Goal: Information Seeking & Learning: Check status

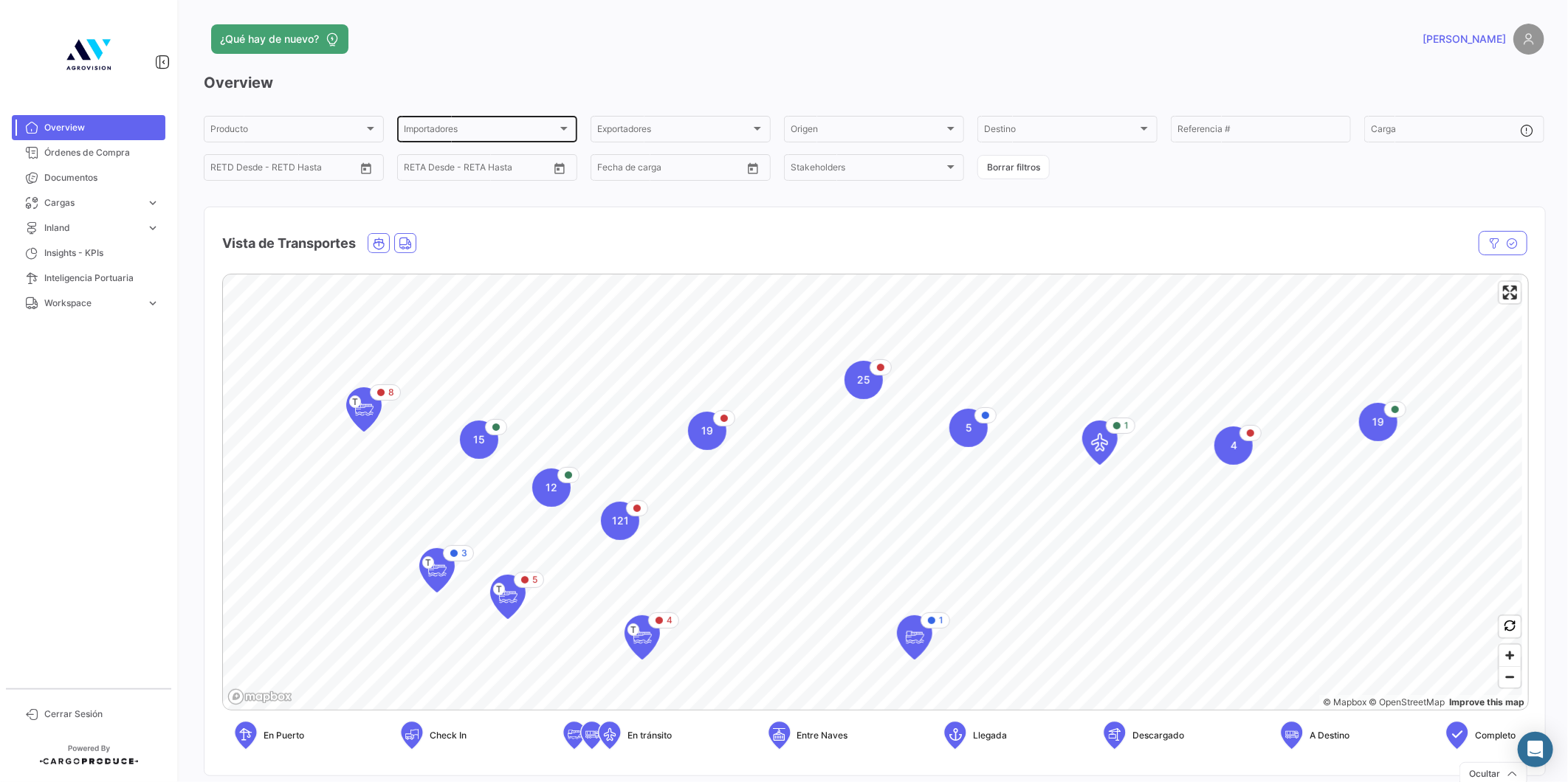
click at [452, 127] on span "Importadores" at bounding box center [480, 131] width 154 height 10
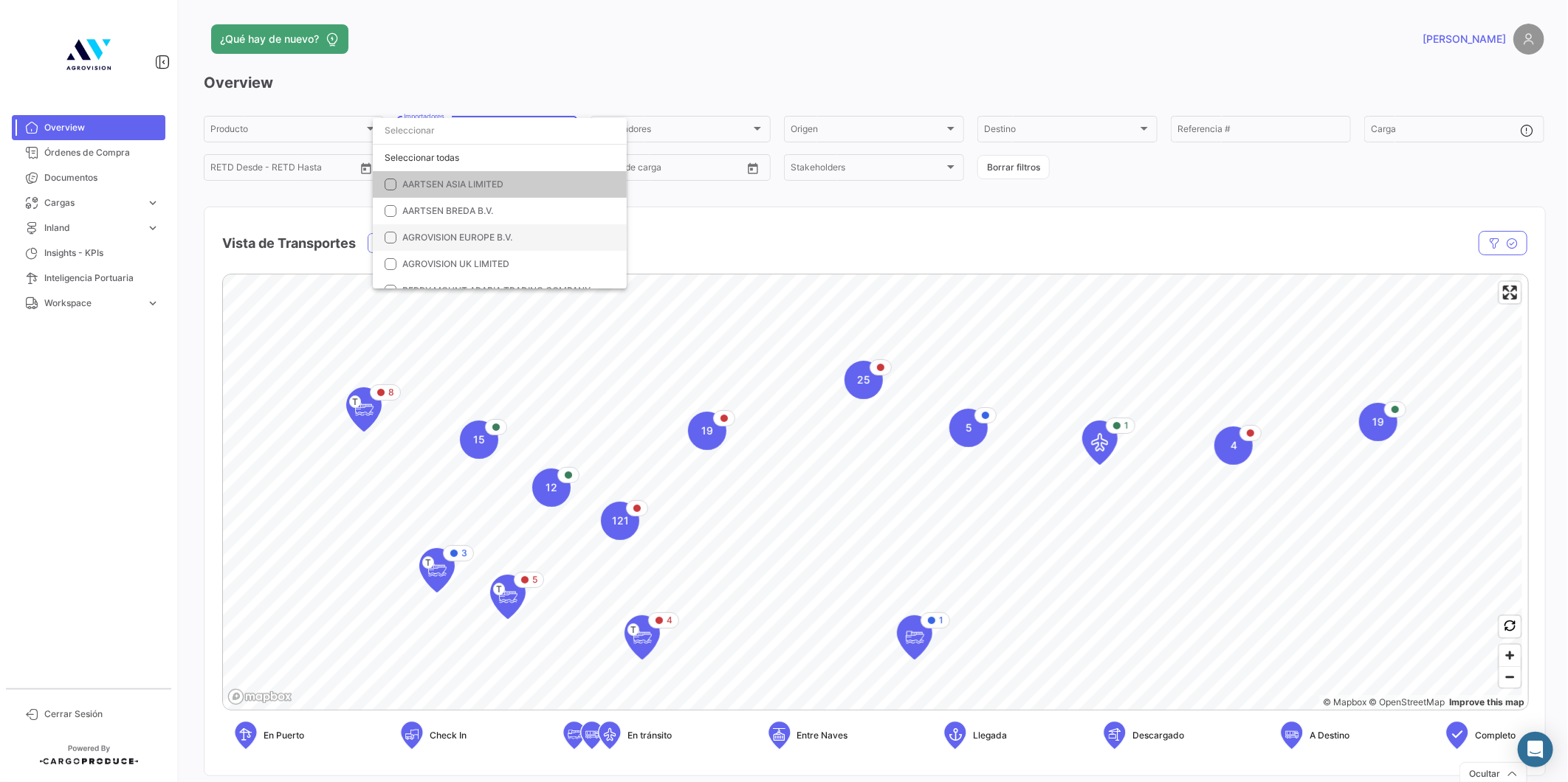
click at [391, 238] on mat-pseudo-checkbox at bounding box center [390, 237] width 12 height 12
click at [388, 261] on mat-pseudo-checkbox at bounding box center [390, 264] width 12 height 12
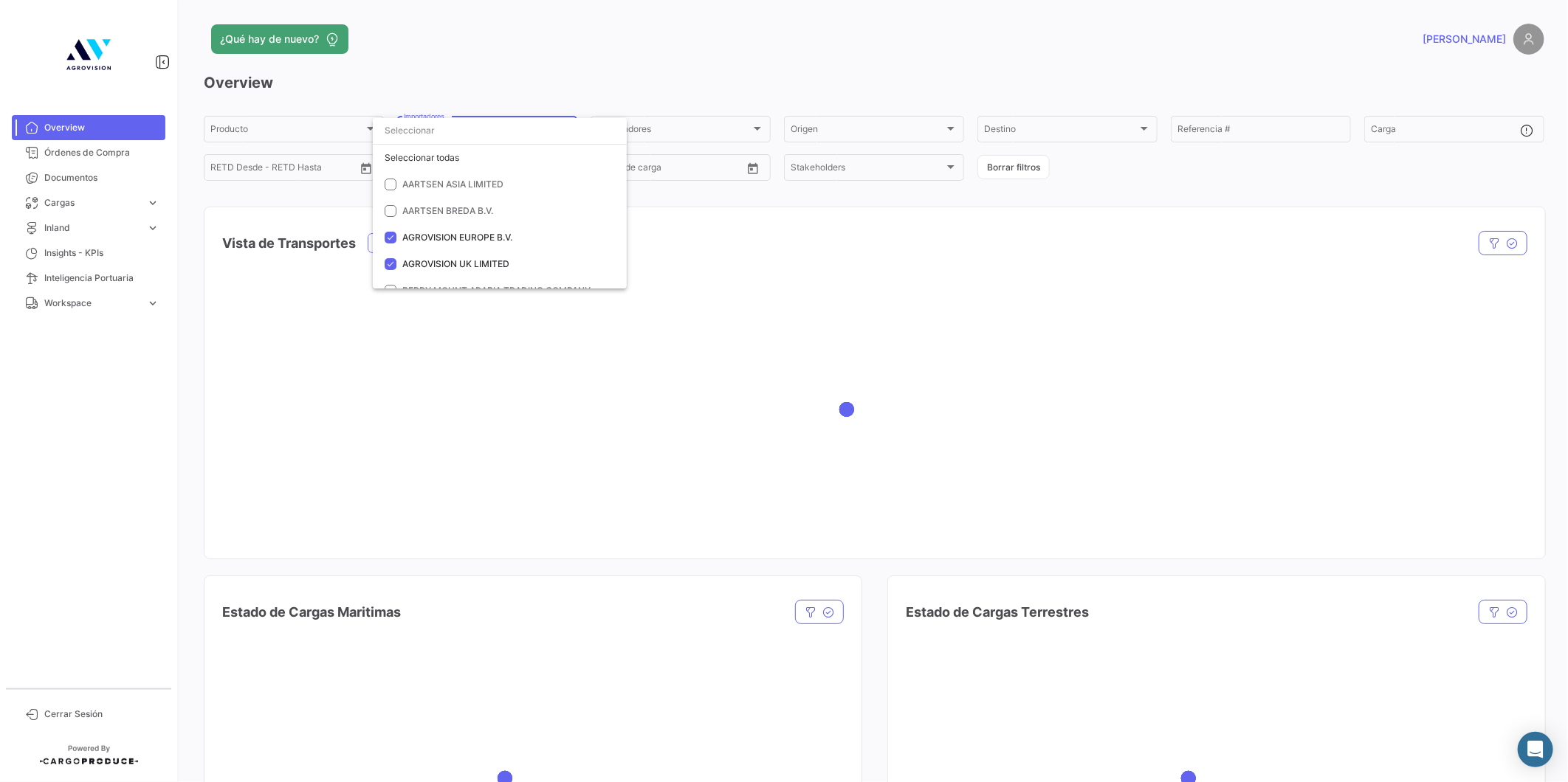
click at [776, 83] on div at bounding box center [784, 391] width 1568 height 782
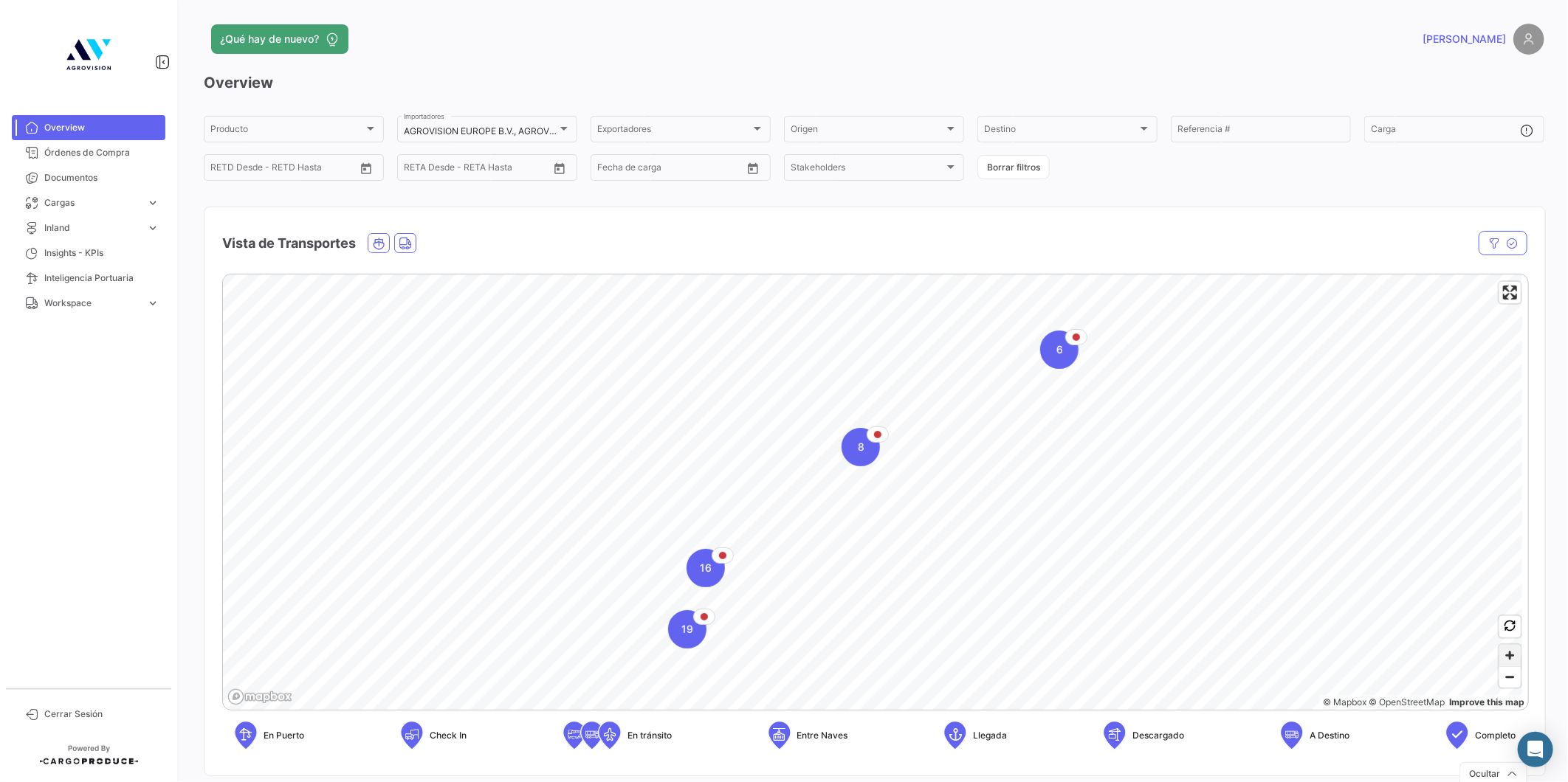
click at [1499, 658] on span "Zoom in" at bounding box center [1510, 656] width 22 height 22
click at [1501, 652] on span "Zoom in" at bounding box center [1510, 656] width 22 height 22
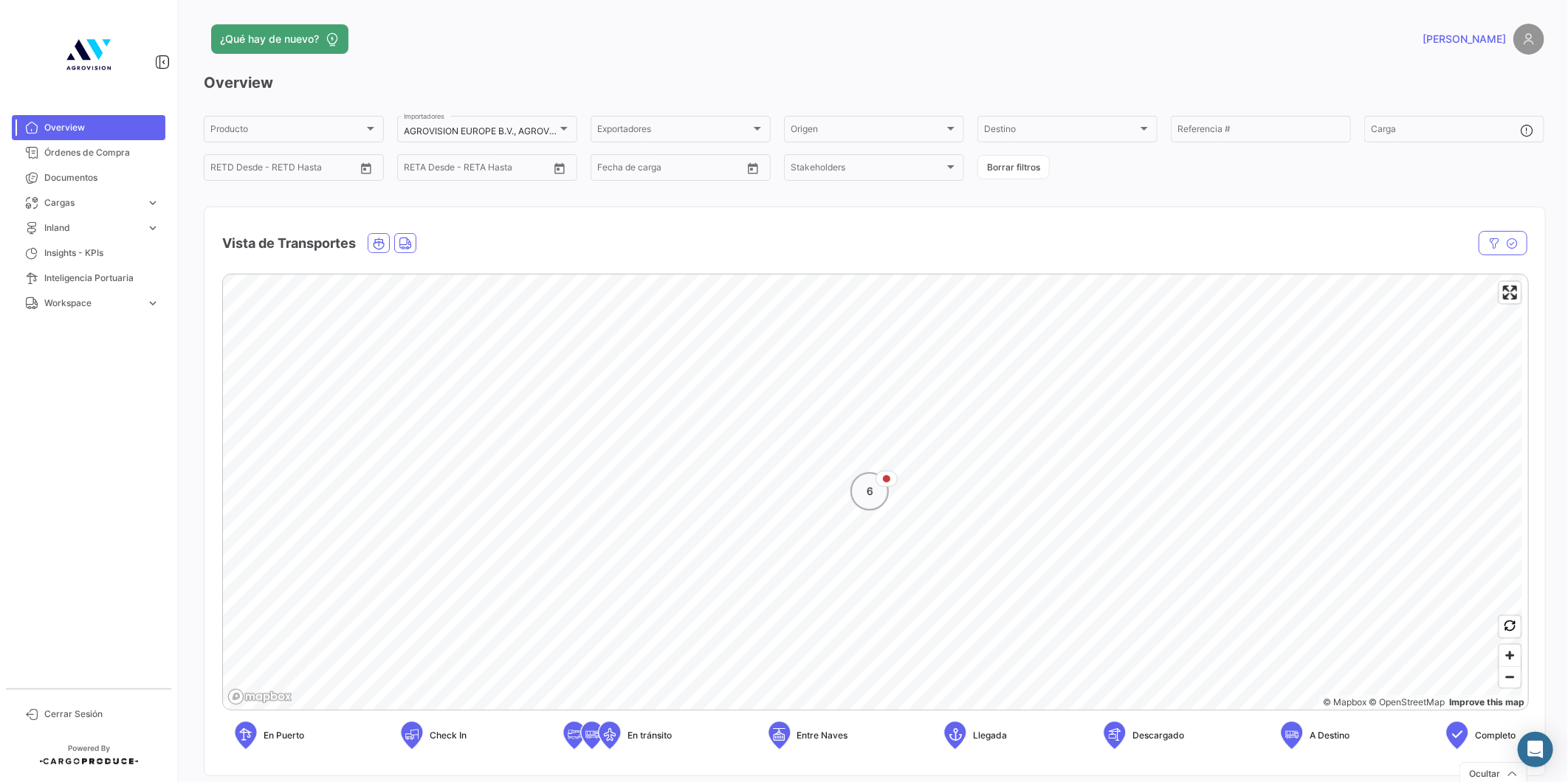
click at [871, 503] on div "6" at bounding box center [870, 491] width 39 height 39
click at [890, 451] on span "5" at bounding box center [892, 452] width 7 height 15
click at [838, 588] on icon "Map marker" at bounding box center [834, 582] width 21 height 31
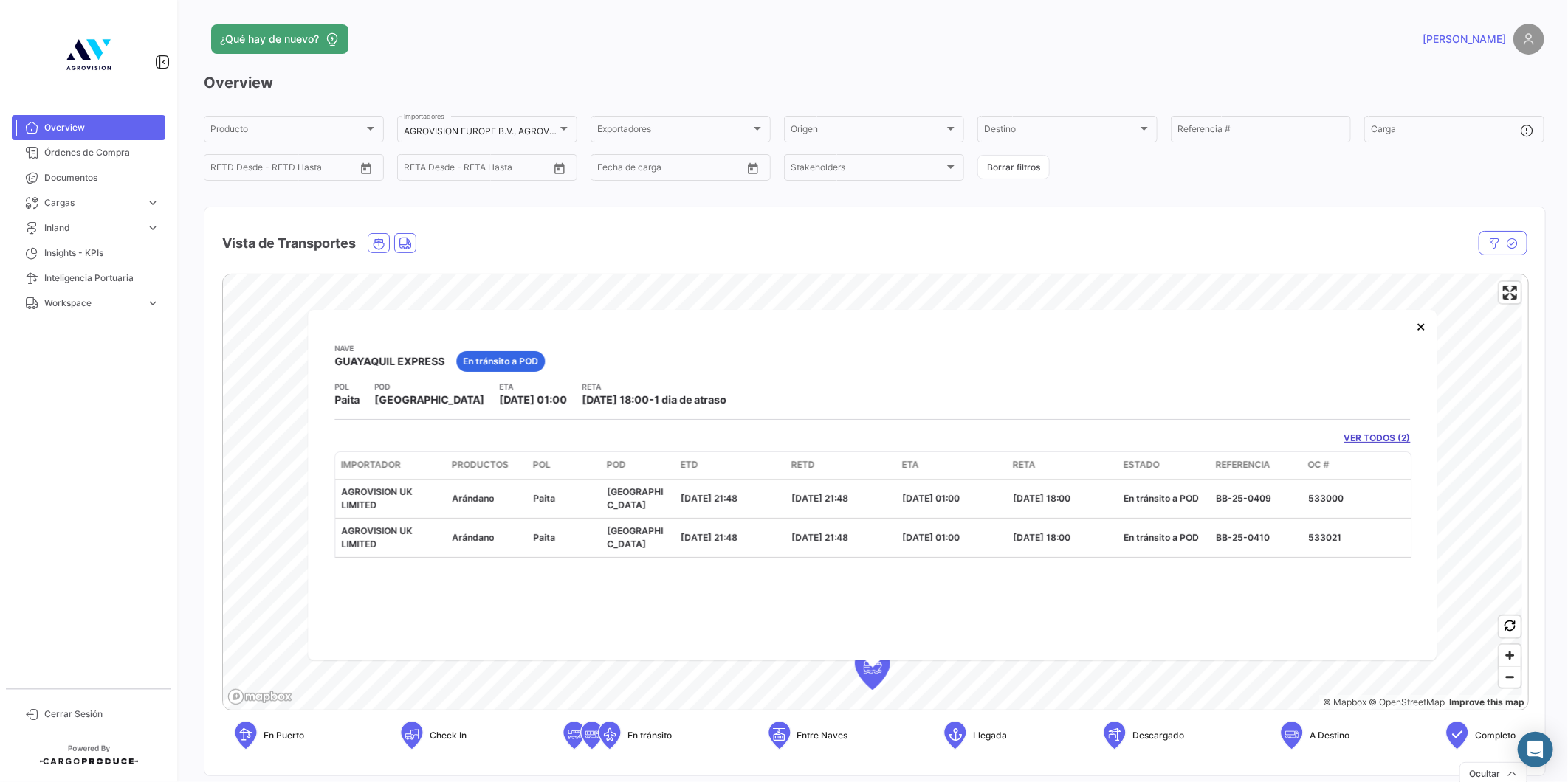
scroll to position [0, 145]
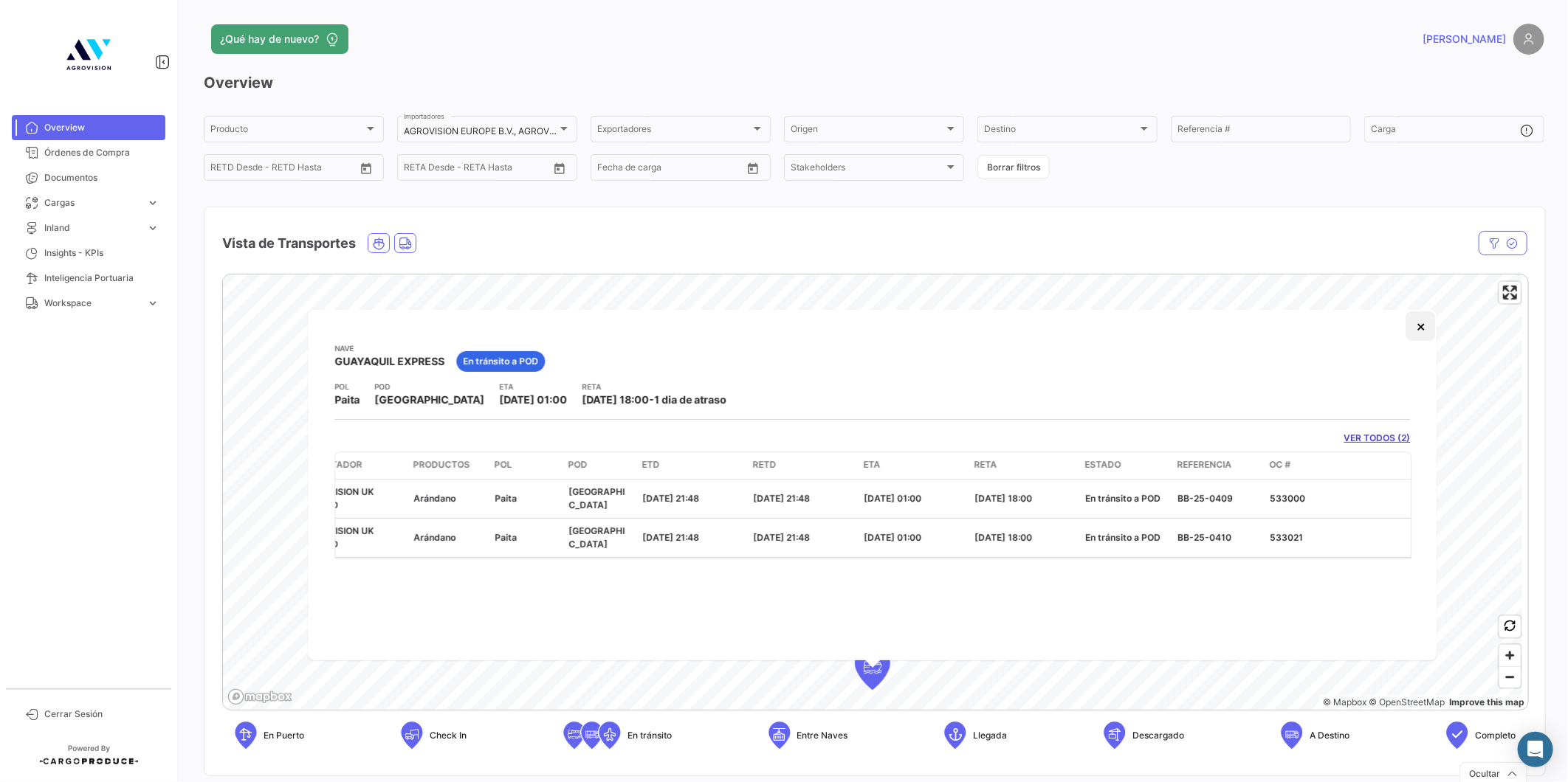
click at [1417, 326] on button "×" at bounding box center [1421, 326] width 29 height 29
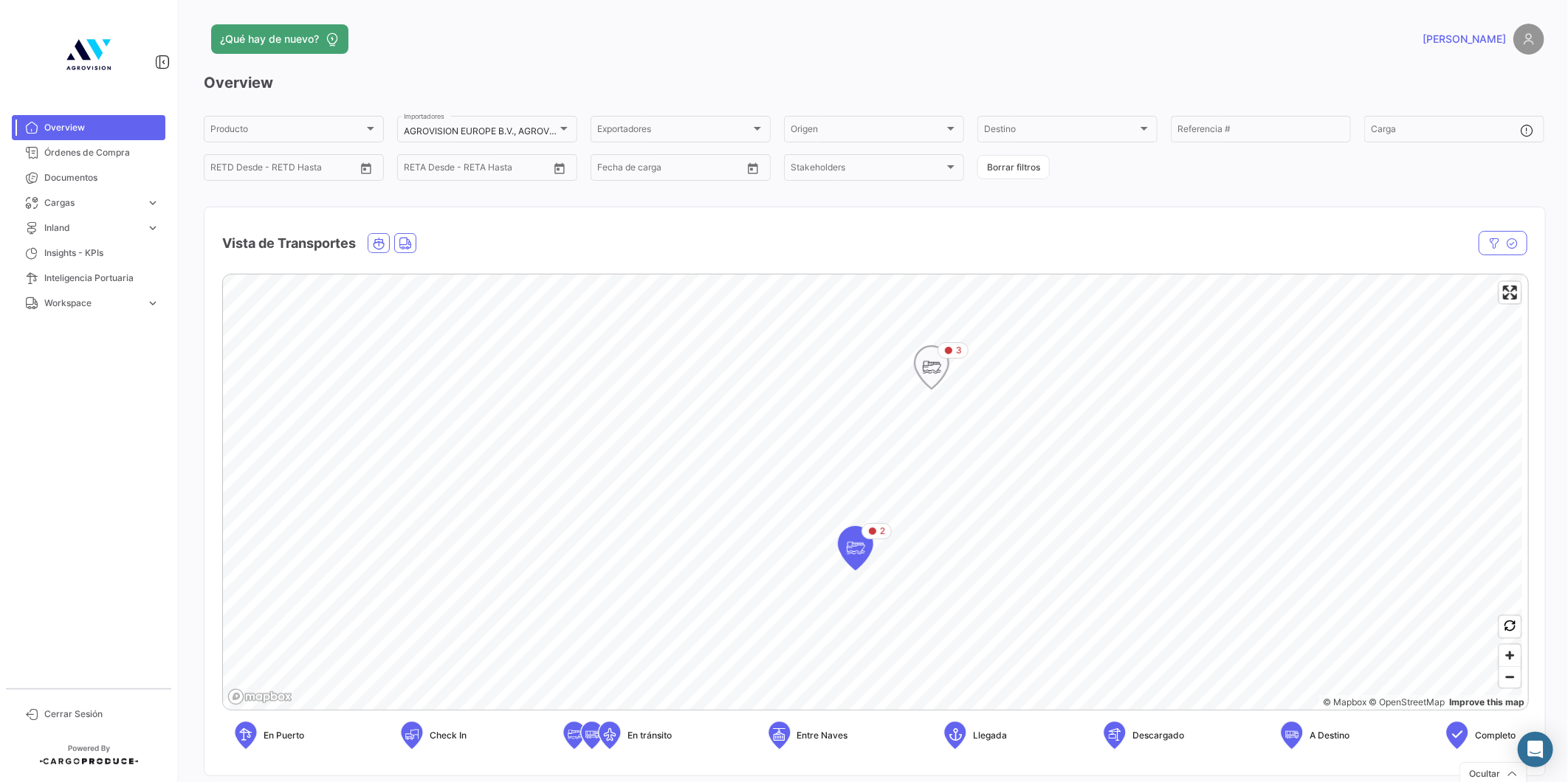
click at [928, 364] on icon "Map marker" at bounding box center [931, 367] width 21 height 31
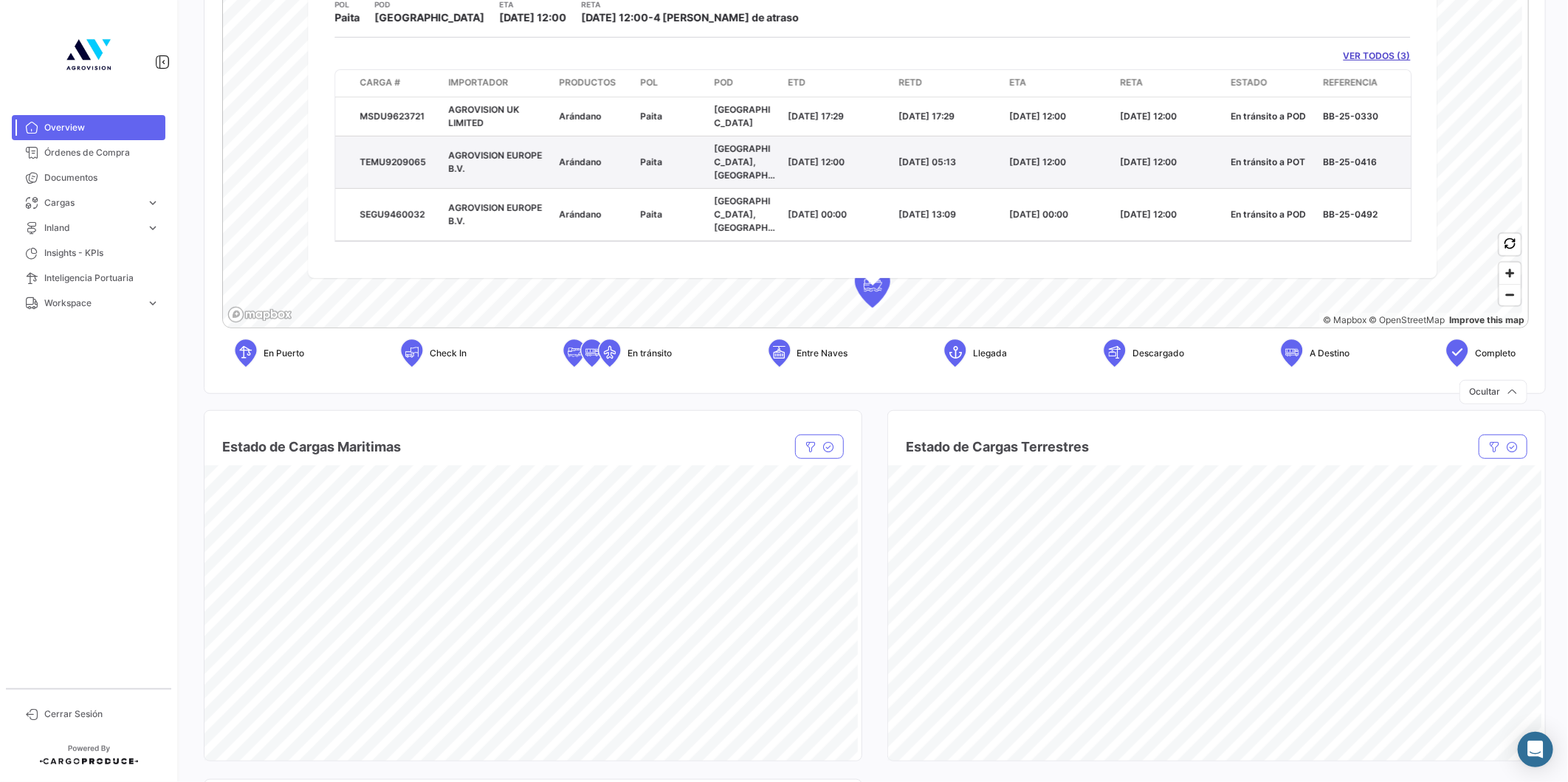
scroll to position [190, 0]
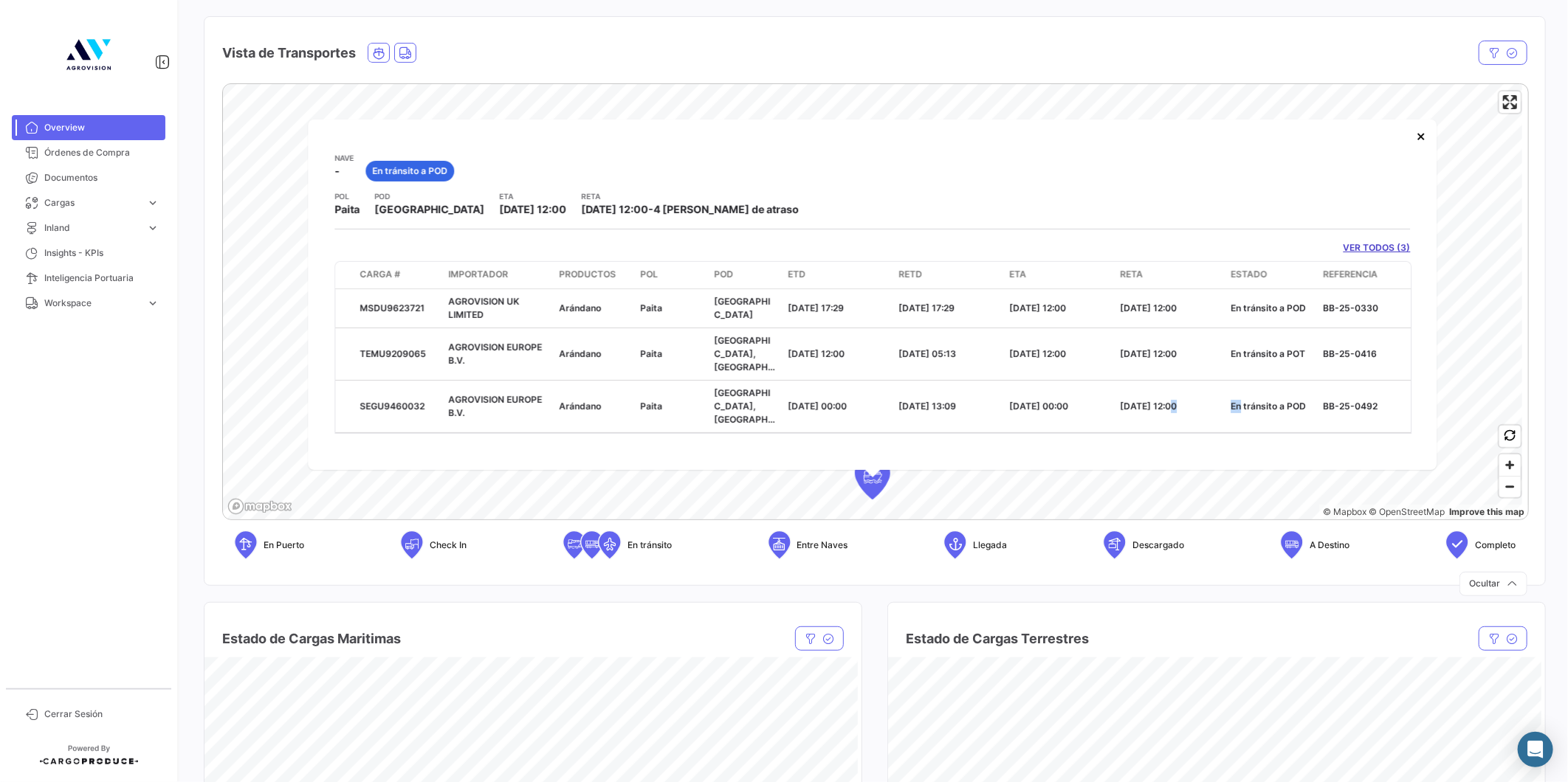
drag, startPoint x: 1167, startPoint y: 404, endPoint x: 1237, endPoint y: 410, distance: 70.3
click at [1237, 410] on datatable-body "MSDU9623721 AGROVISION UK LIMITED [GEOGRAPHIC_DATA] [DATE] 17:29 [DATE] 17:29 […" at bounding box center [873, 360] width 1077 height 144
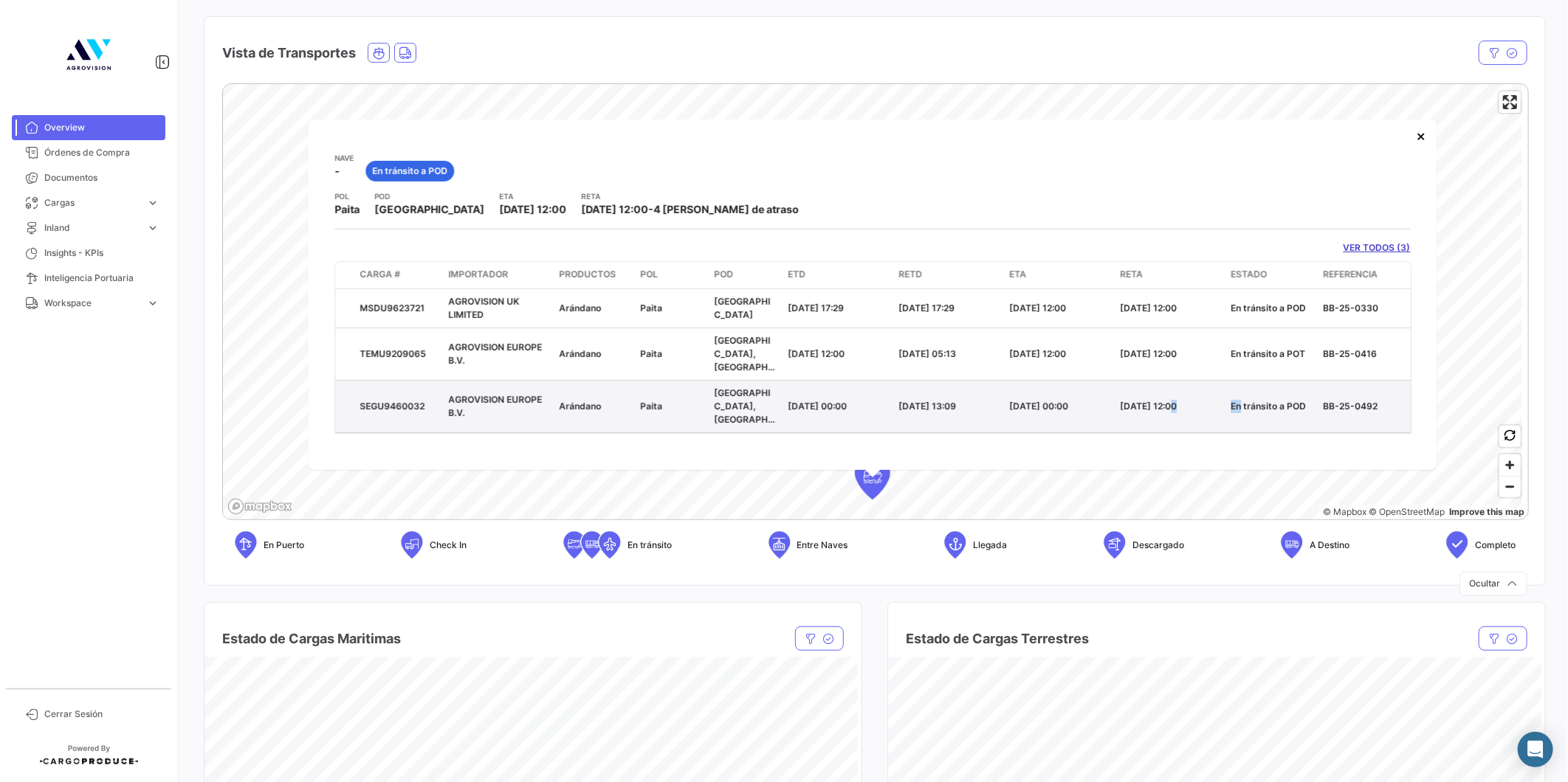
drag, startPoint x: 1237, startPoint y: 410, endPoint x: 1186, endPoint y: 392, distance: 54.1
click at [1186, 399] on div "[DATE] 12:00" at bounding box center [1169, 405] width 99 height 13
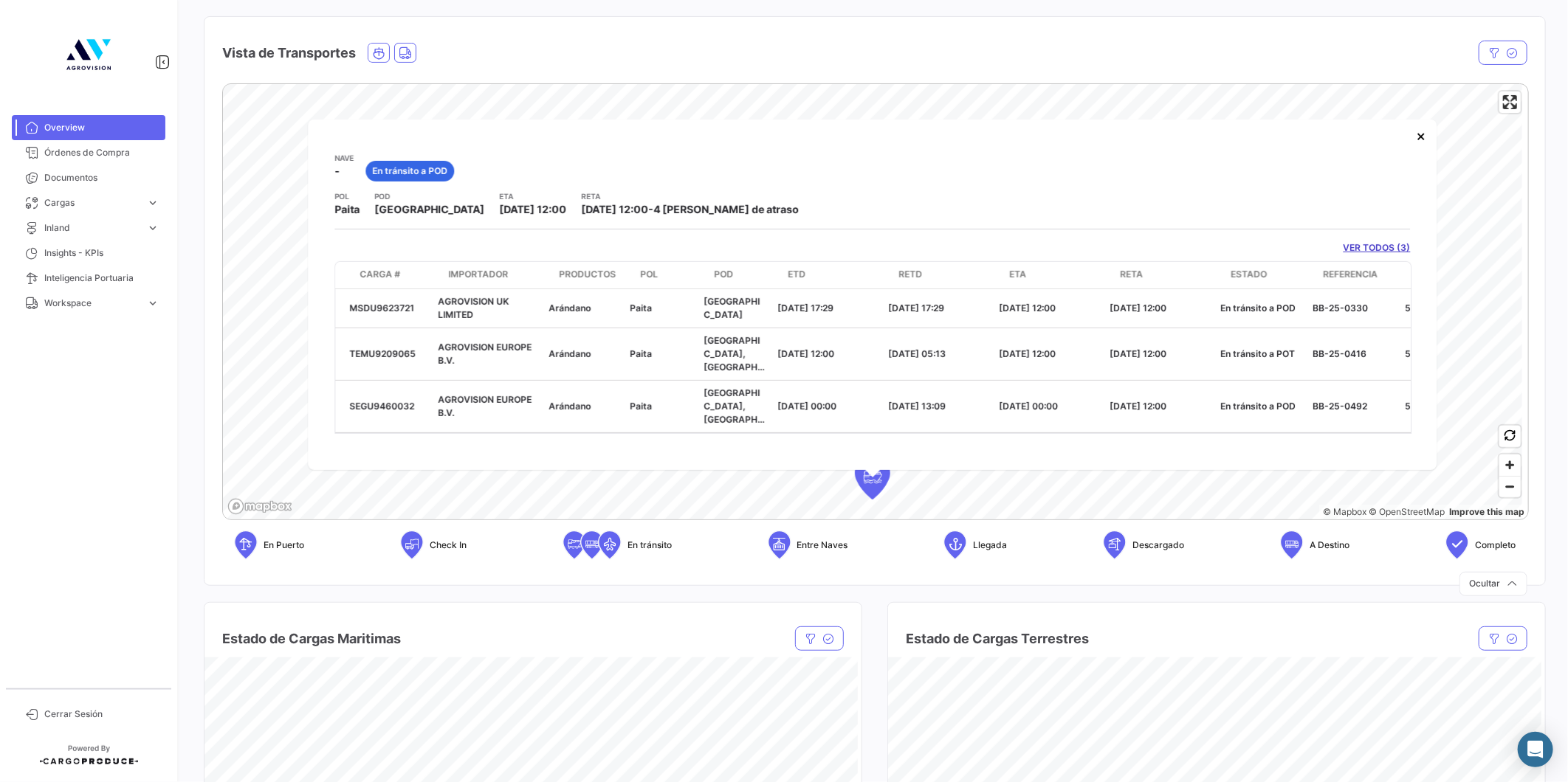
scroll to position [0, 0]
click at [1411, 133] on button "×" at bounding box center [1421, 136] width 29 height 29
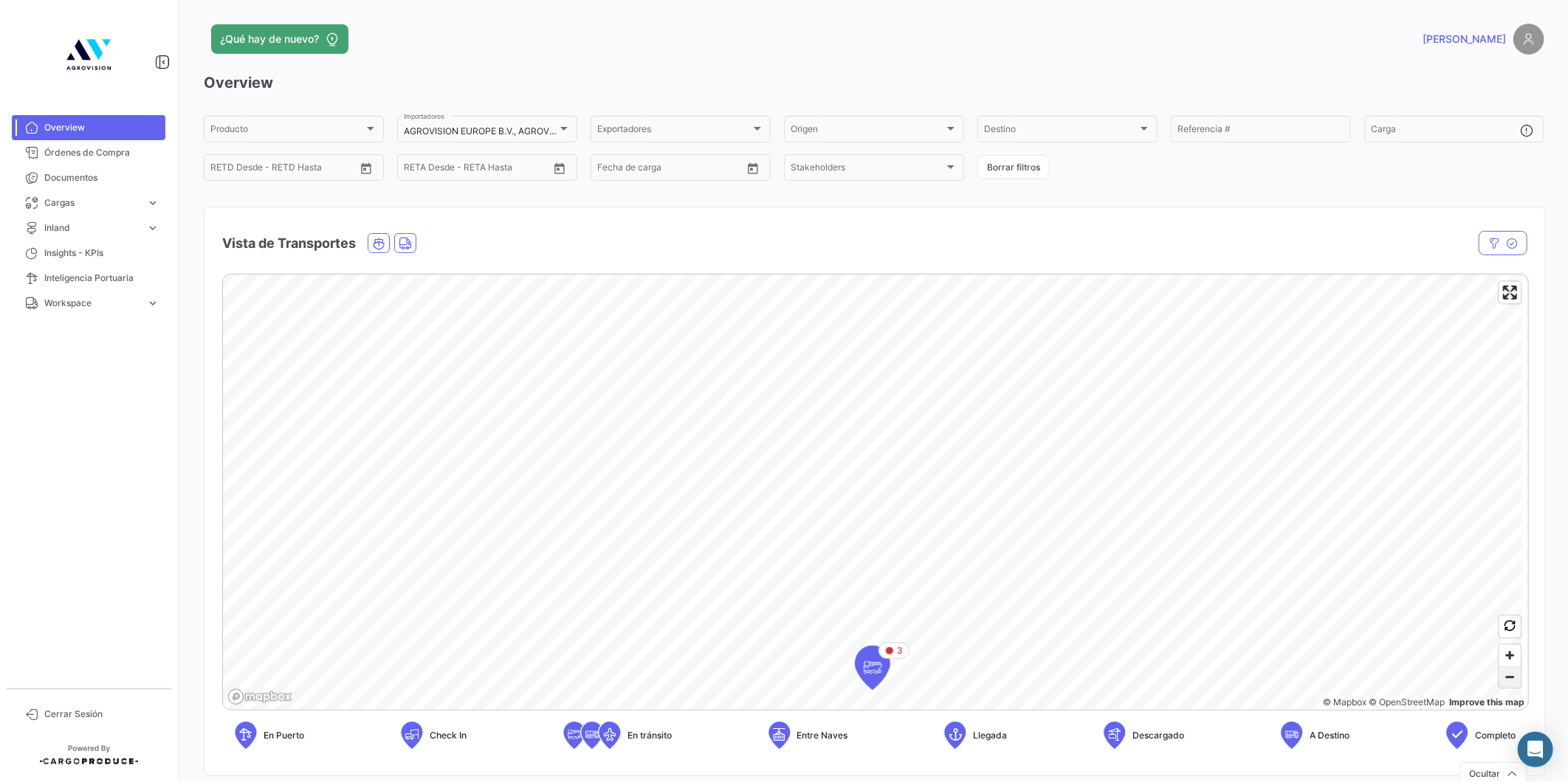
click at [1499, 681] on span "Zoom out" at bounding box center [1510, 677] width 22 height 21
click at [884, 415] on span "5" at bounding box center [882, 411] width 7 height 15
click at [1506, 676] on span "Zoom out" at bounding box center [1510, 677] width 22 height 21
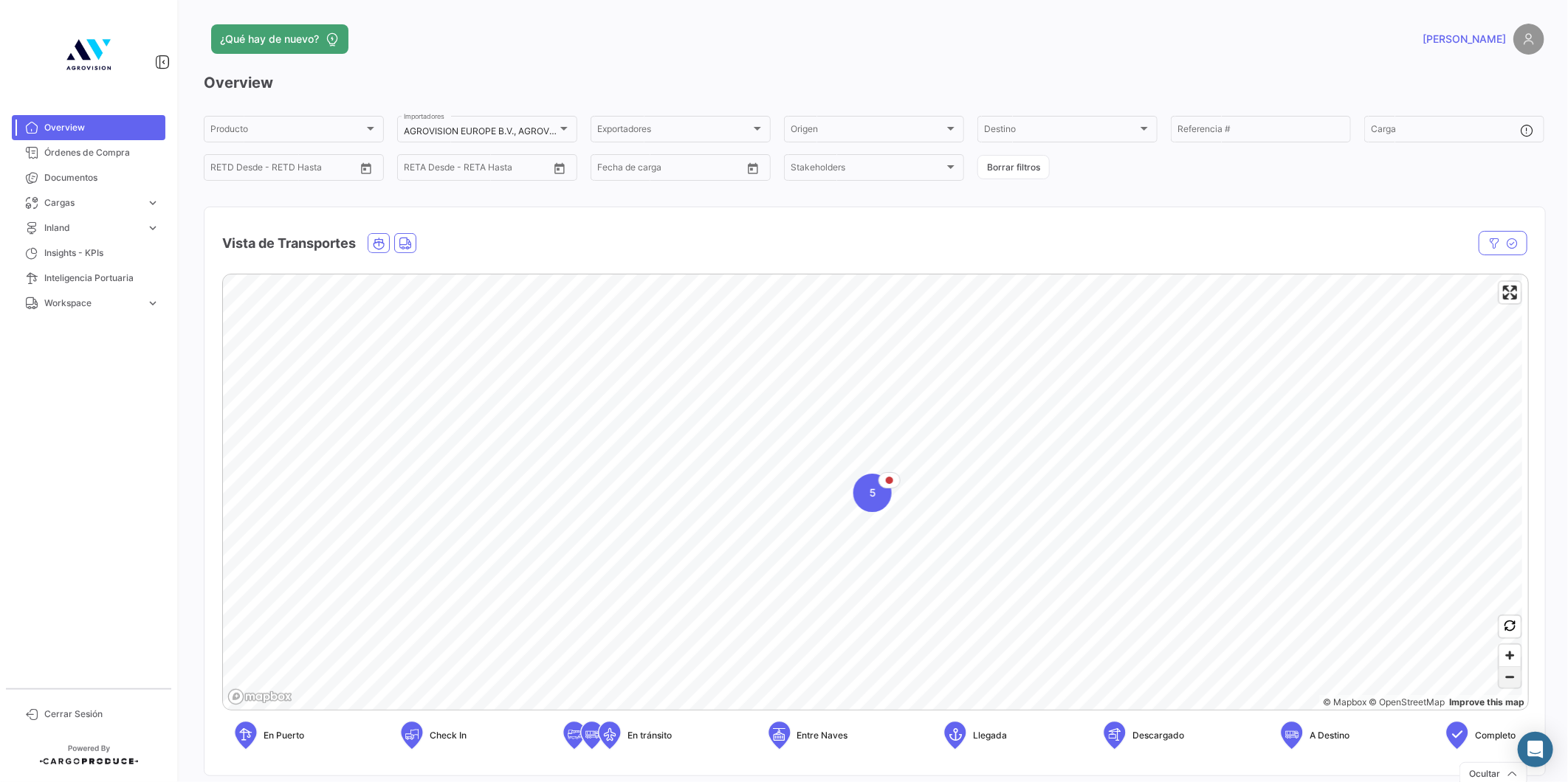
click at [1506, 676] on span "Zoom out" at bounding box center [1510, 677] width 22 height 21
click at [791, 577] on icon "Map marker" at bounding box center [788, 571] width 21 height 31
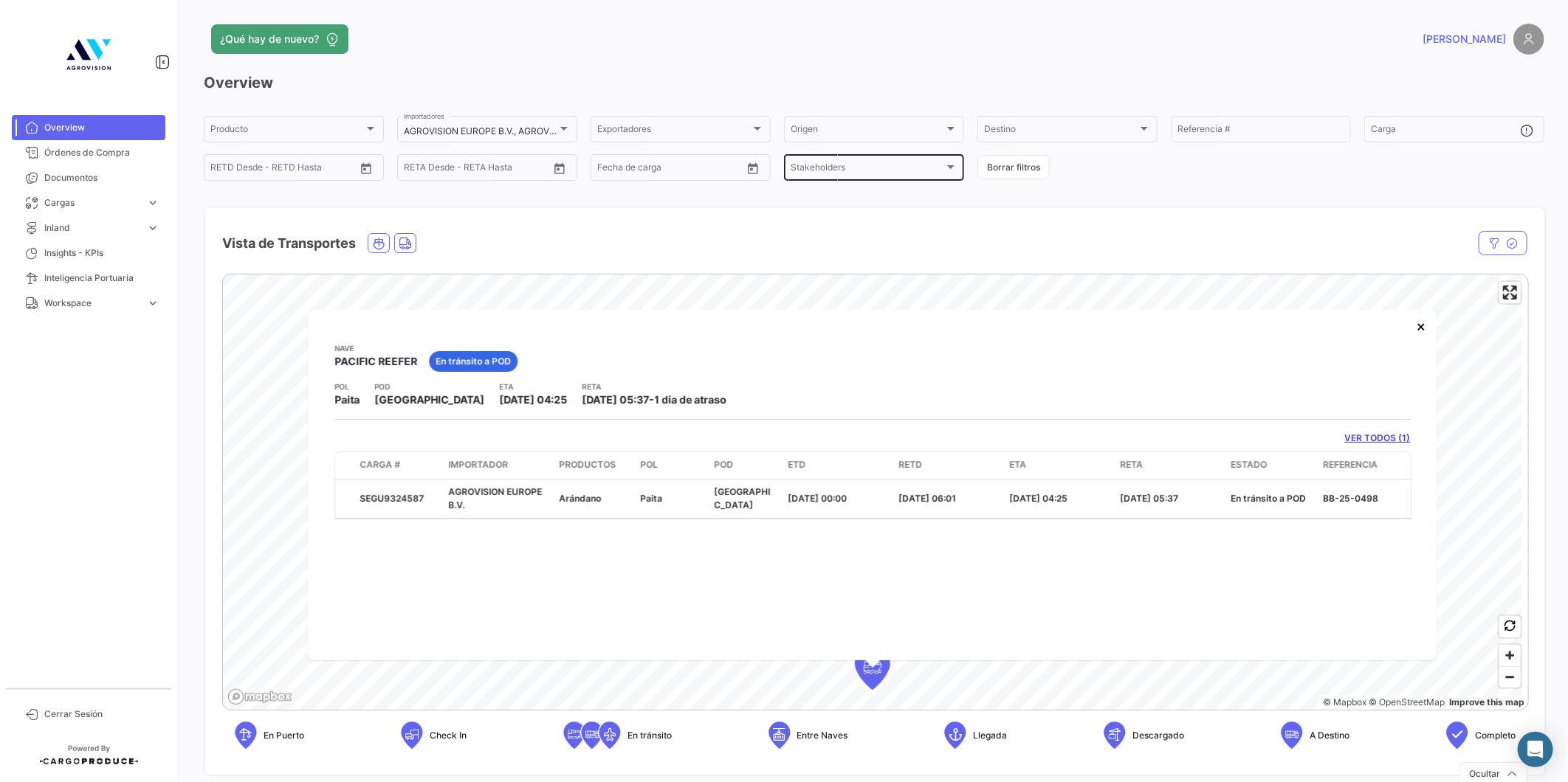
click at [814, 170] on span "Stakeholders" at bounding box center [867, 169] width 154 height 10
click at [631, 219] on div at bounding box center [784, 391] width 1568 height 782
click at [292, 174] on input "text" at bounding box center [282, 169] width 69 height 10
click at [434, 190] on div "Overview Producto Producto AGROVISION EUROPE B.V., AGROVISION UK LIMITED Import…" at bounding box center [874, 423] width 1340 height 703
click at [1078, 123] on div "Destino Destino" at bounding box center [1067, 127] width 167 height 29
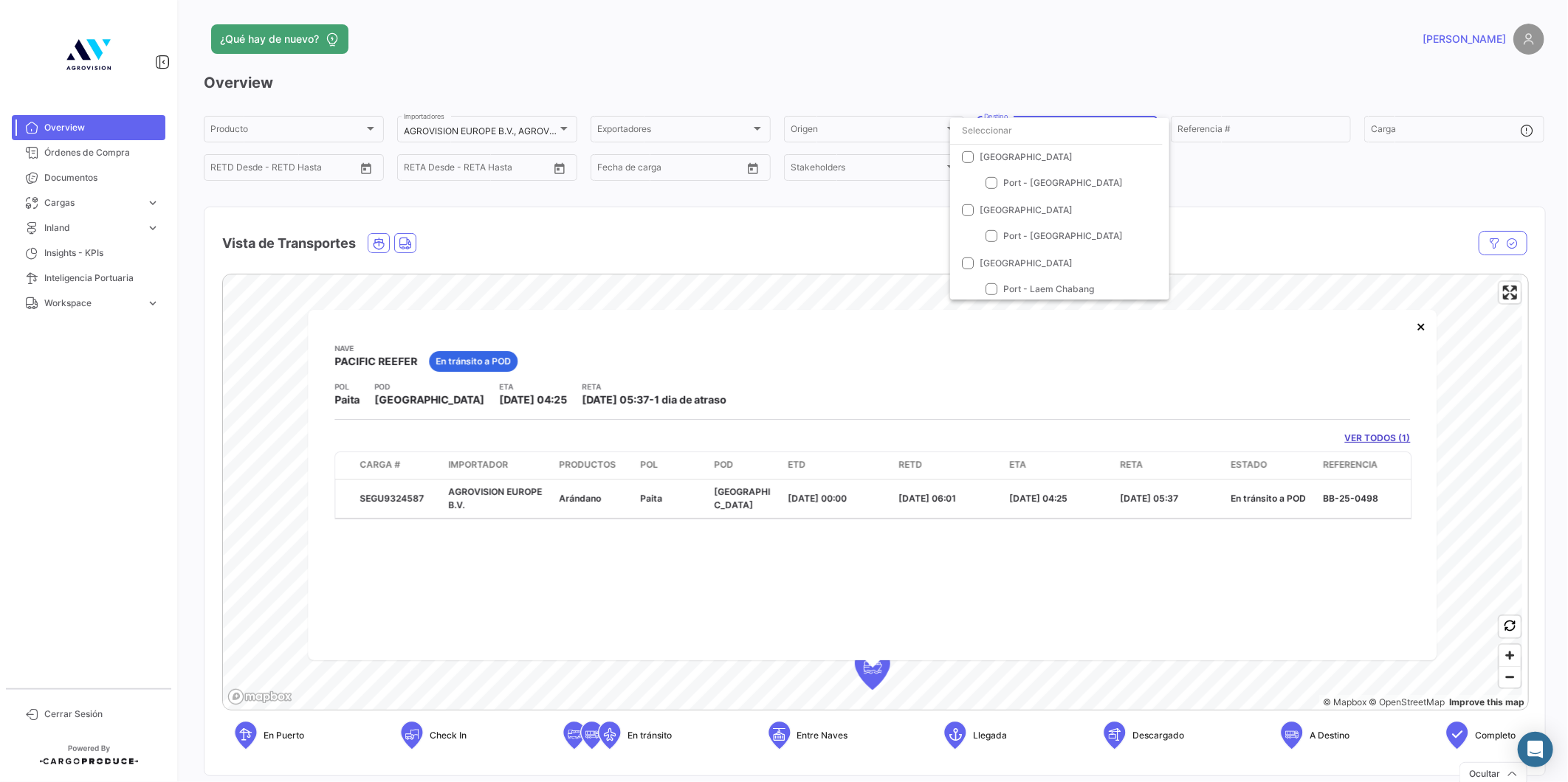
scroll to position [827, 0]
click at [1083, 79] on div at bounding box center [784, 391] width 1568 height 782
click at [874, 133] on div "Origen" at bounding box center [867, 131] width 154 height 10
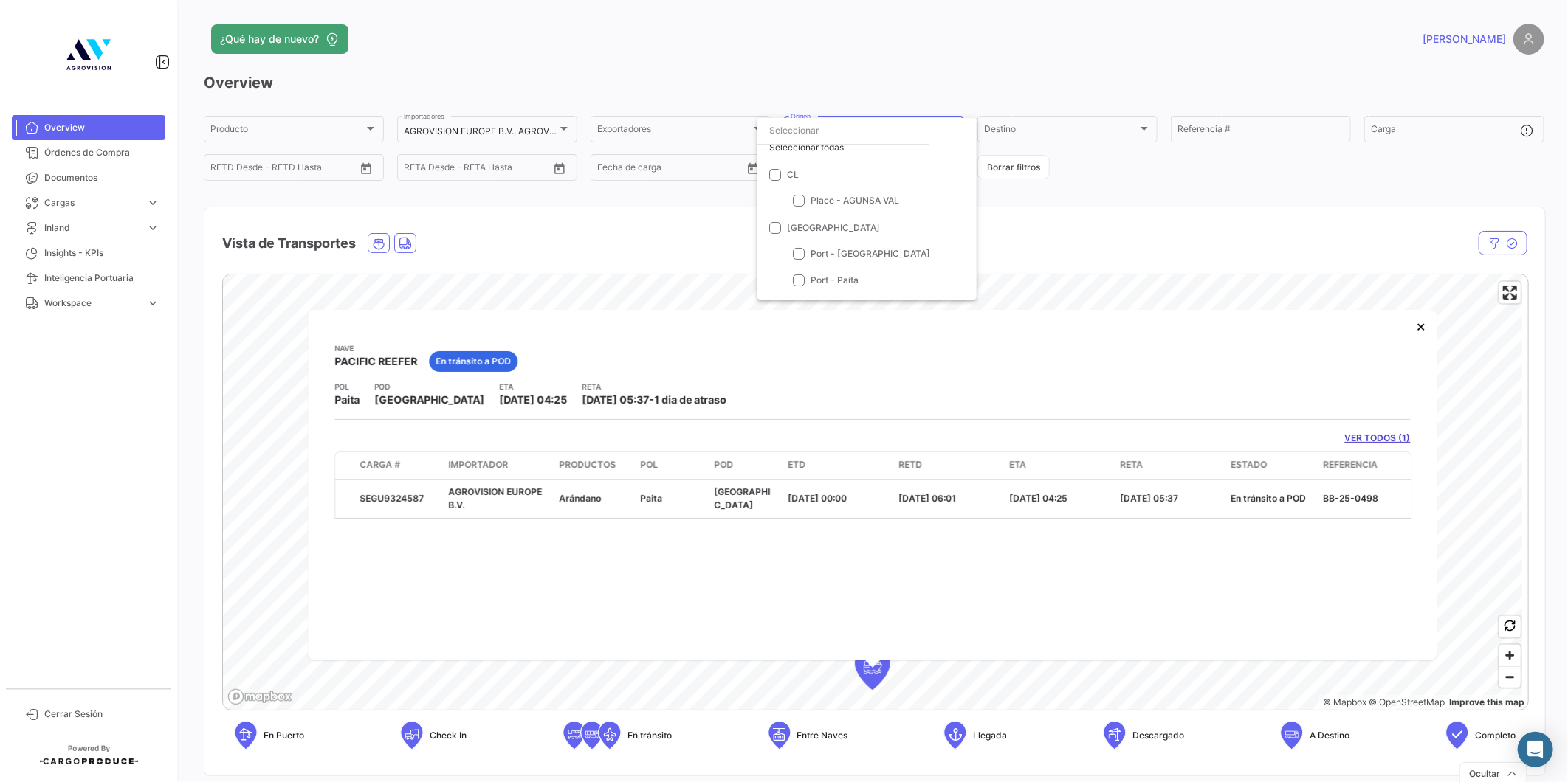
scroll to position [0, 0]
click at [925, 68] on div at bounding box center [784, 391] width 1568 height 782
click at [1009, 127] on span "Destino" at bounding box center [999, 131] width 32 height 11
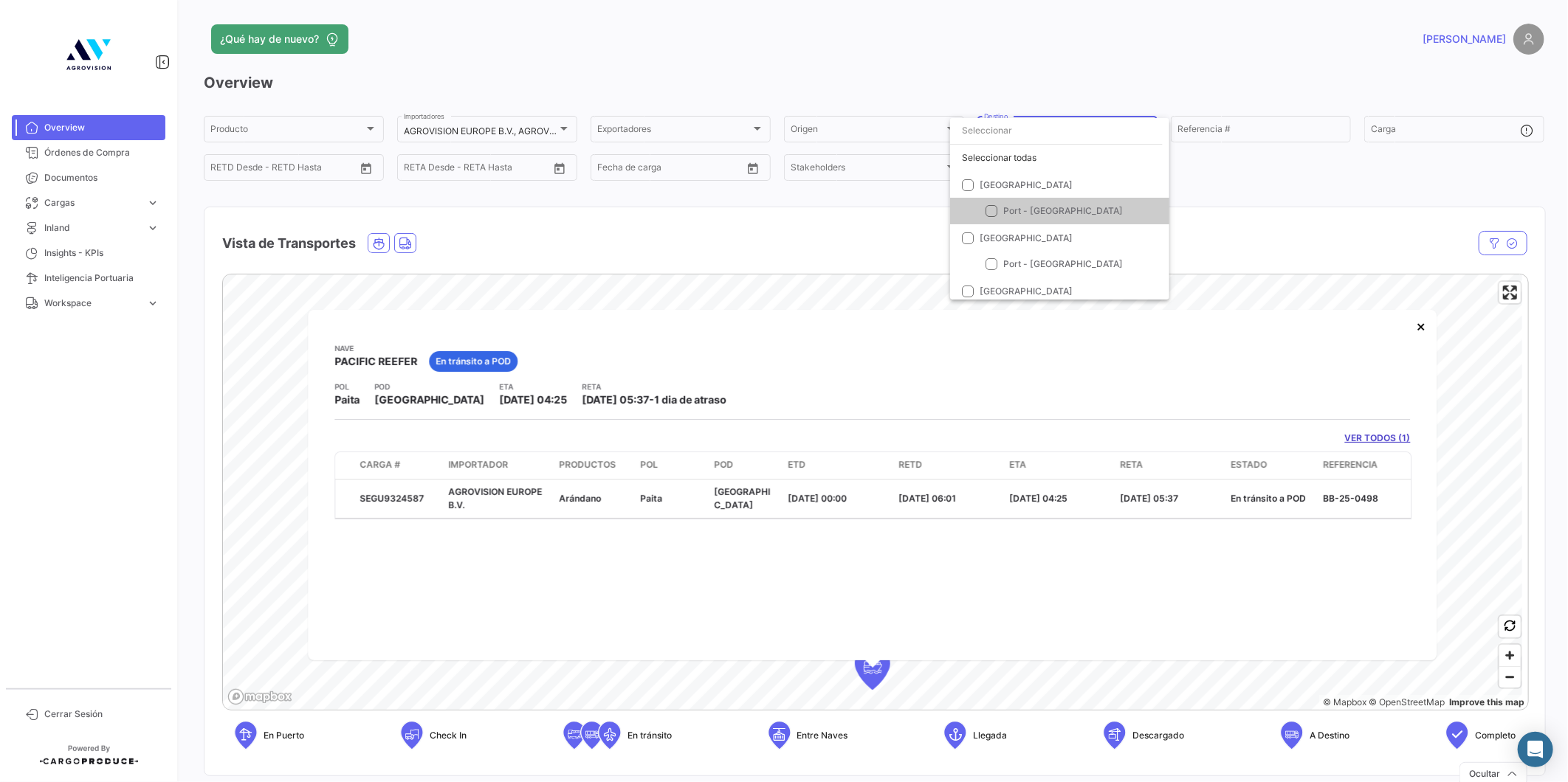
click at [1022, 40] on div at bounding box center [784, 391] width 1568 height 782
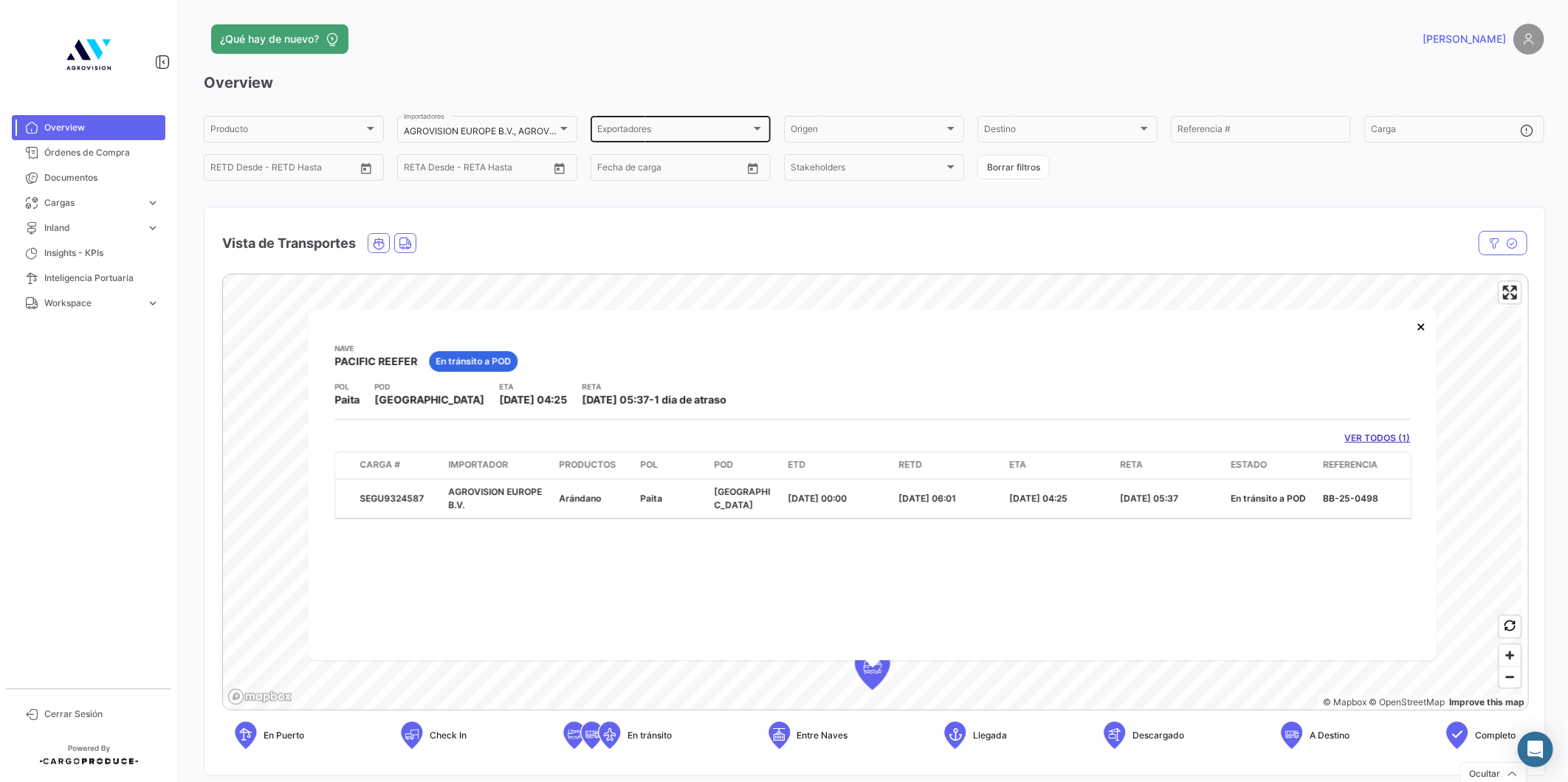
click at [708, 130] on div "Exportadores" at bounding box center [674, 131] width 154 height 10
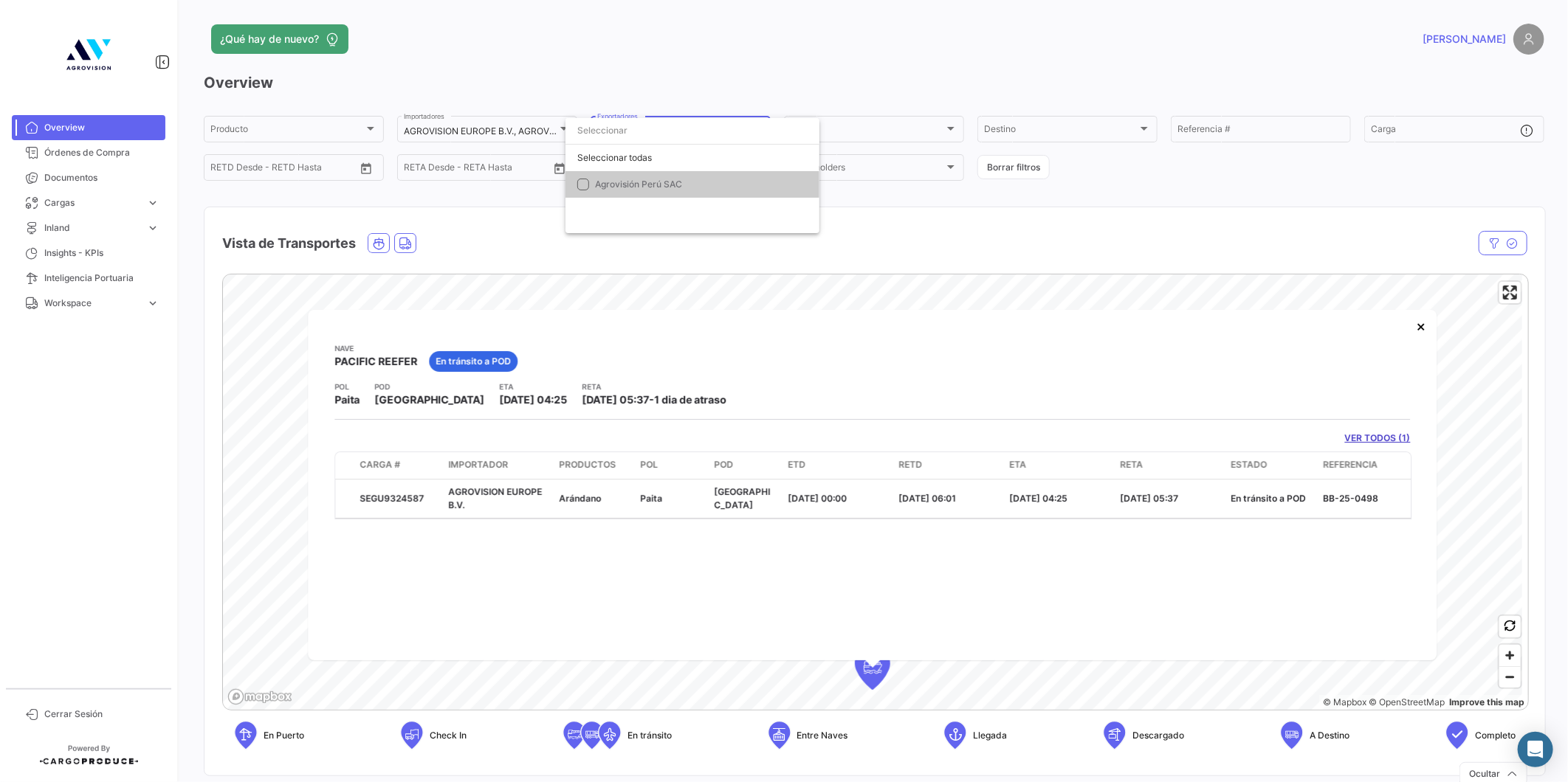
click at [739, 52] on div at bounding box center [784, 391] width 1568 height 782
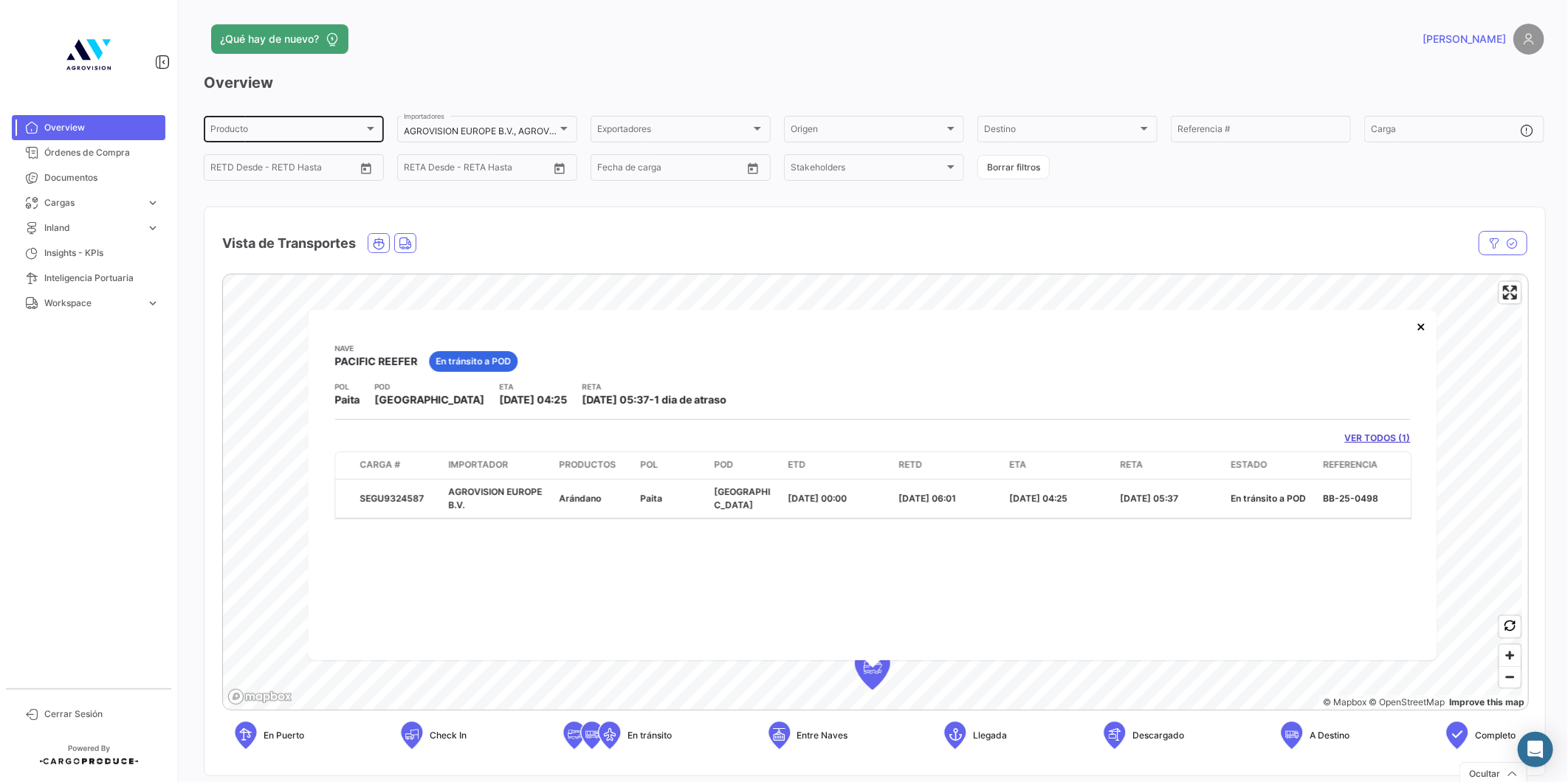
click at [319, 131] on div "Producto" at bounding box center [287, 131] width 154 height 10
click at [453, 59] on div at bounding box center [784, 391] width 1568 height 782
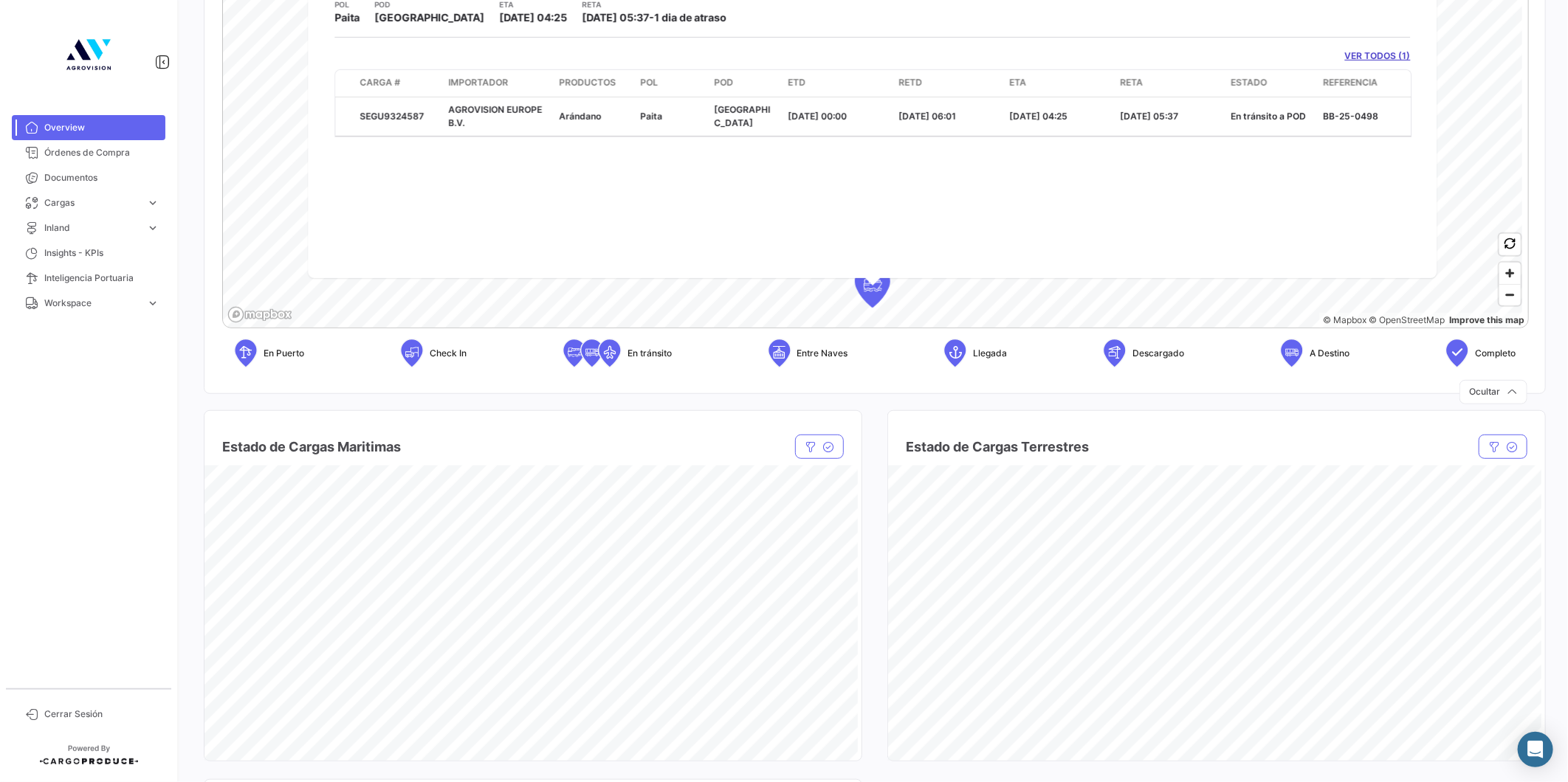
scroll to position [190, 0]
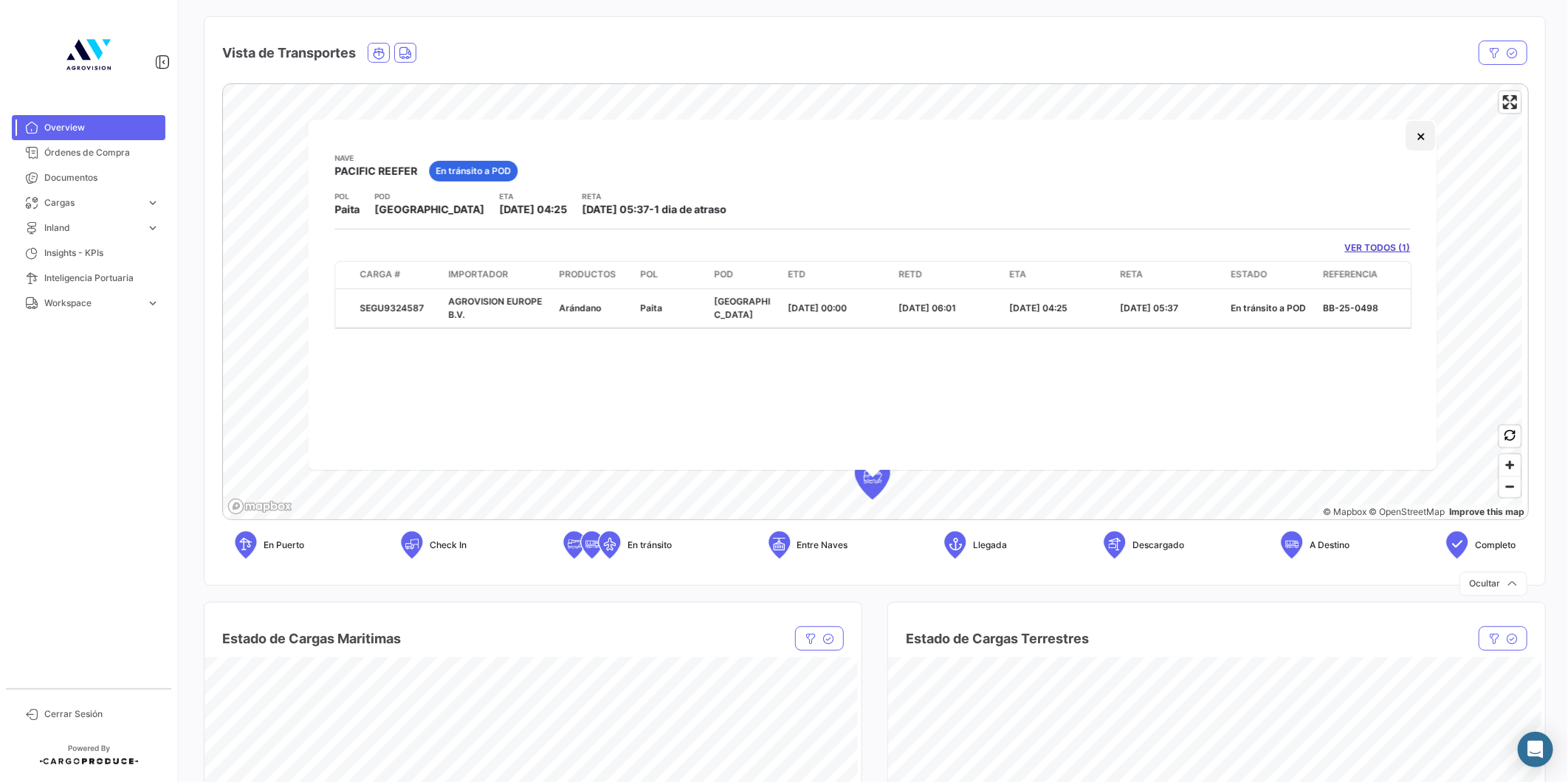
click at [1418, 136] on button "×" at bounding box center [1421, 136] width 29 height 29
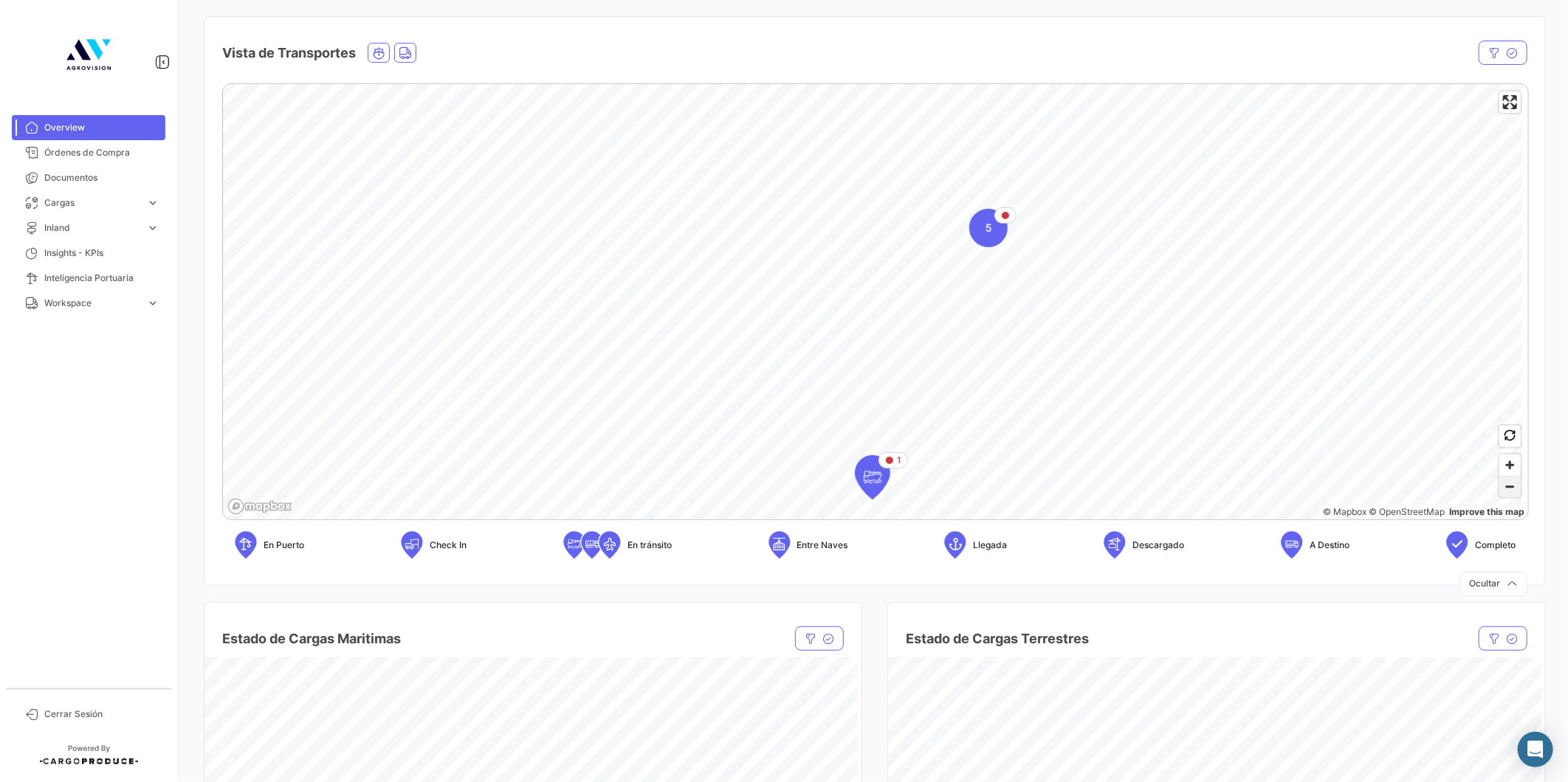
click at [1501, 483] on span "Zoom out" at bounding box center [1510, 487] width 22 height 21
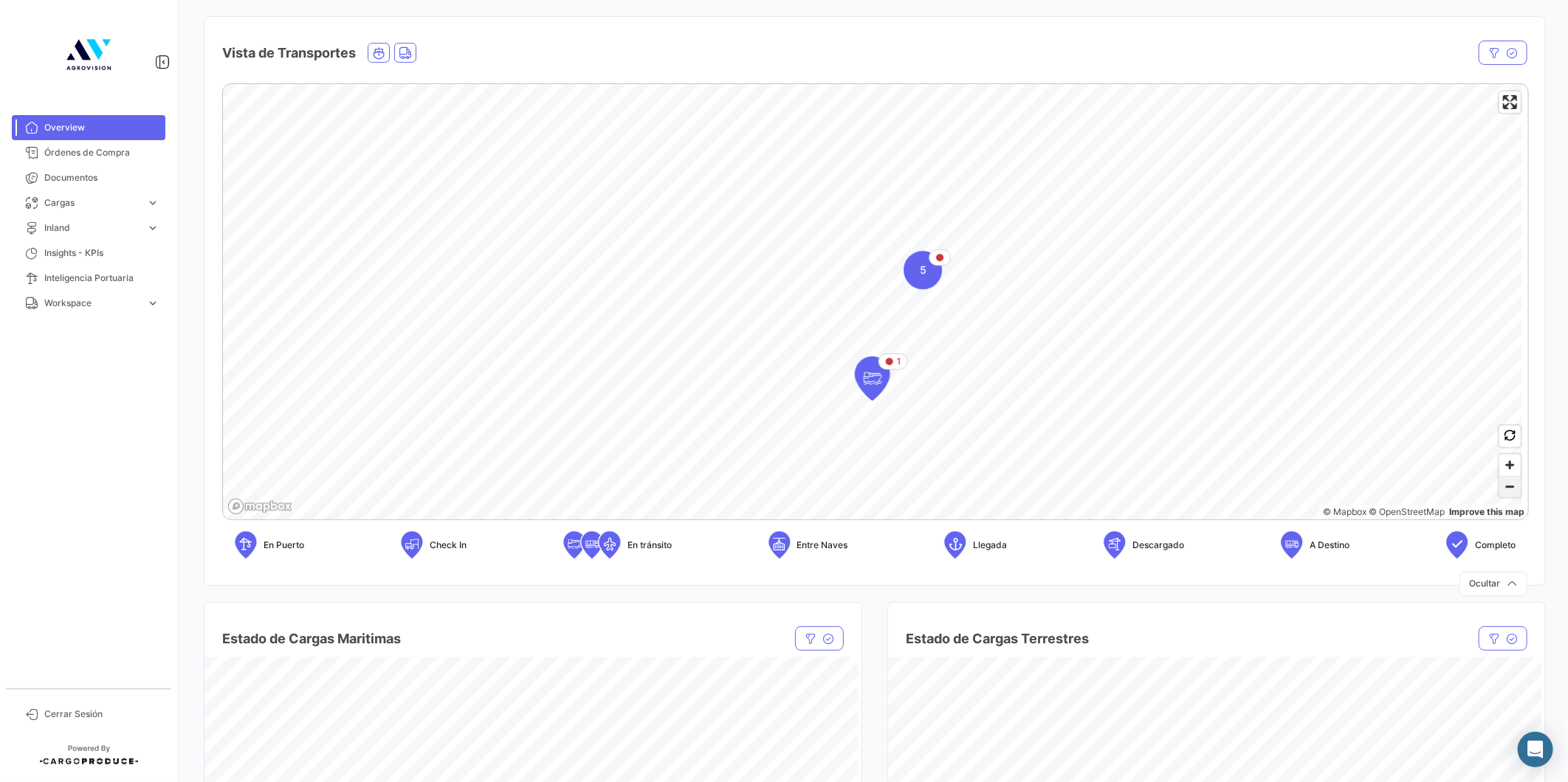
click at [1501, 483] on span "Zoom out" at bounding box center [1510, 487] width 22 height 21
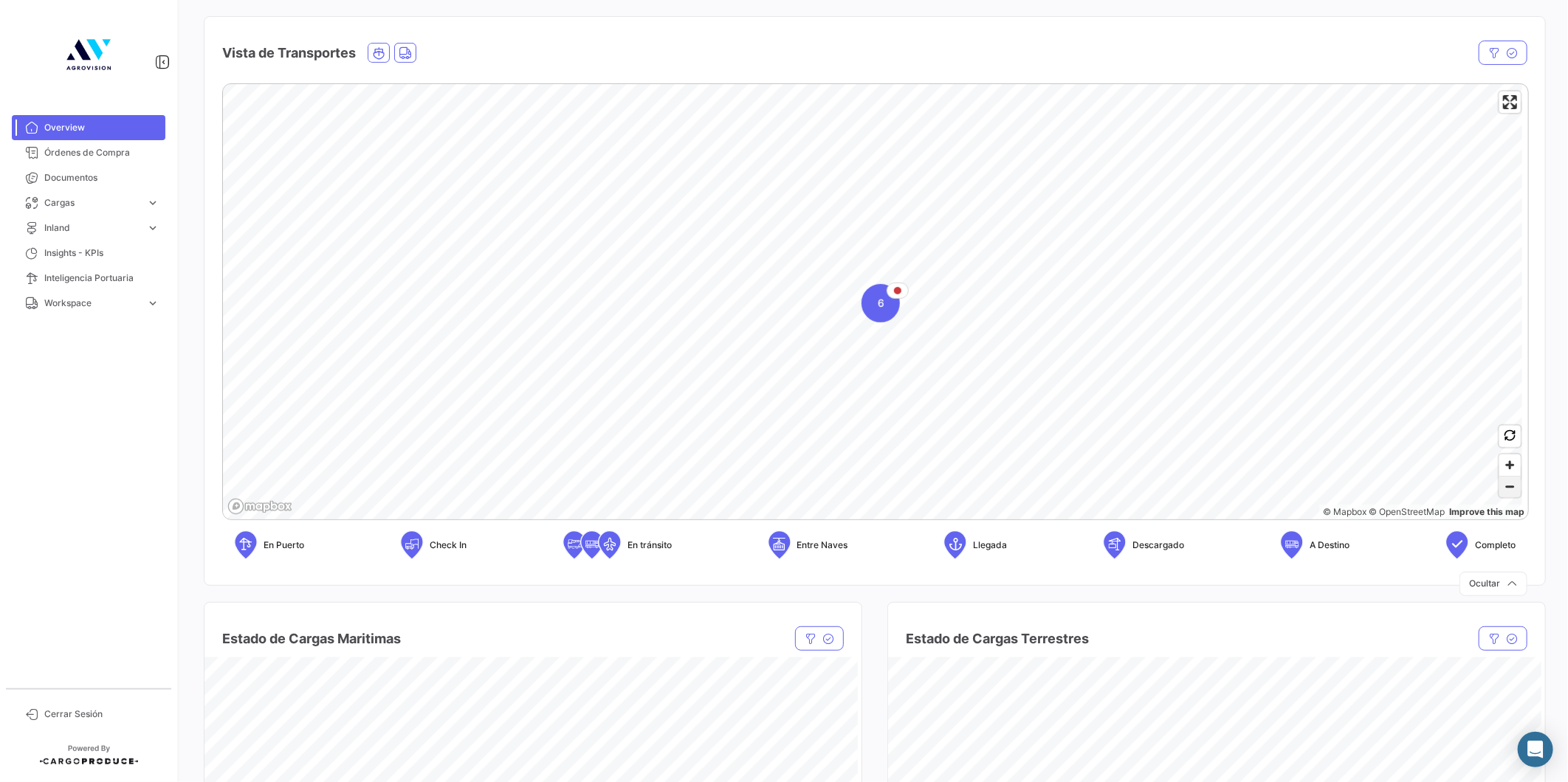
click at [1501, 483] on span "Zoom out" at bounding box center [1510, 487] width 22 height 21
click at [733, 307] on div "4" at bounding box center [729, 302] width 39 height 39
click at [758, 301] on icon "Map marker" at bounding box center [765, 281] width 35 height 44
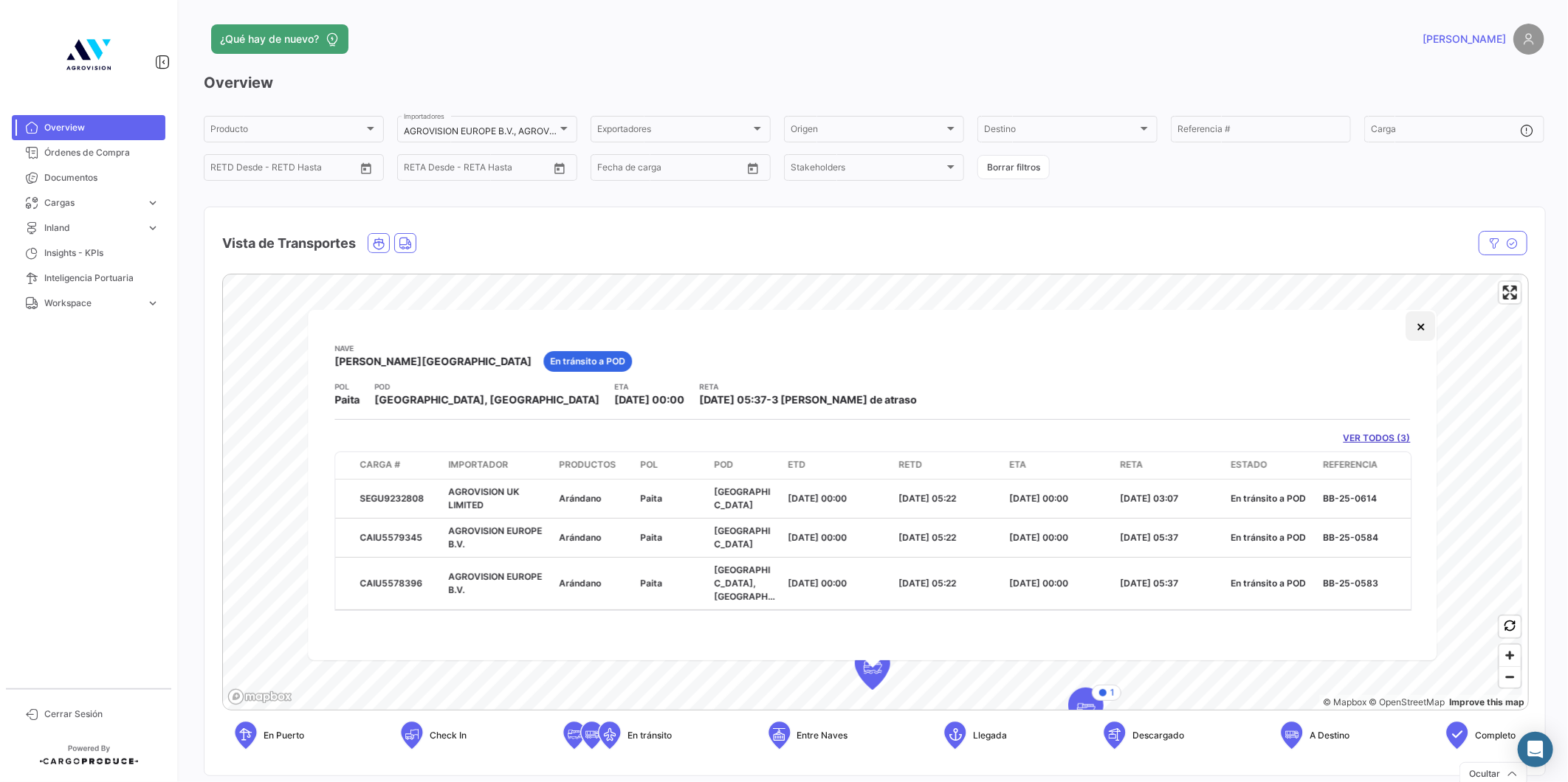
click at [1420, 321] on button "×" at bounding box center [1421, 326] width 29 height 29
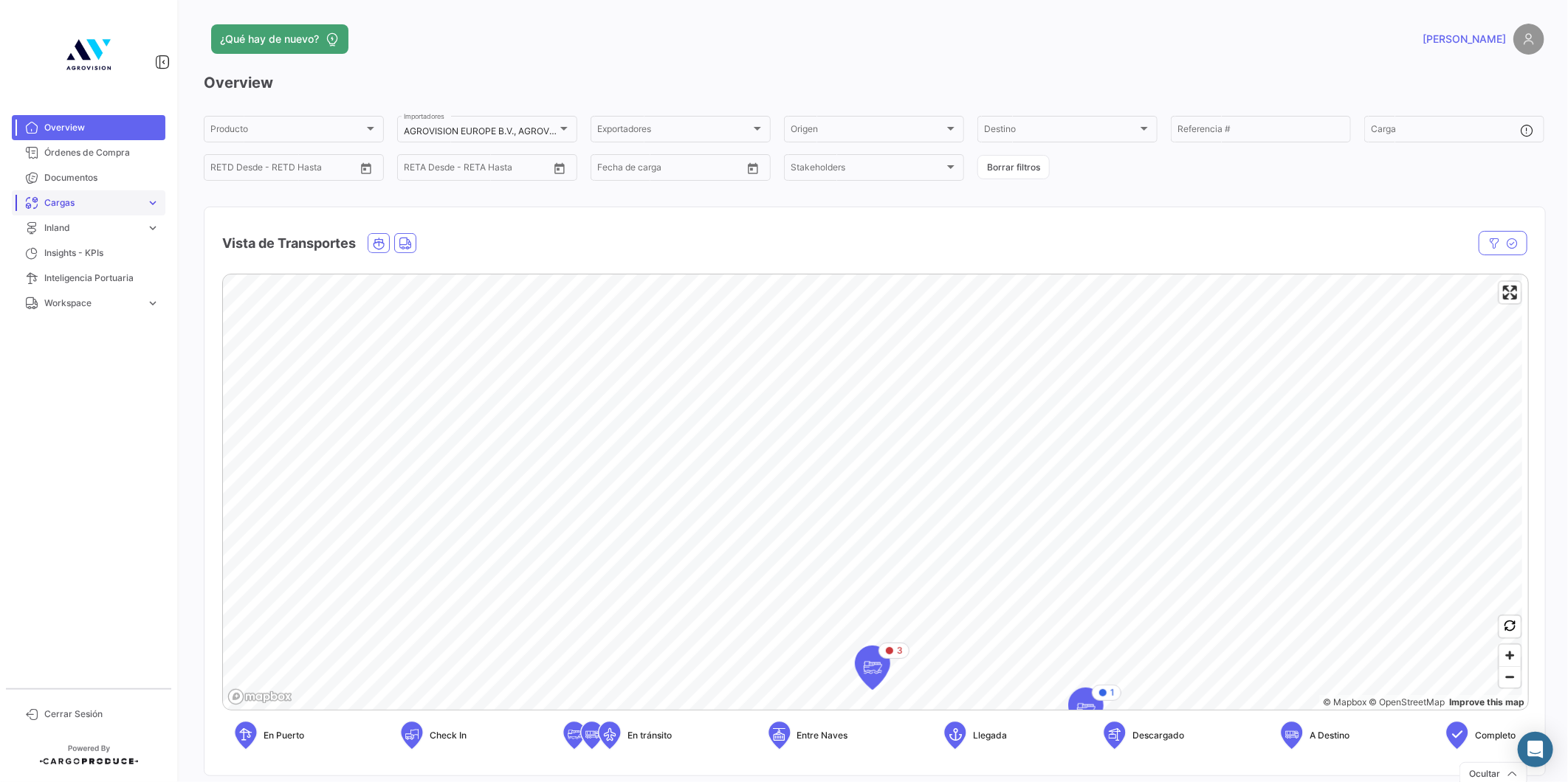
click at [71, 207] on span "Cargas" at bounding box center [92, 202] width 96 height 13
click at [65, 234] on span "Cargas Marítimas" at bounding box center [76, 234] width 75 height 13
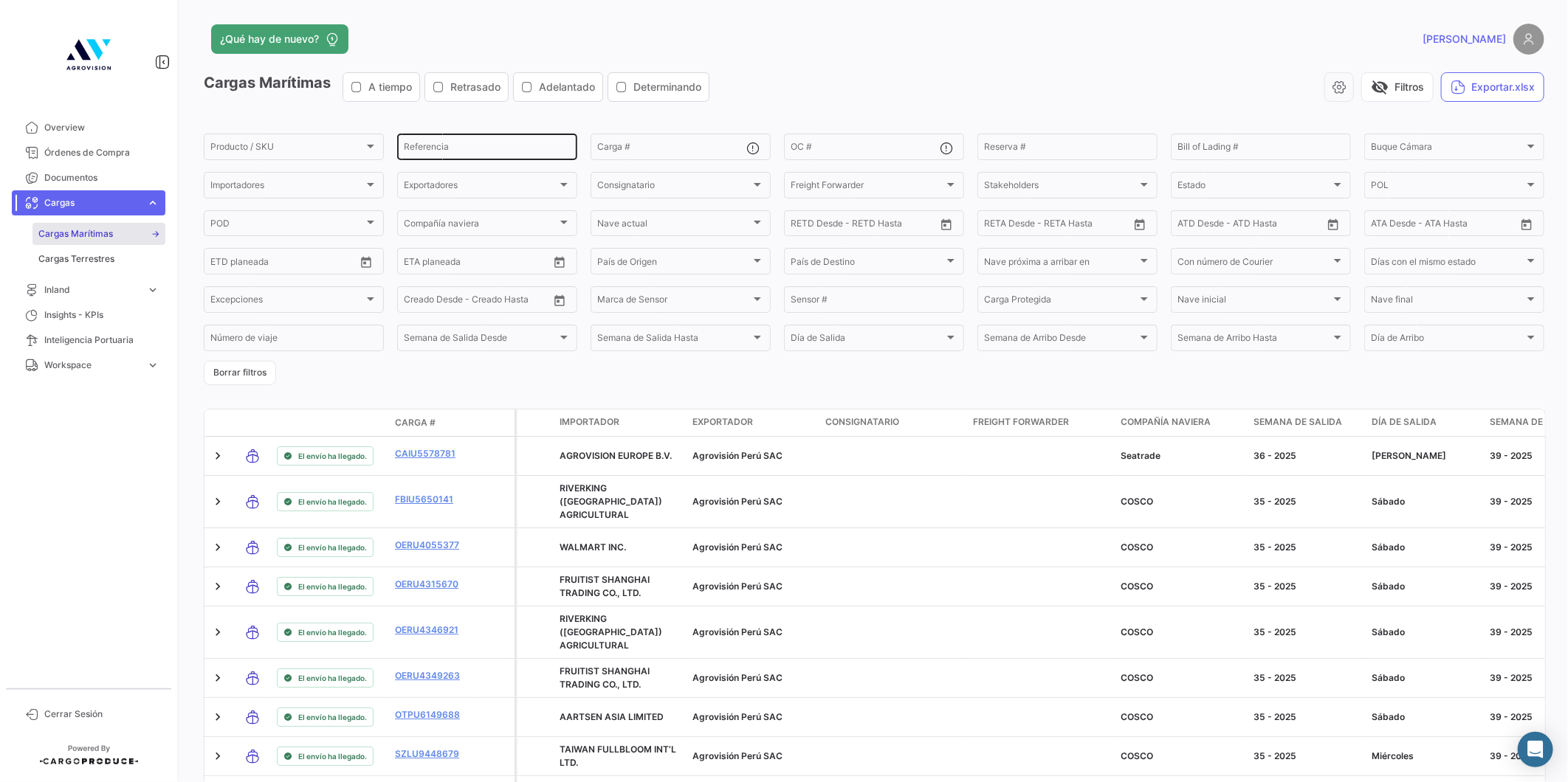
click at [464, 150] on input "Referencia" at bounding box center [487, 149] width 167 height 10
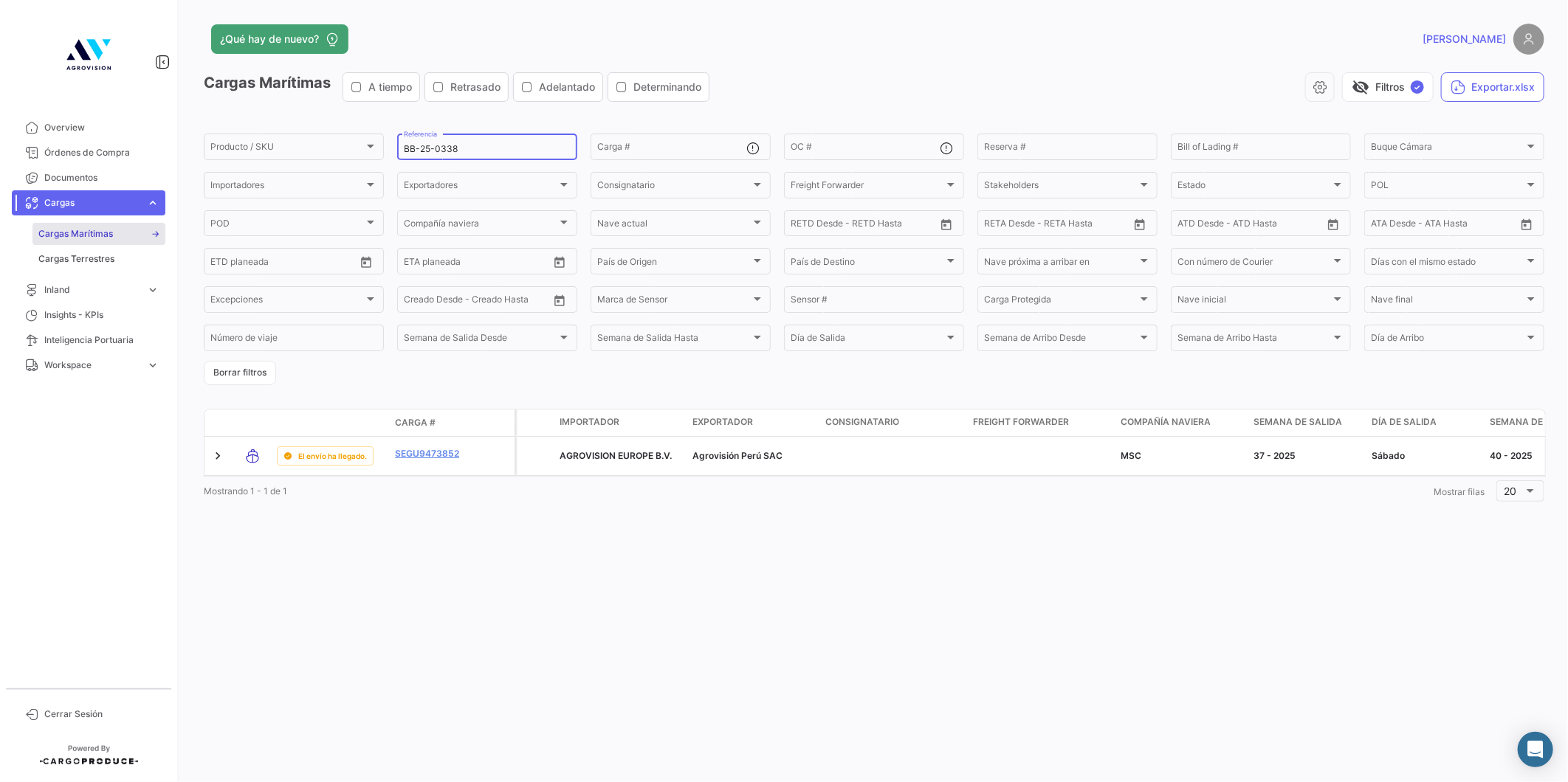
click at [468, 152] on input "BB-25-0338" at bounding box center [487, 149] width 167 height 10
click at [484, 147] on input "BB-25-0339" at bounding box center [487, 149] width 167 height 10
click at [483, 141] on div "BB-25-0344 Referencia" at bounding box center [487, 145] width 167 height 29
click at [483, 148] on input "BB-25-0344" at bounding box center [487, 149] width 167 height 10
click at [476, 144] on input "BB-25-0407" at bounding box center [487, 149] width 167 height 10
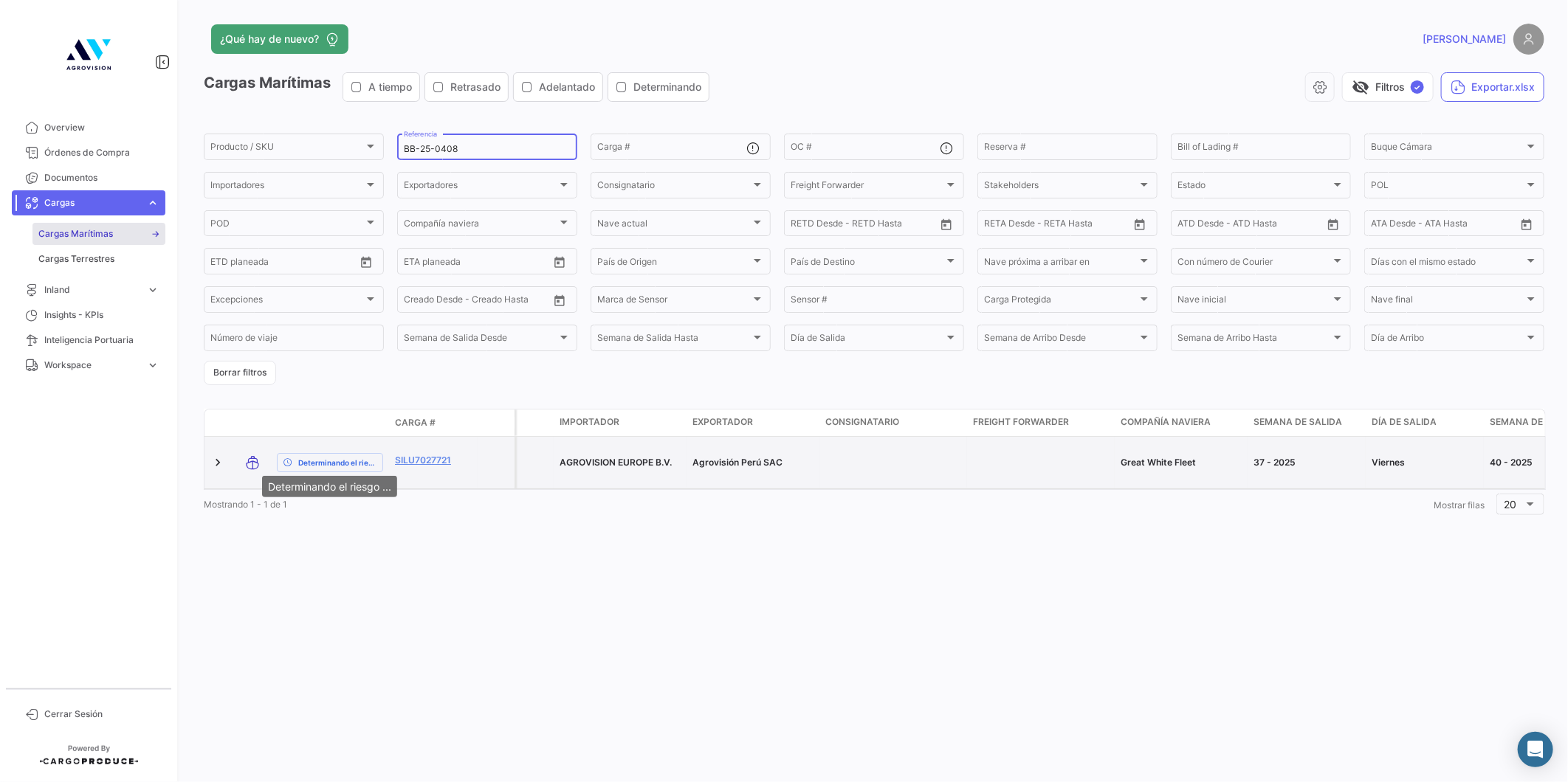
type input "BB-25-0408"
click at [329, 458] on span "Determinando el riesgo ..." at bounding box center [336, 462] width 78 height 12
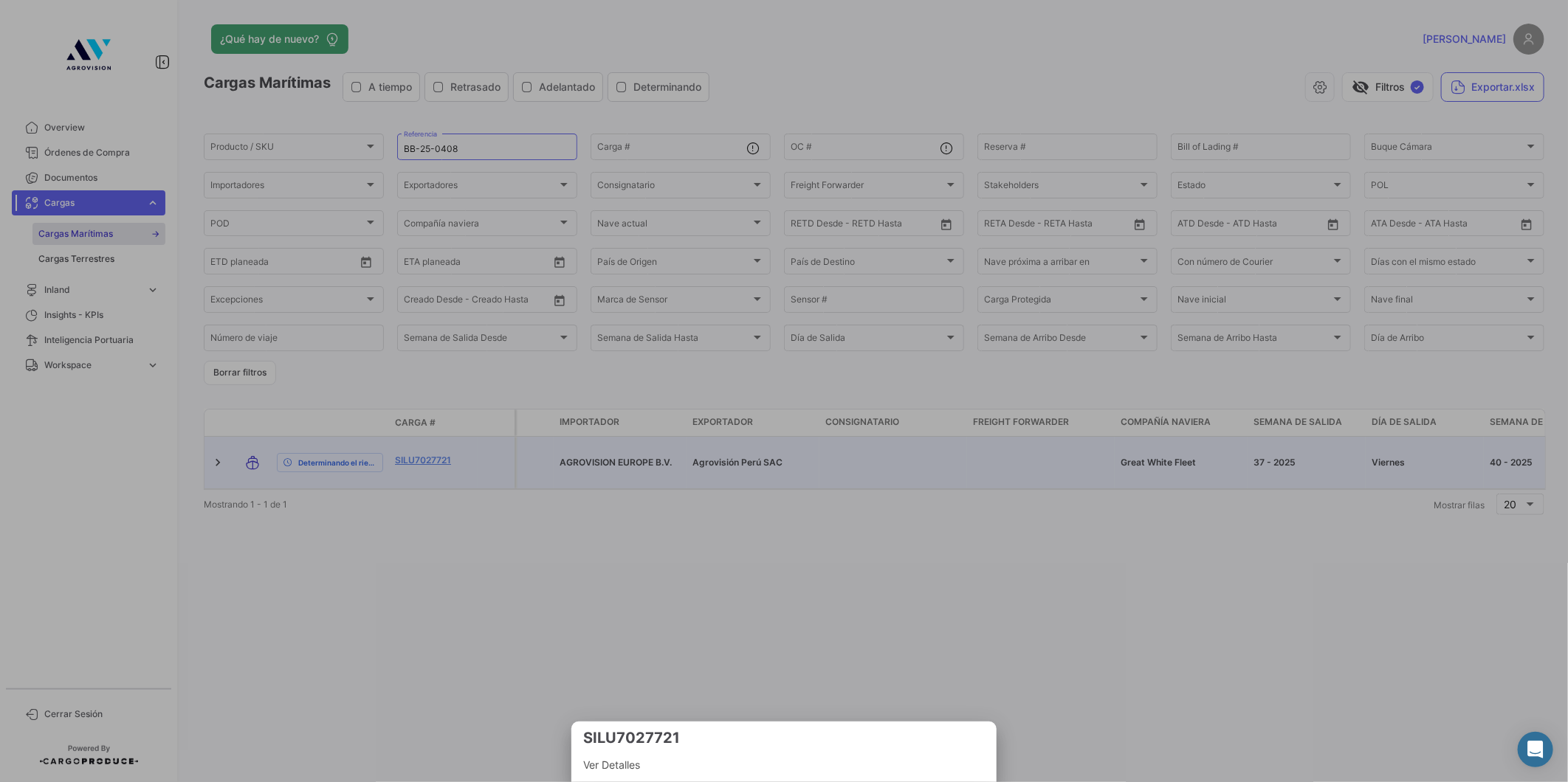
click at [775, 749] on mat-nav-list "Ver Detalles" at bounding box center [784, 762] width 401 height 28
click at [662, 769] on span "Ver Detalles" at bounding box center [784, 764] width 401 height 18
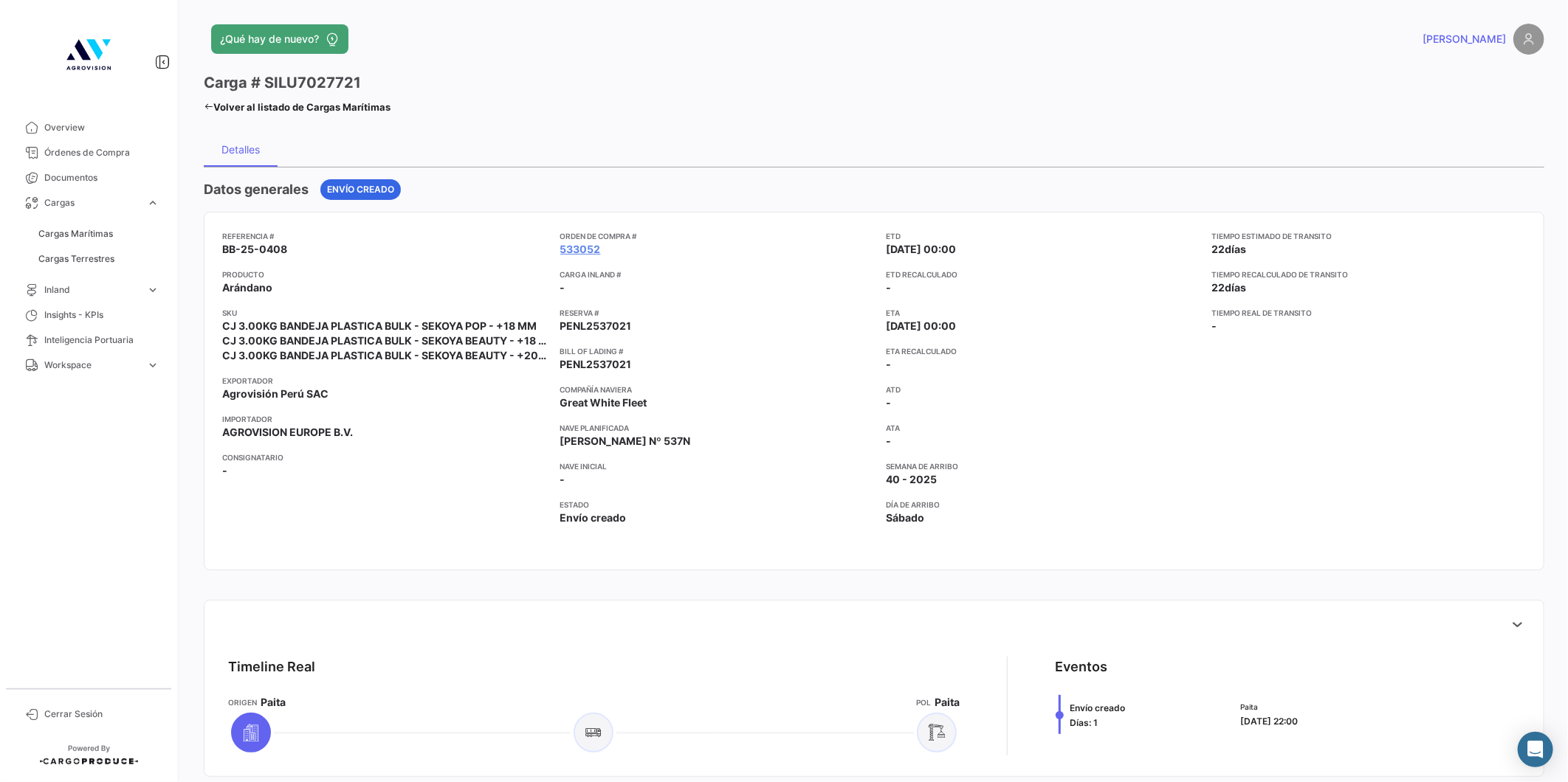
click at [208, 110] on icon at bounding box center [208, 106] width 9 height 9
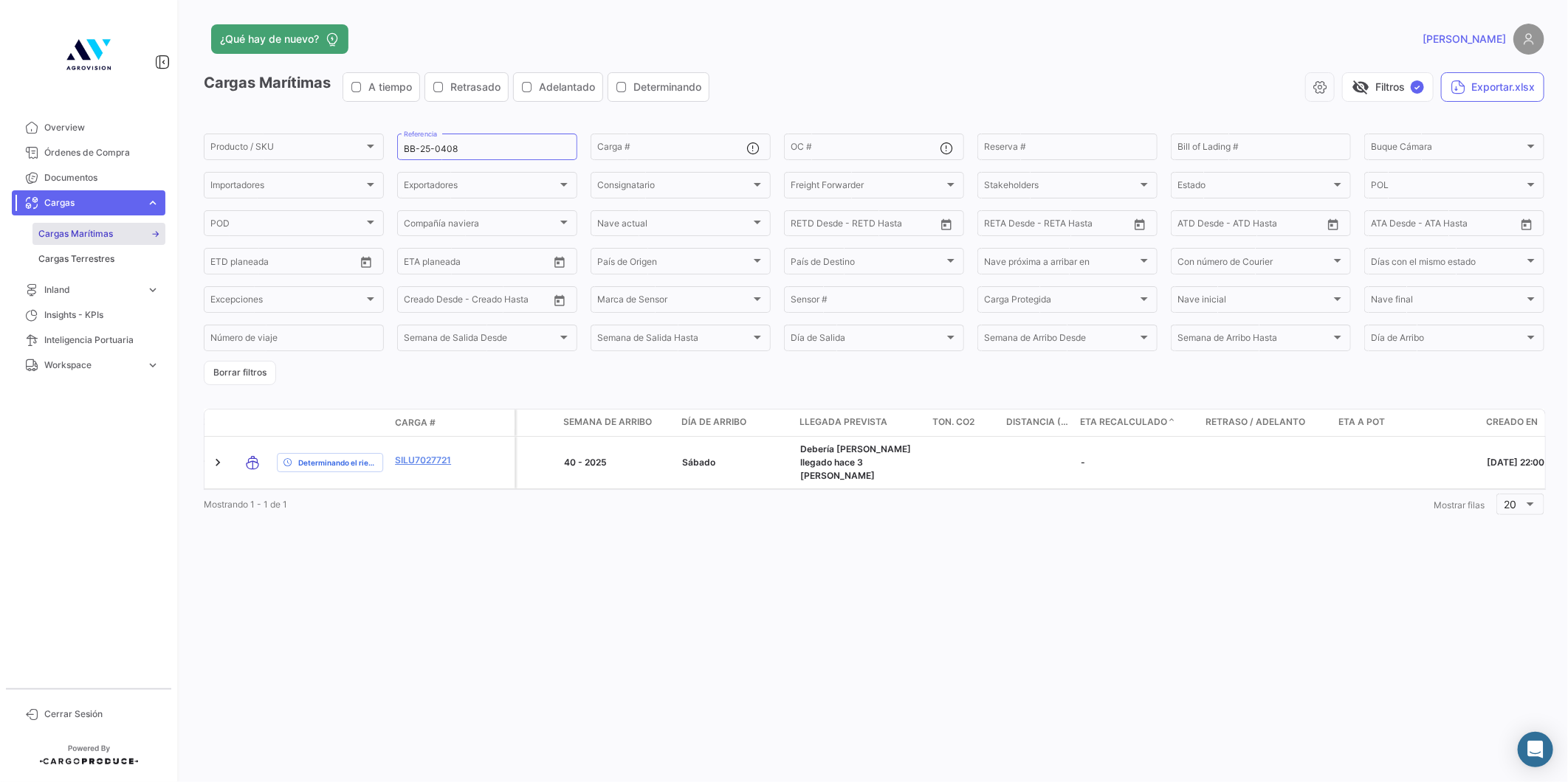
scroll to position [0, 953]
click at [651, 535] on div "¿Qué hay de nuevo? [PERSON_NAME] Marítimas A tiempo Retrasado Adelantado Determ…" at bounding box center [874, 391] width 1387 height 782
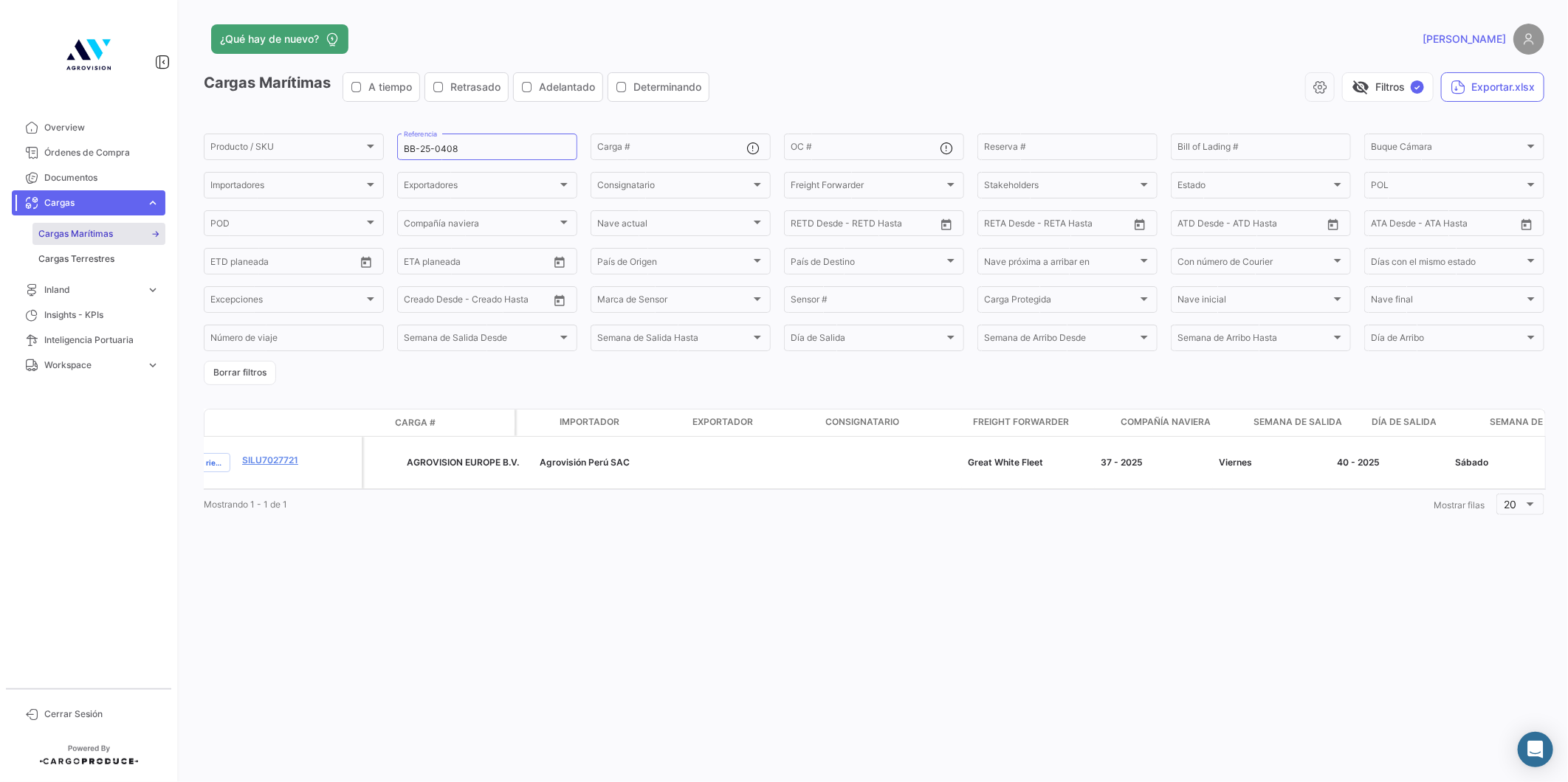
scroll to position [0, 0]
drag, startPoint x: 480, startPoint y: 144, endPoint x: 448, endPoint y: 144, distance: 32.0
click at [448, 144] on input "BB-25-0408" at bounding box center [487, 149] width 167 height 10
click at [476, 153] on input "BB-25-0412" at bounding box center [487, 149] width 167 height 10
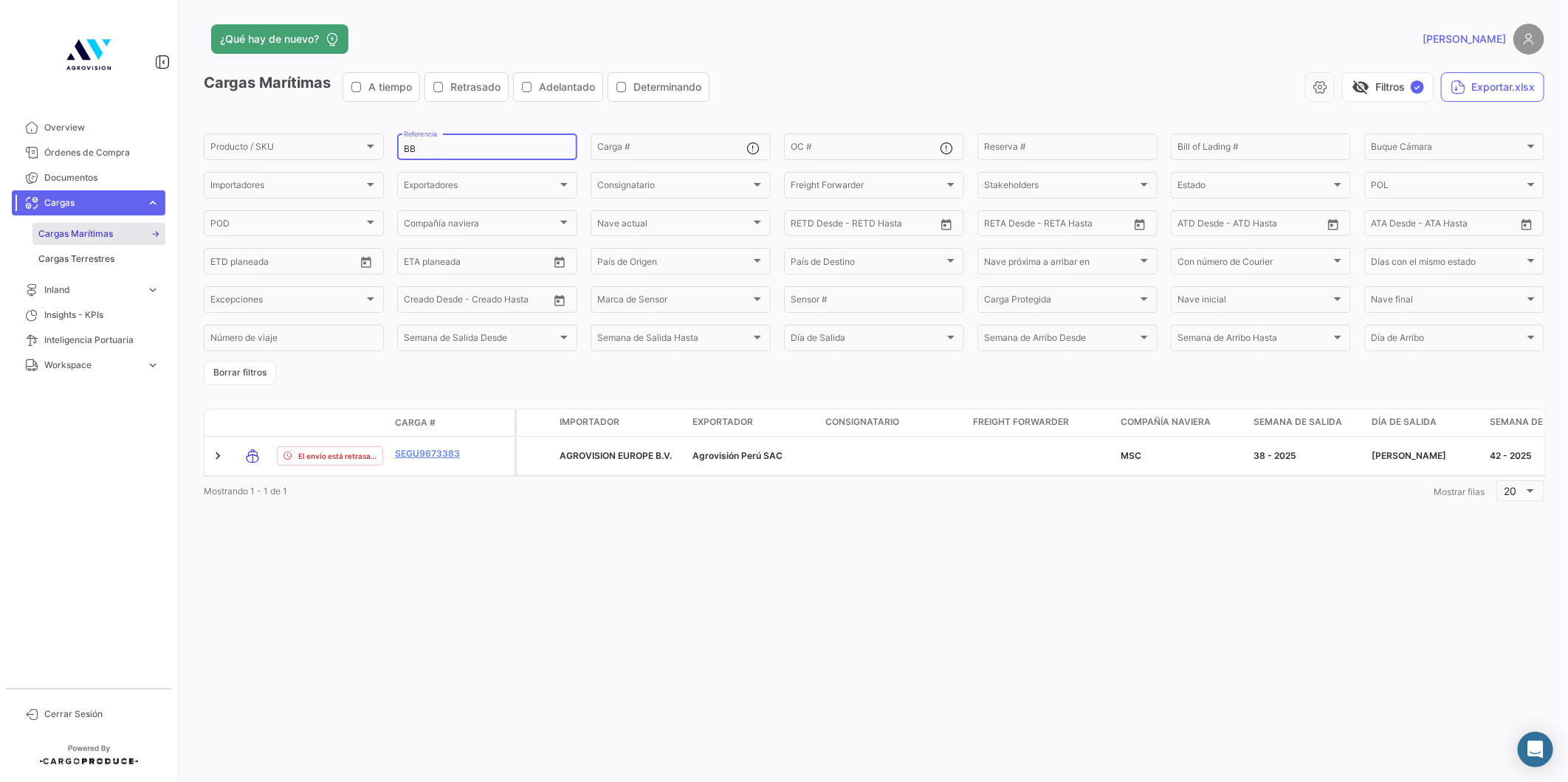
type input "B"
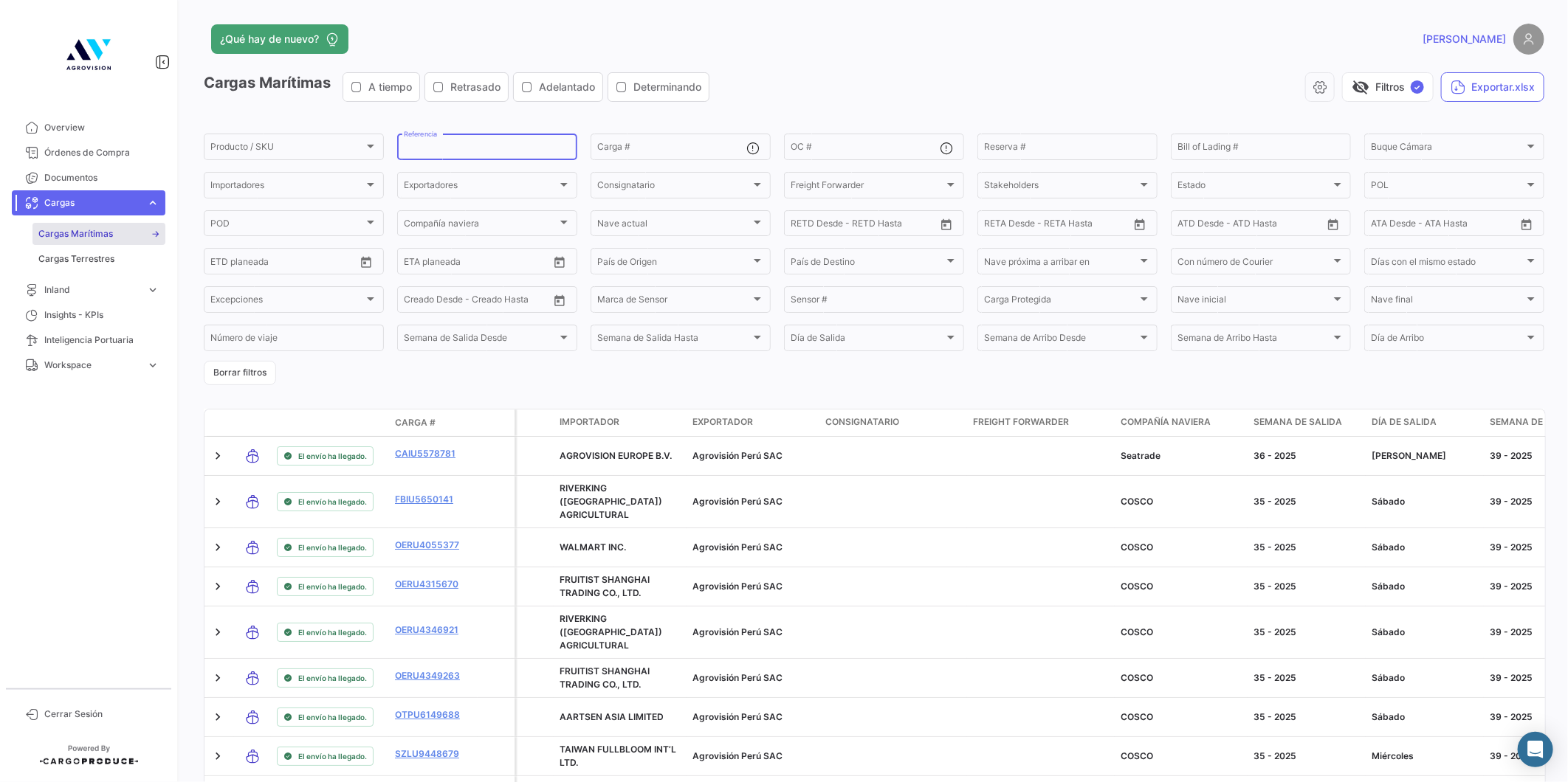
click at [498, 148] on input "Referencia" at bounding box center [487, 149] width 167 height 10
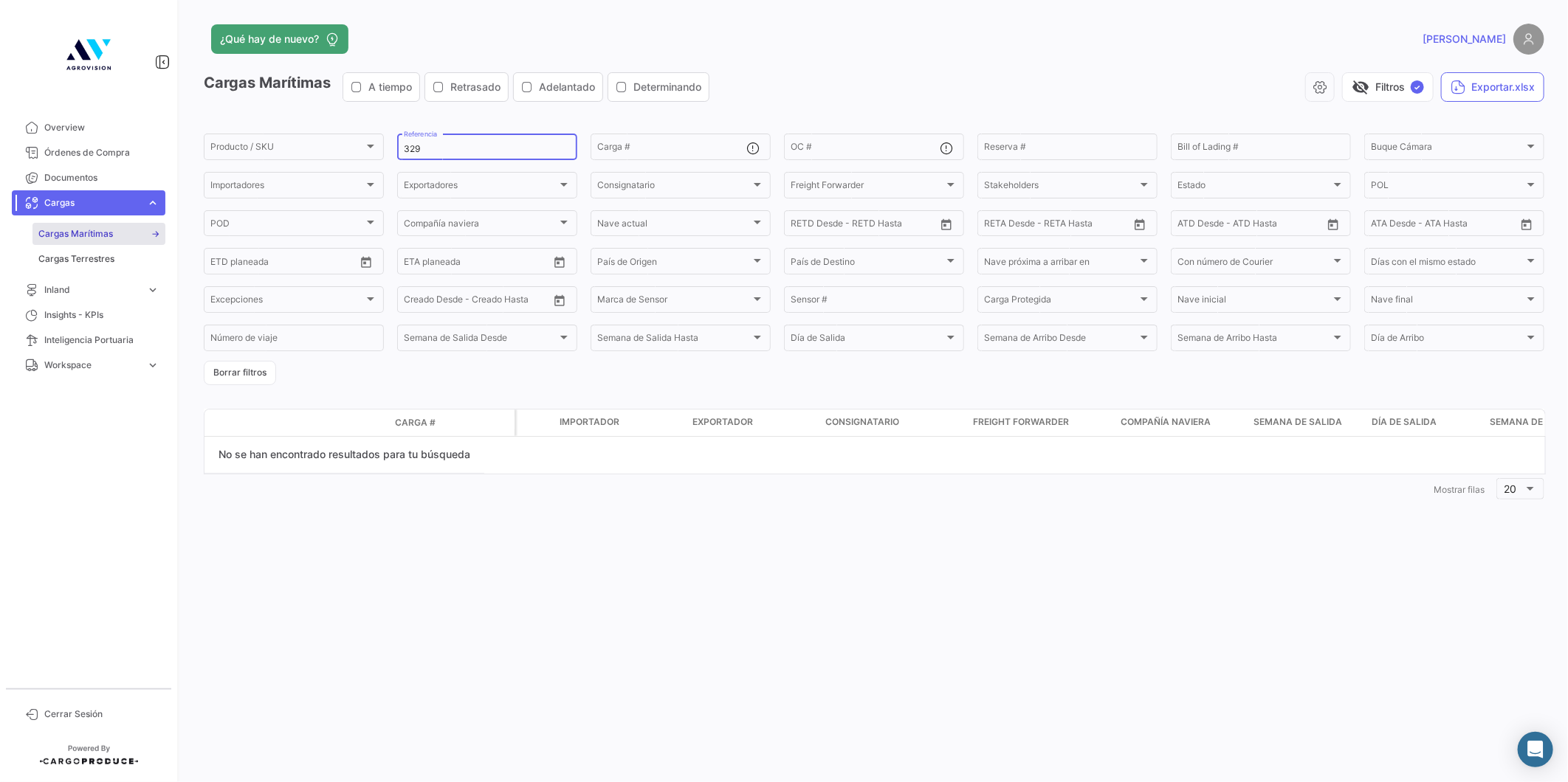
click at [408, 144] on input "329" at bounding box center [487, 149] width 167 height 10
click at [407, 144] on input "329" at bounding box center [487, 149] width 167 height 10
click at [438, 144] on input "BB-25-329" at bounding box center [487, 149] width 167 height 10
click at [436, 144] on input "BB-25-329" at bounding box center [487, 149] width 167 height 10
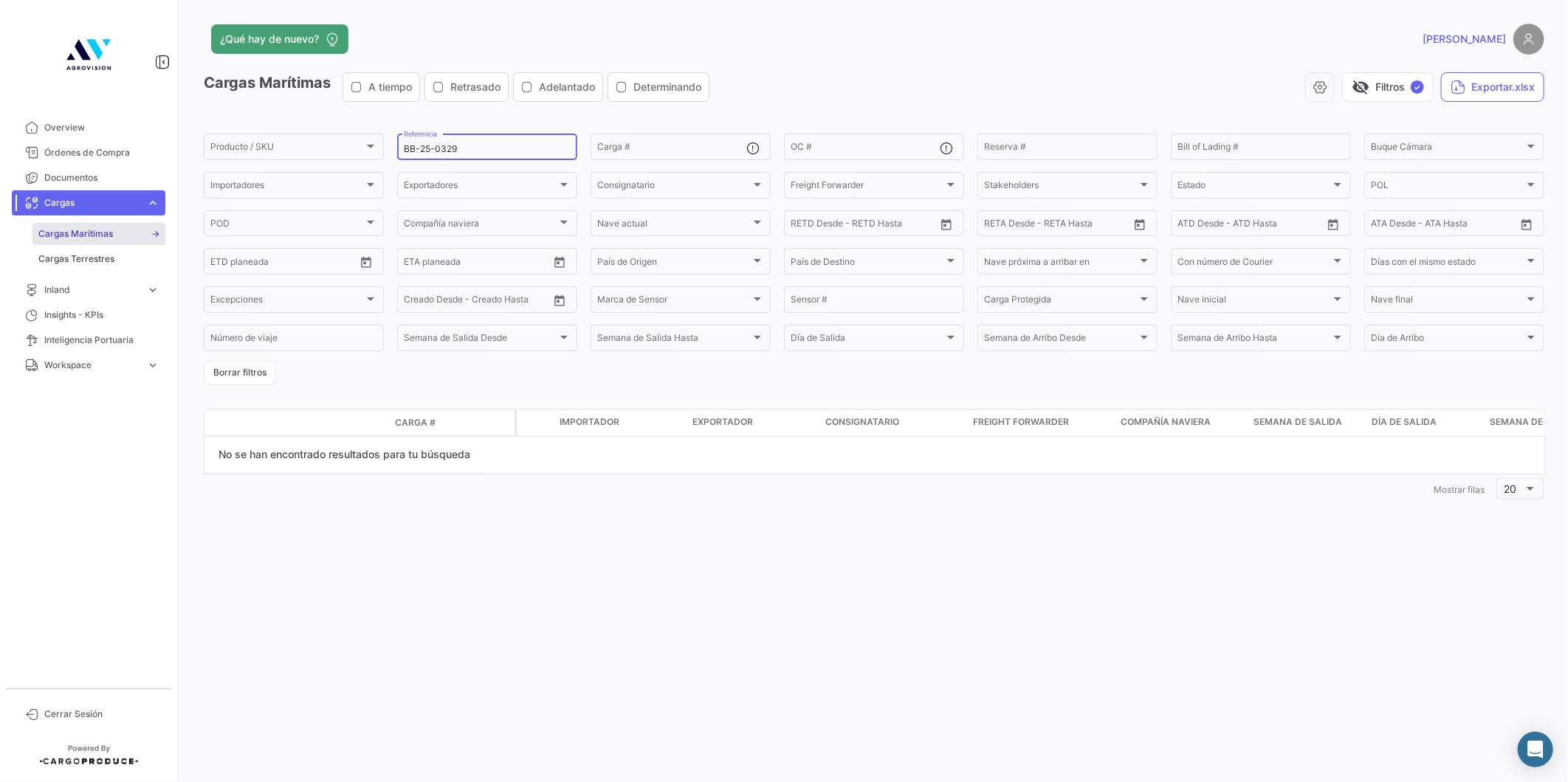
type input "BB-25-0329"
drag, startPoint x: 483, startPoint y: 142, endPoint x: 389, endPoint y: 141, distance: 94.0
click at [389, 141] on form "Producto / SKU Producto / SKU BB-25-0329 Referencia Carga # OC # Reserva # Bill…" at bounding box center [874, 258] width 1340 height 254
click at [478, 144] on input "BB-25-0329" at bounding box center [487, 149] width 167 height 10
click at [477, 148] on input "BB-25-0329" at bounding box center [487, 149] width 167 height 10
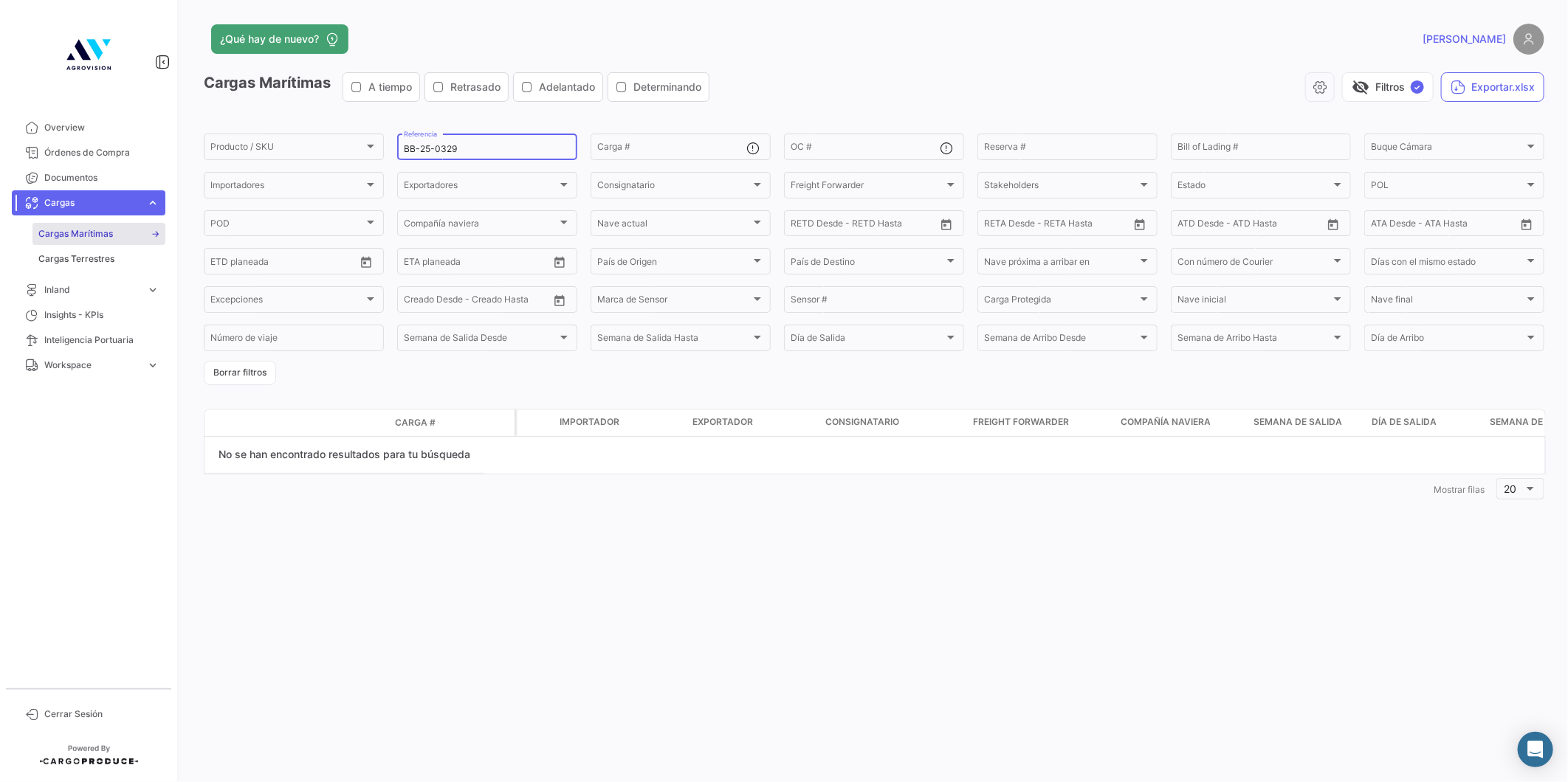
drag, startPoint x: 484, startPoint y: 144, endPoint x: 384, endPoint y: 142, distance: 100.0
click at [384, 142] on form "Producto / SKU Producto / SKU BB-25-0329 Referencia Carga # OC # Reserva # Bill…" at bounding box center [874, 258] width 1340 height 254
drag, startPoint x: 468, startPoint y: 150, endPoint x: 338, endPoint y: 160, distance: 130.4
click at [0, 0] on div "Producto / SKU Producto / SKU BB-25-0329 Referencia Carga # OC # Reserva # Bill…" at bounding box center [0, 0] width 0 height 0
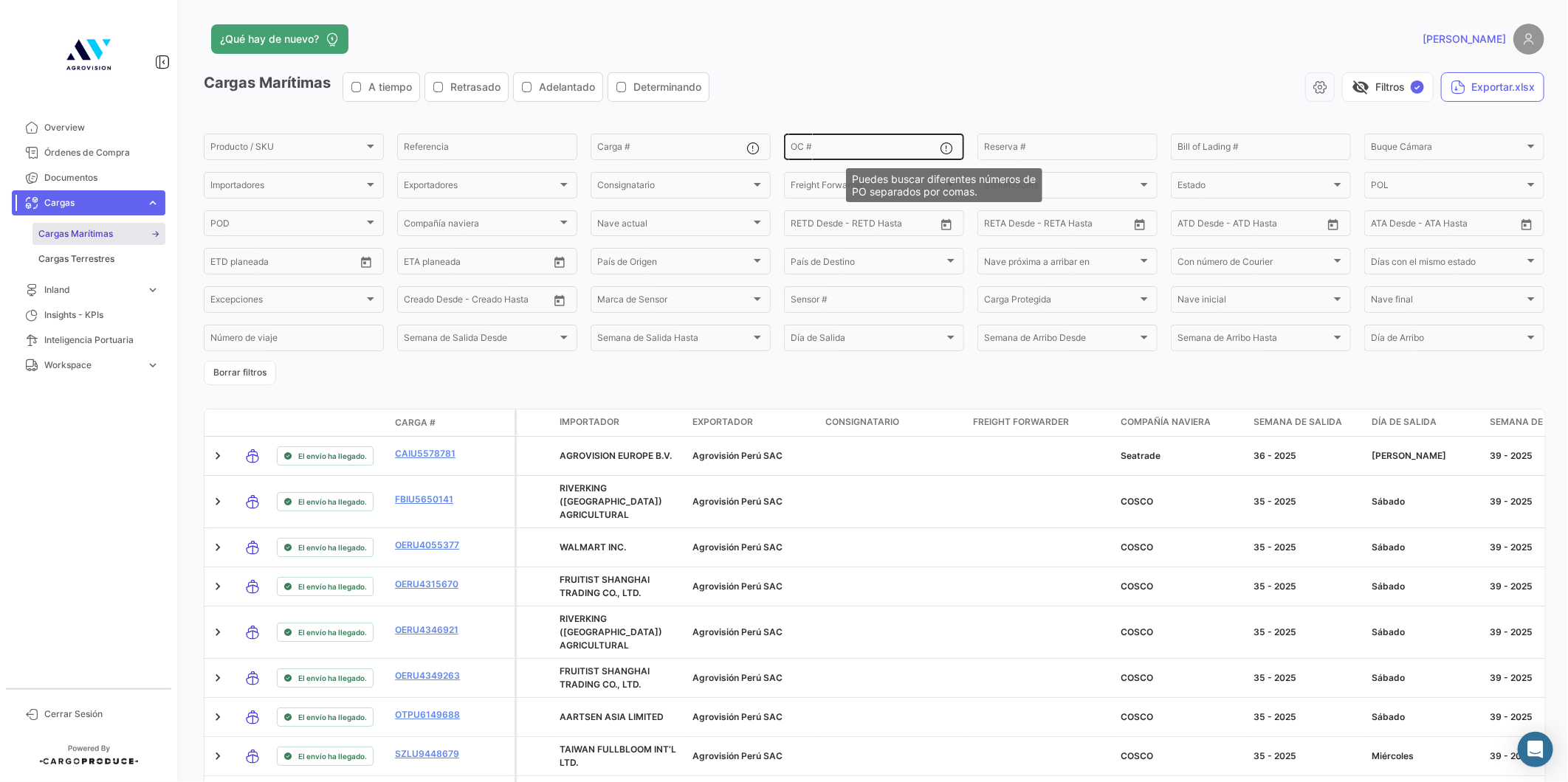
click at [940, 144] on mat-icon at bounding box center [948, 150] width 18 height 18
click at [890, 108] on div "Cargas Marítimas A tiempo Retrasado Adelantado Determinando visibility_off Filt…" at bounding box center [874, 93] width 1340 height 42
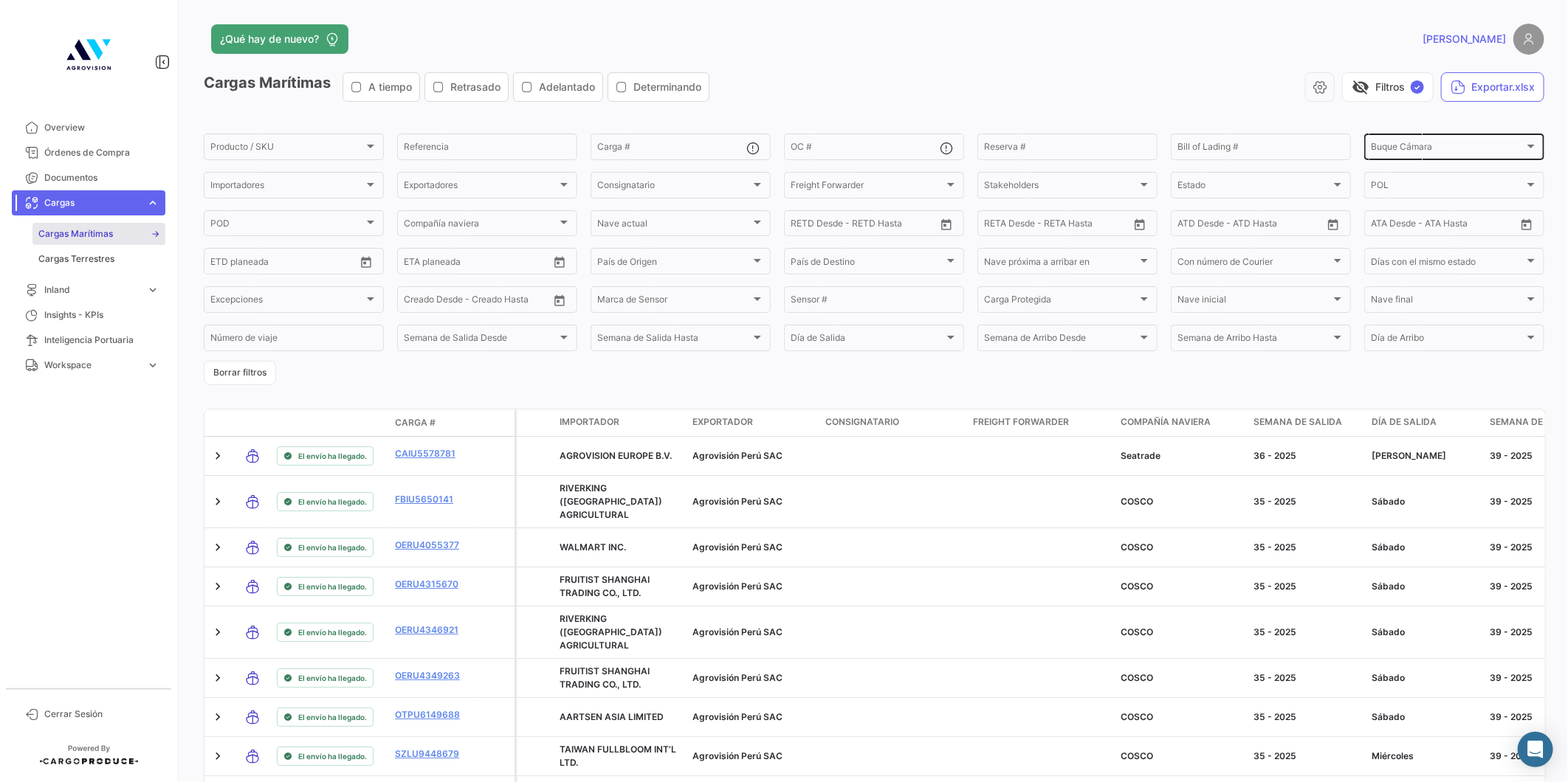
click at [1396, 155] on div "Buque Cámara Buque Cámara" at bounding box center [1454, 145] width 167 height 29
click at [1266, 119] on div at bounding box center [784, 391] width 1568 height 782
click at [491, 227] on div "Compañía naviera" at bounding box center [480, 225] width 154 height 10
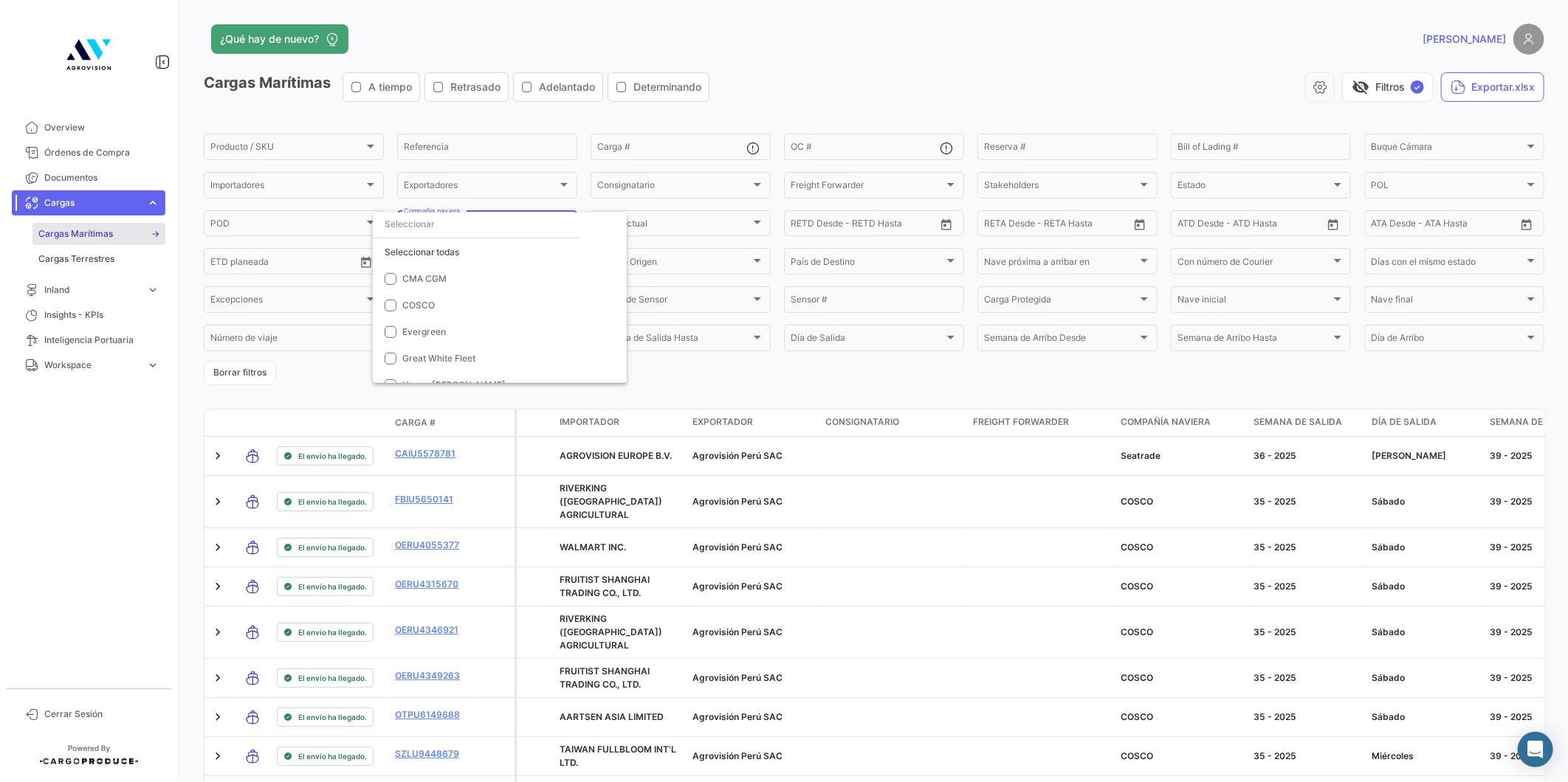
click at [529, 126] on div at bounding box center [784, 391] width 1568 height 782
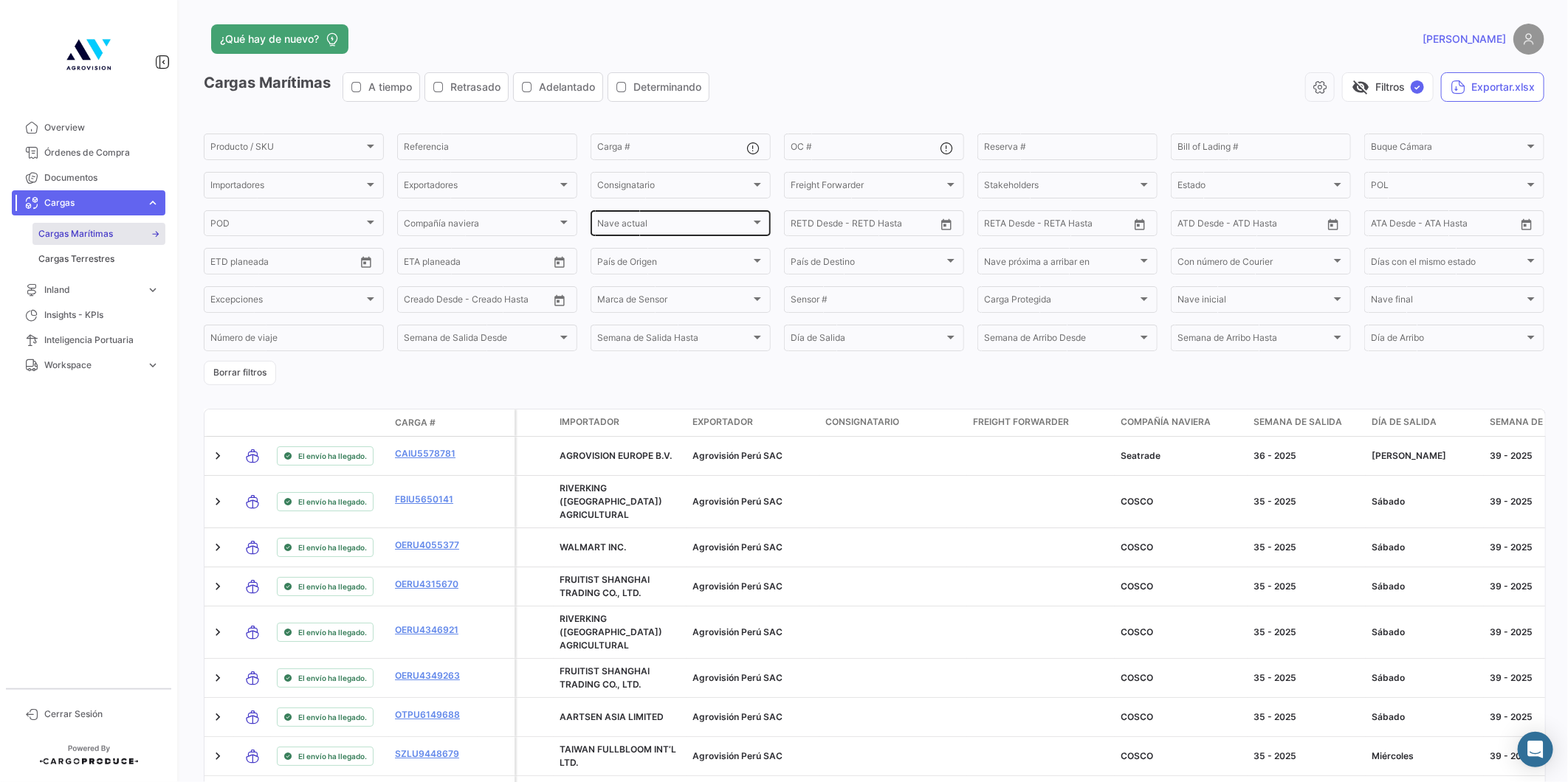
click at [646, 221] on div "Nave actual" at bounding box center [674, 225] width 154 height 10
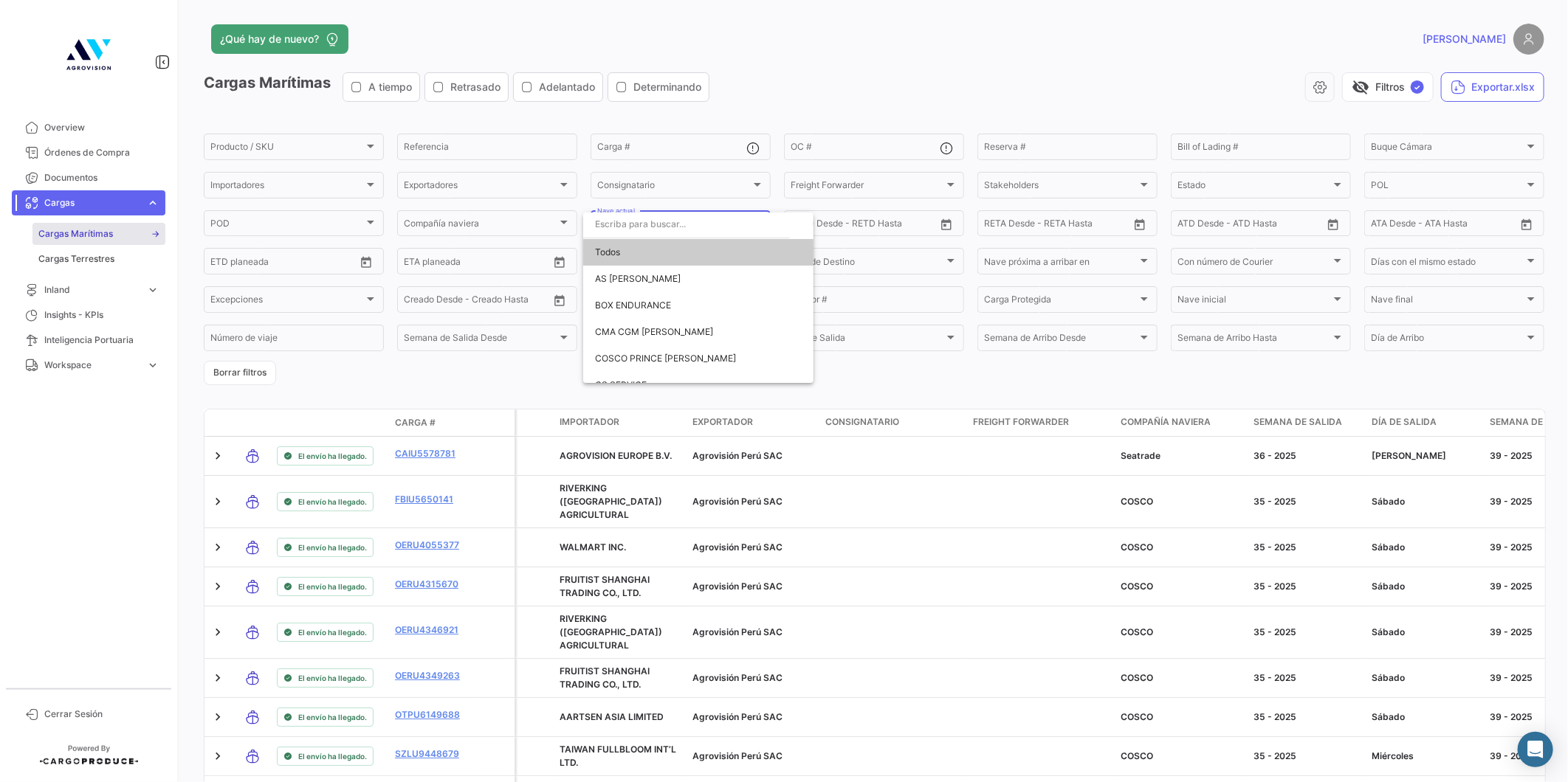
click at [650, 228] on input "dropdown search" at bounding box center [687, 224] width 207 height 26
type input "a"
click at [460, 372] on div at bounding box center [784, 391] width 1568 height 782
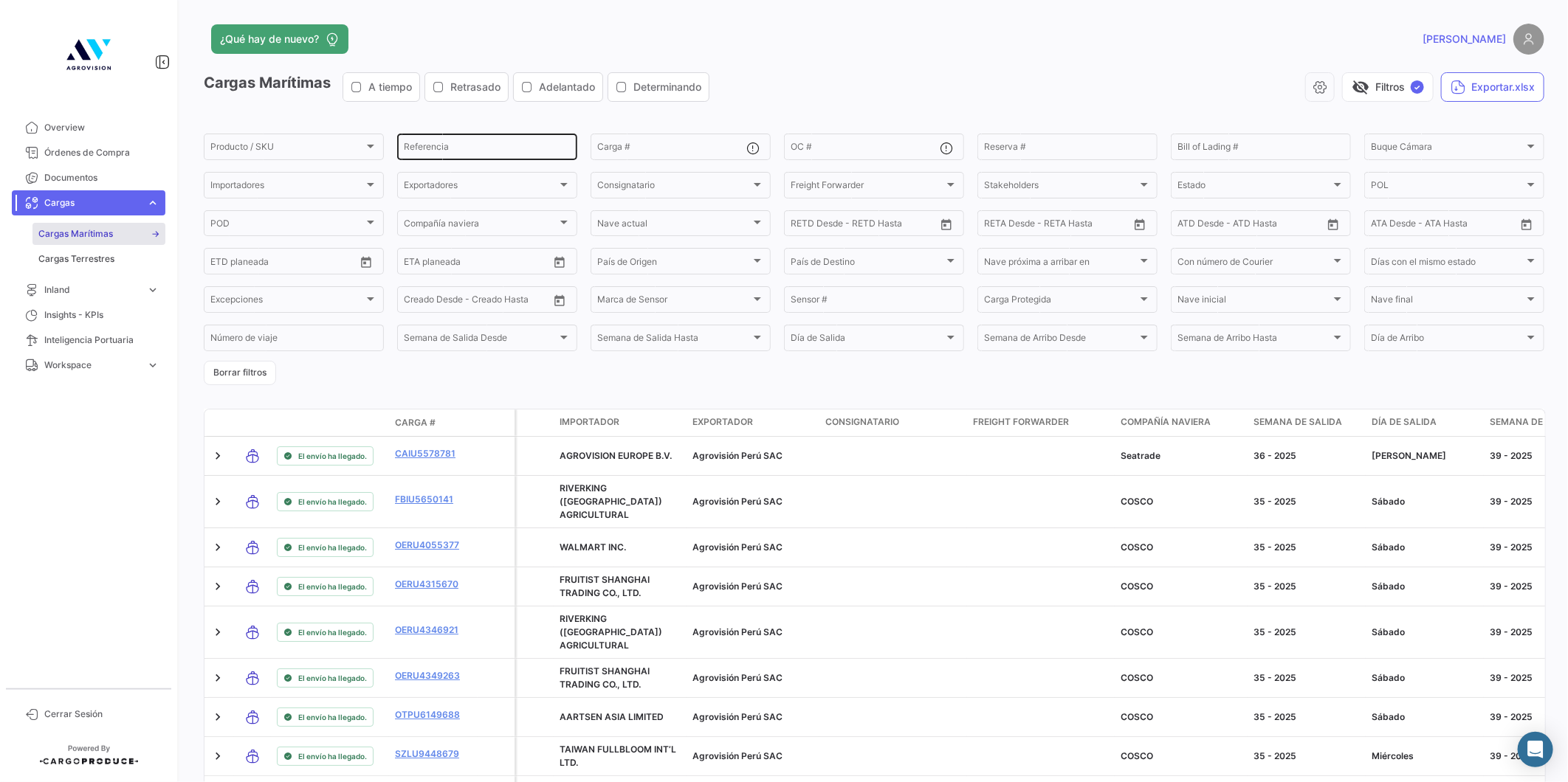
click at [469, 150] on input "Referencia" at bounding box center [487, 149] width 167 height 10
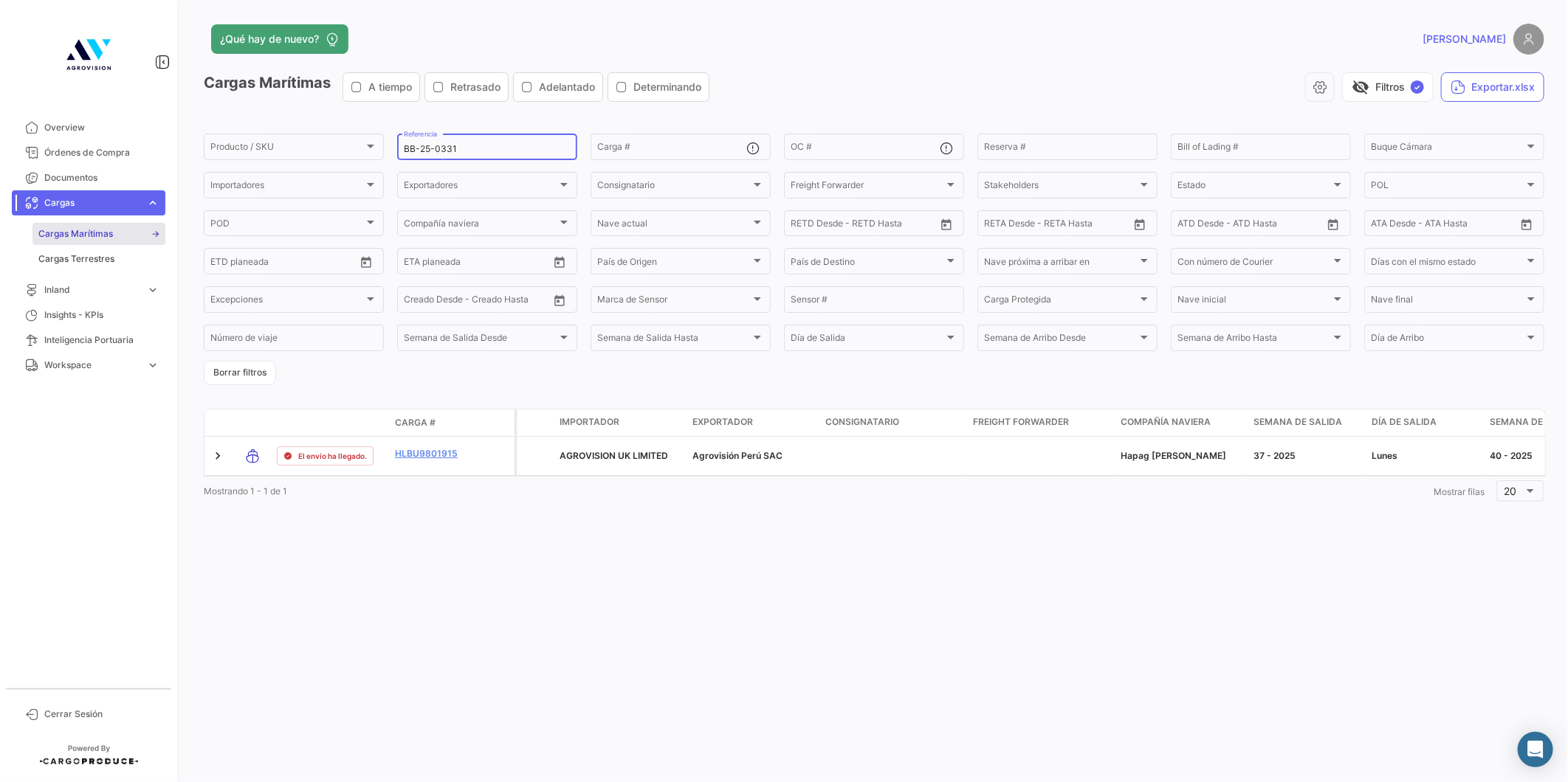
click at [467, 150] on input "BB-25-0331" at bounding box center [487, 149] width 167 height 10
click at [504, 148] on input "BB-25-0495" at bounding box center [487, 149] width 167 height 10
click at [327, 548] on div "¿Qué hay de nuevo? [PERSON_NAME] Marítimas A tiempo Retrasado Adelantado Determ…" at bounding box center [874, 391] width 1387 height 782
drag, startPoint x: 471, startPoint y: 148, endPoint x: 447, endPoint y: 146, distance: 24.1
click at [447, 146] on input "BB-25-0409" at bounding box center [487, 149] width 167 height 10
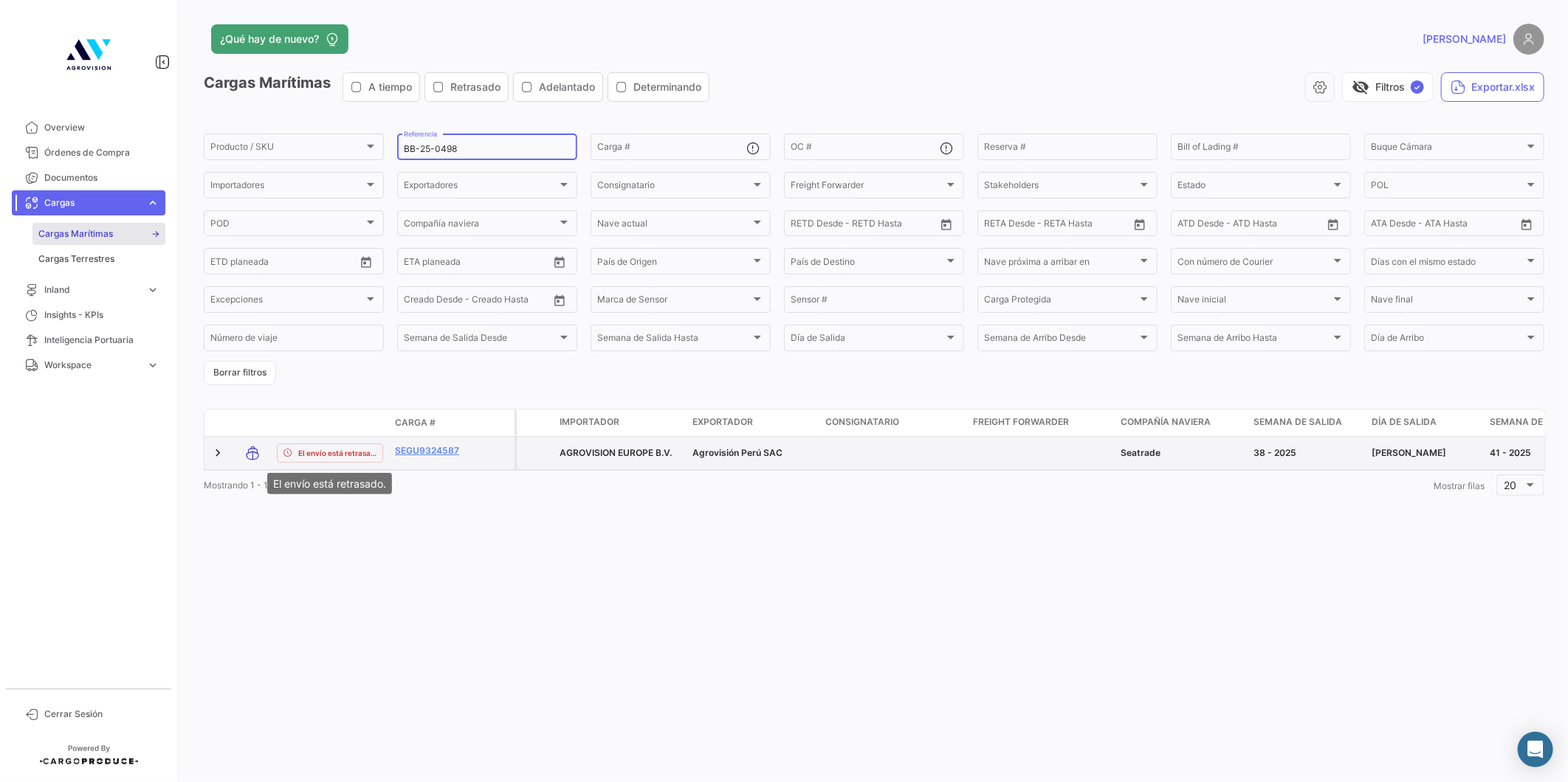
type input "BB-25-0498"
click at [319, 452] on span "El envío está retrasado." at bounding box center [336, 453] width 78 height 12
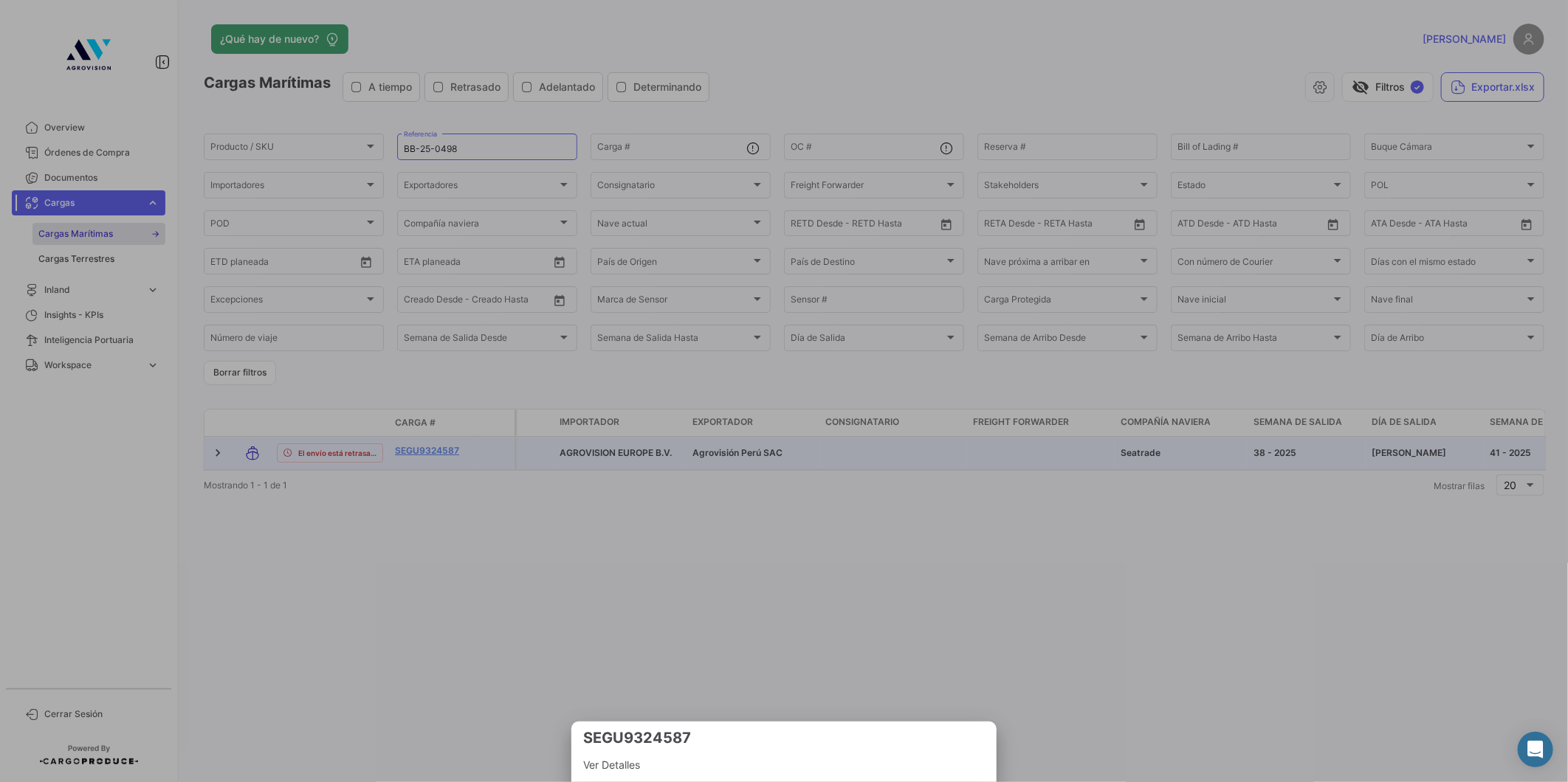
click at [277, 450] on div at bounding box center [784, 391] width 1568 height 782
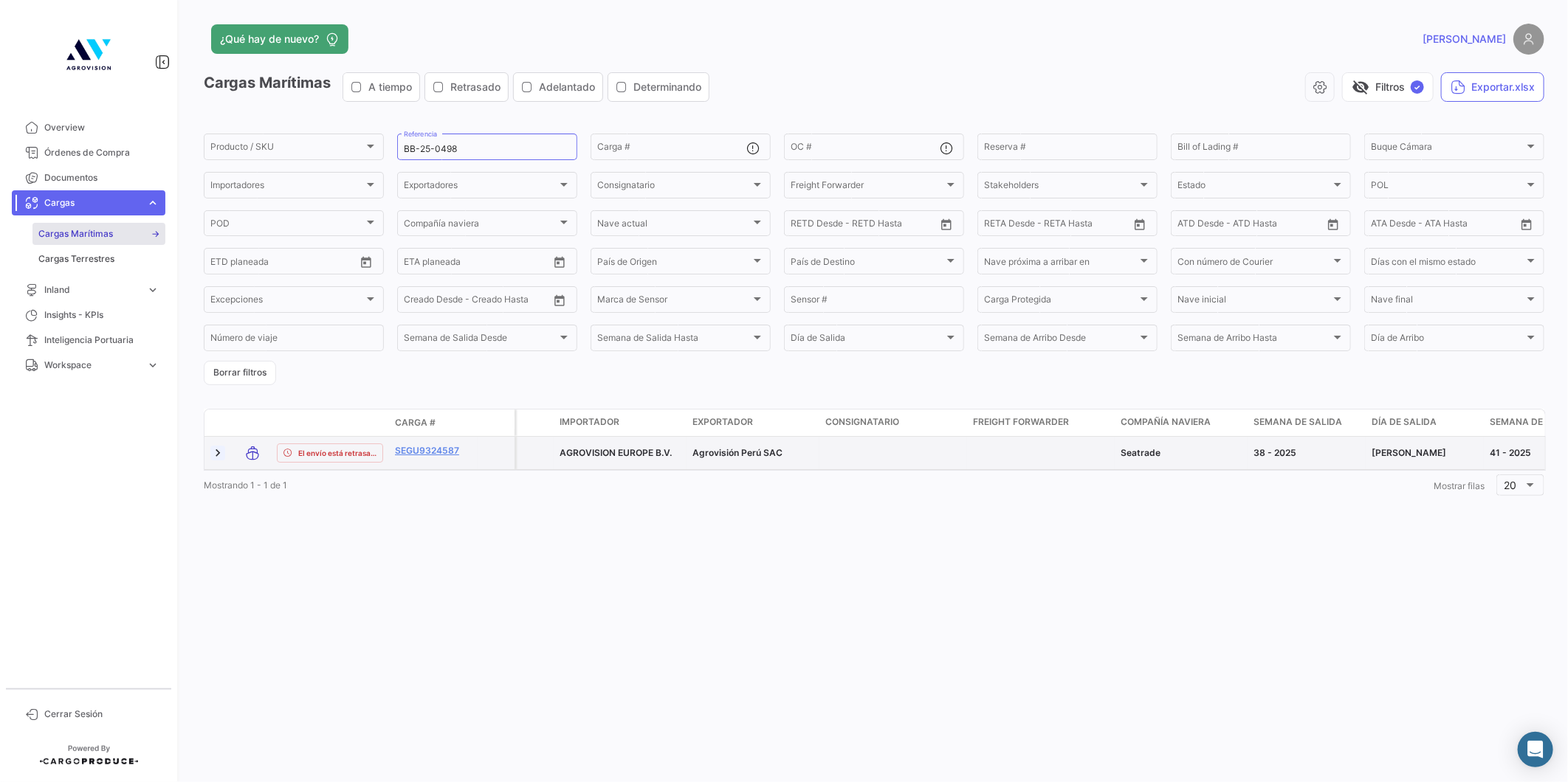
click at [218, 449] on link at bounding box center [218, 453] width 15 height 15
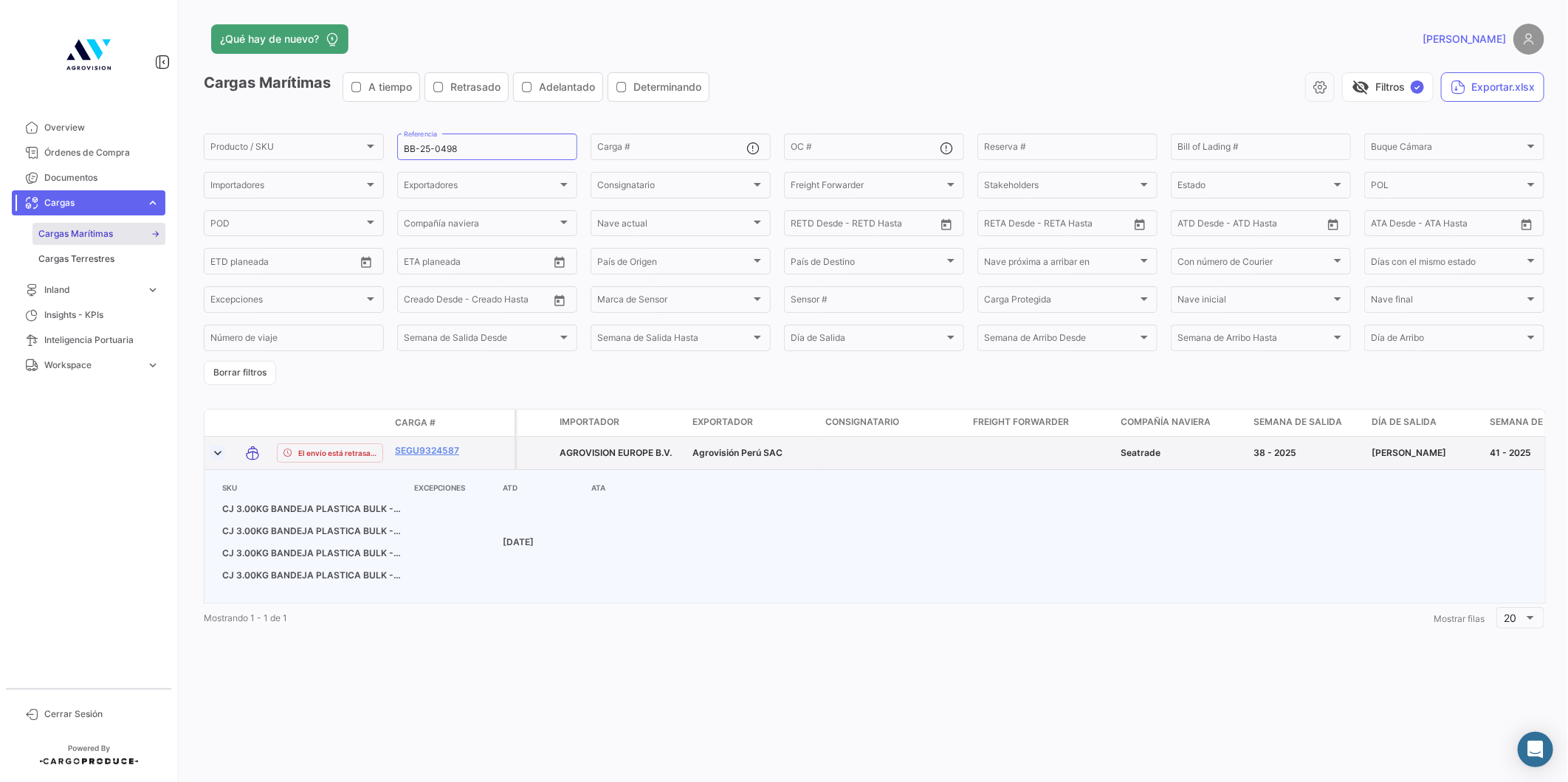
click at [218, 449] on link at bounding box center [218, 453] width 15 height 15
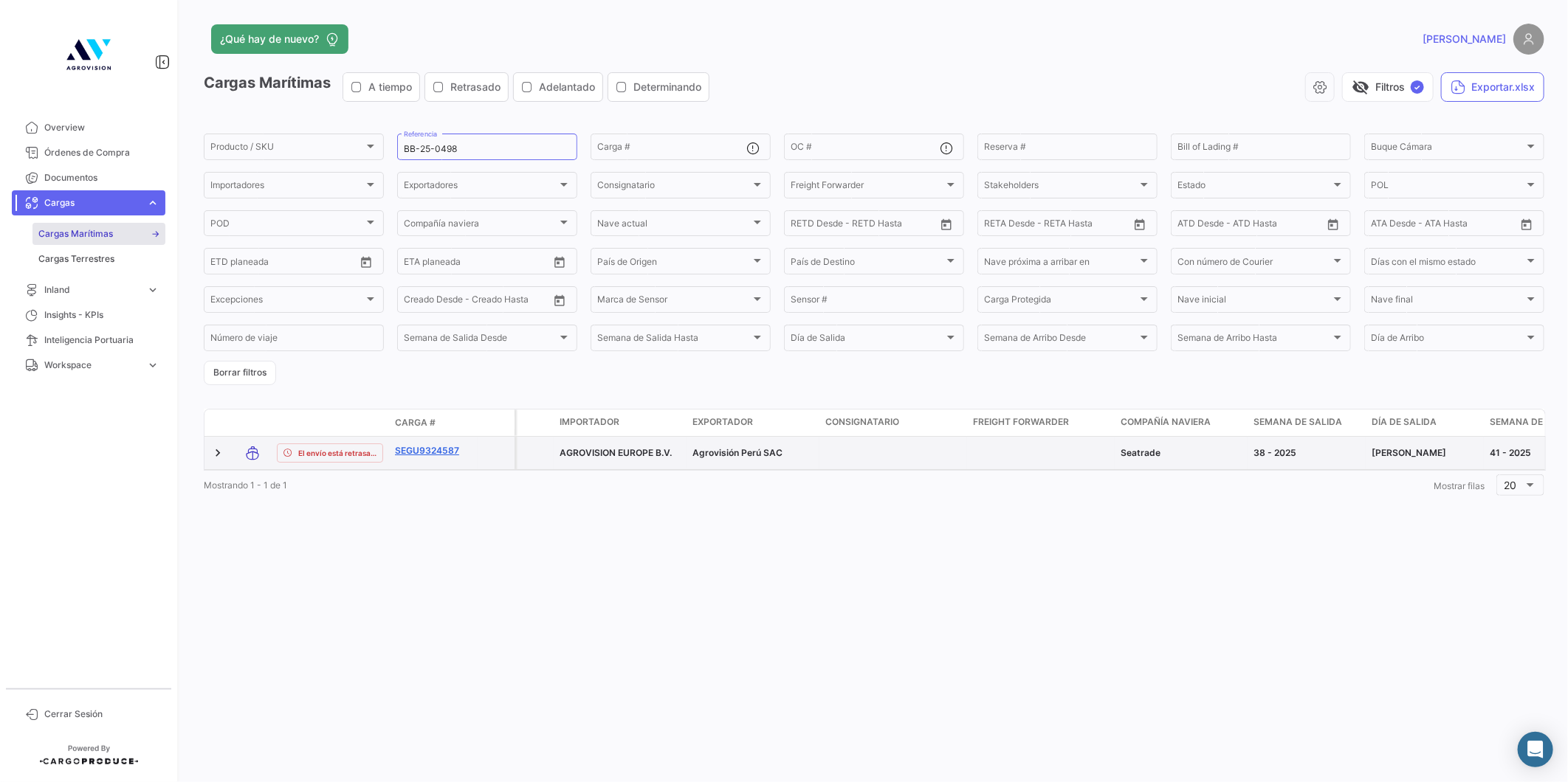
click at [424, 454] on link "SEGU9324587" at bounding box center [433, 450] width 76 height 13
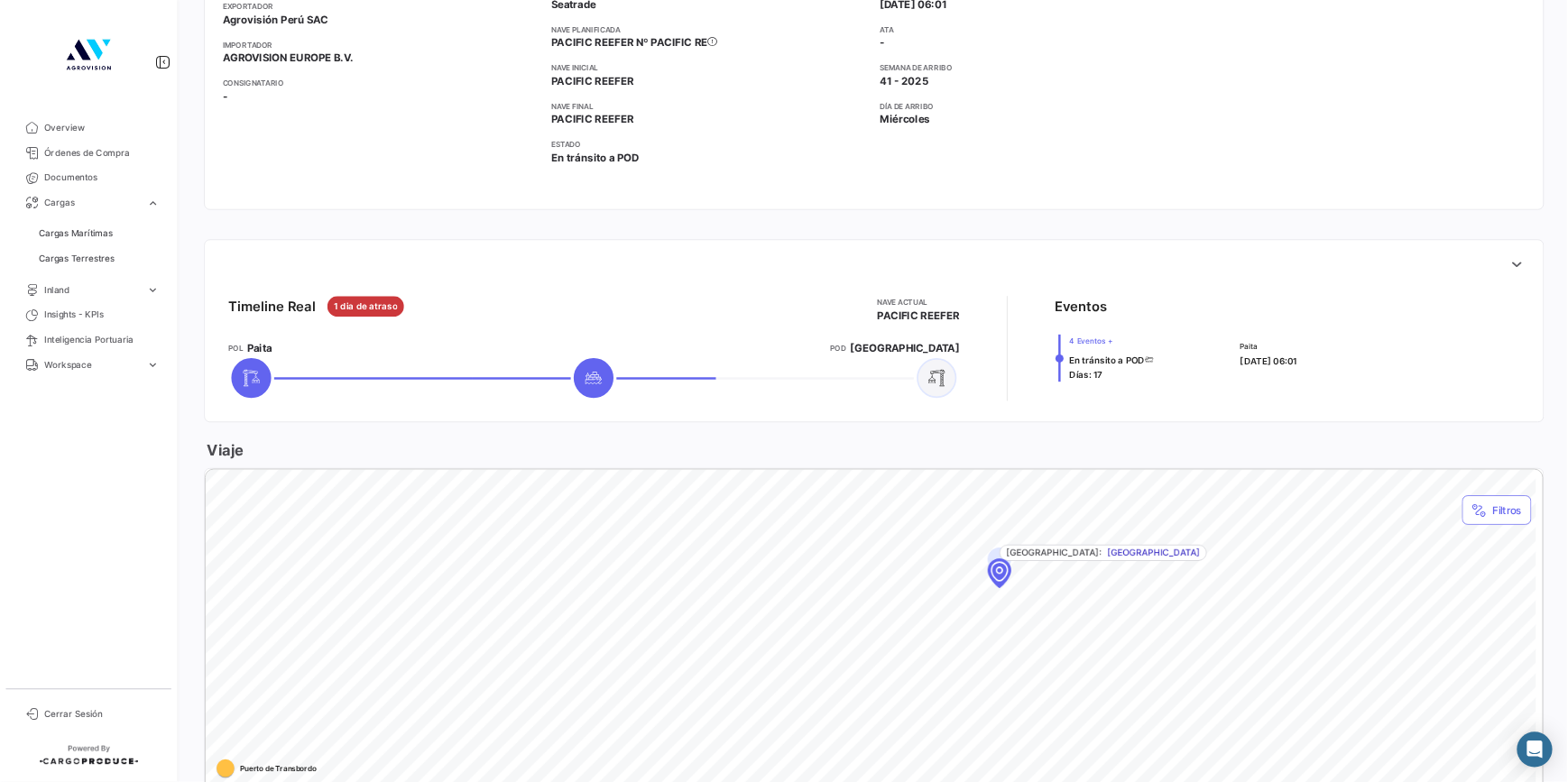
scroll to position [701, 0]
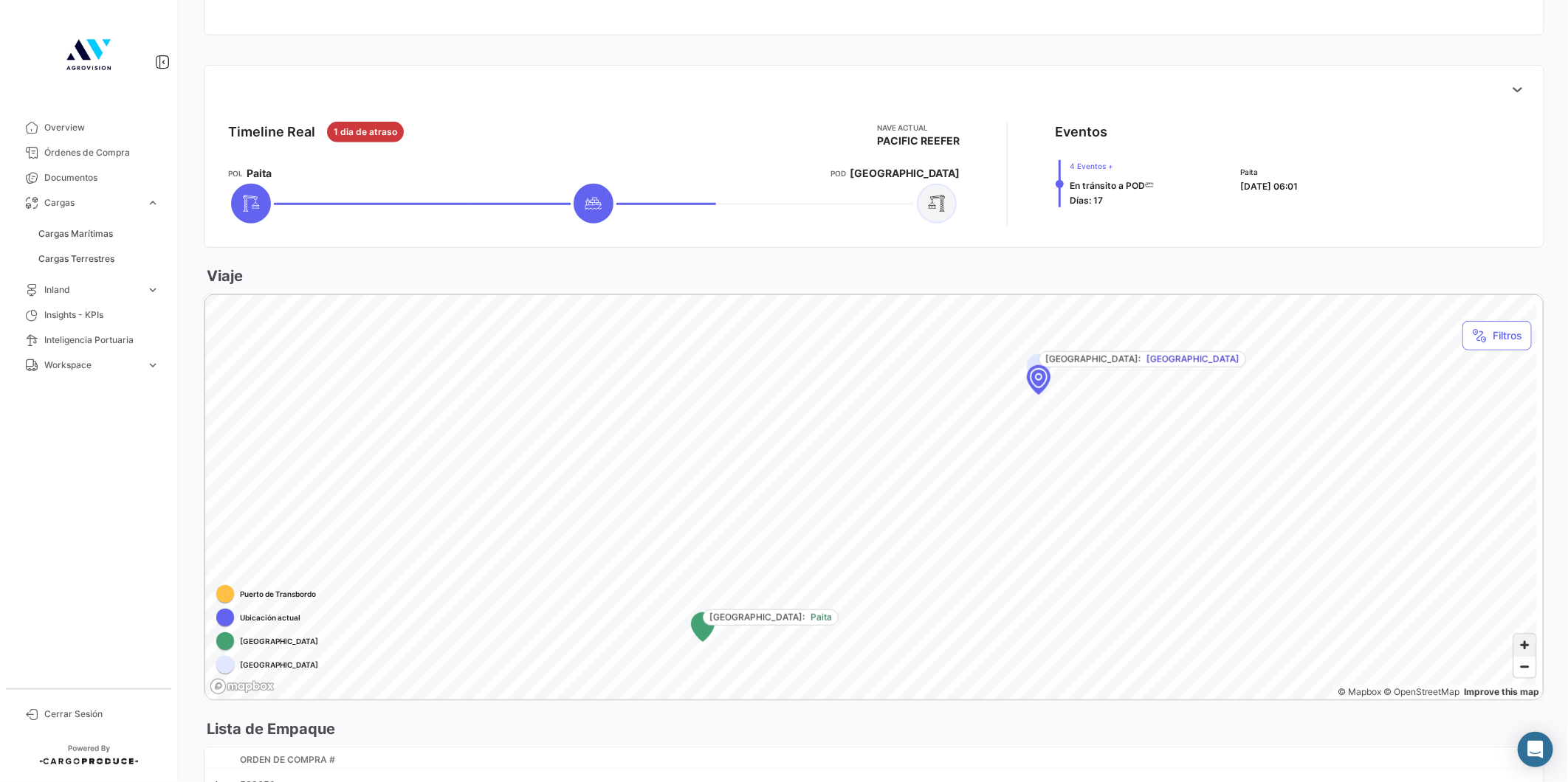
click at [1518, 643] on span "Zoom in" at bounding box center [1525, 645] width 22 height 22
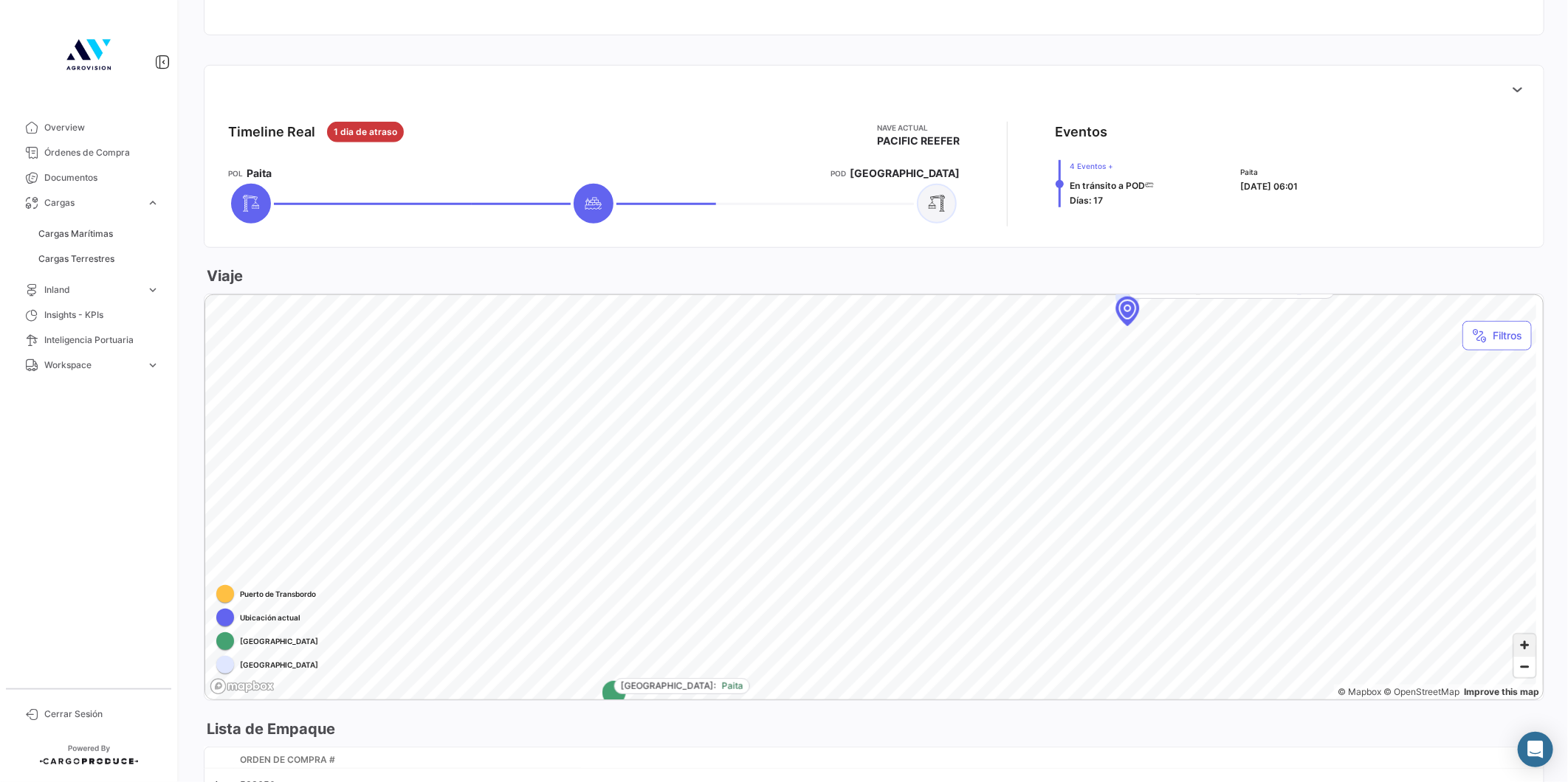
click at [1518, 643] on span "Zoom in" at bounding box center [1525, 645] width 22 height 22
click at [1518, 645] on span "Zoom in" at bounding box center [1525, 645] width 22 height 22
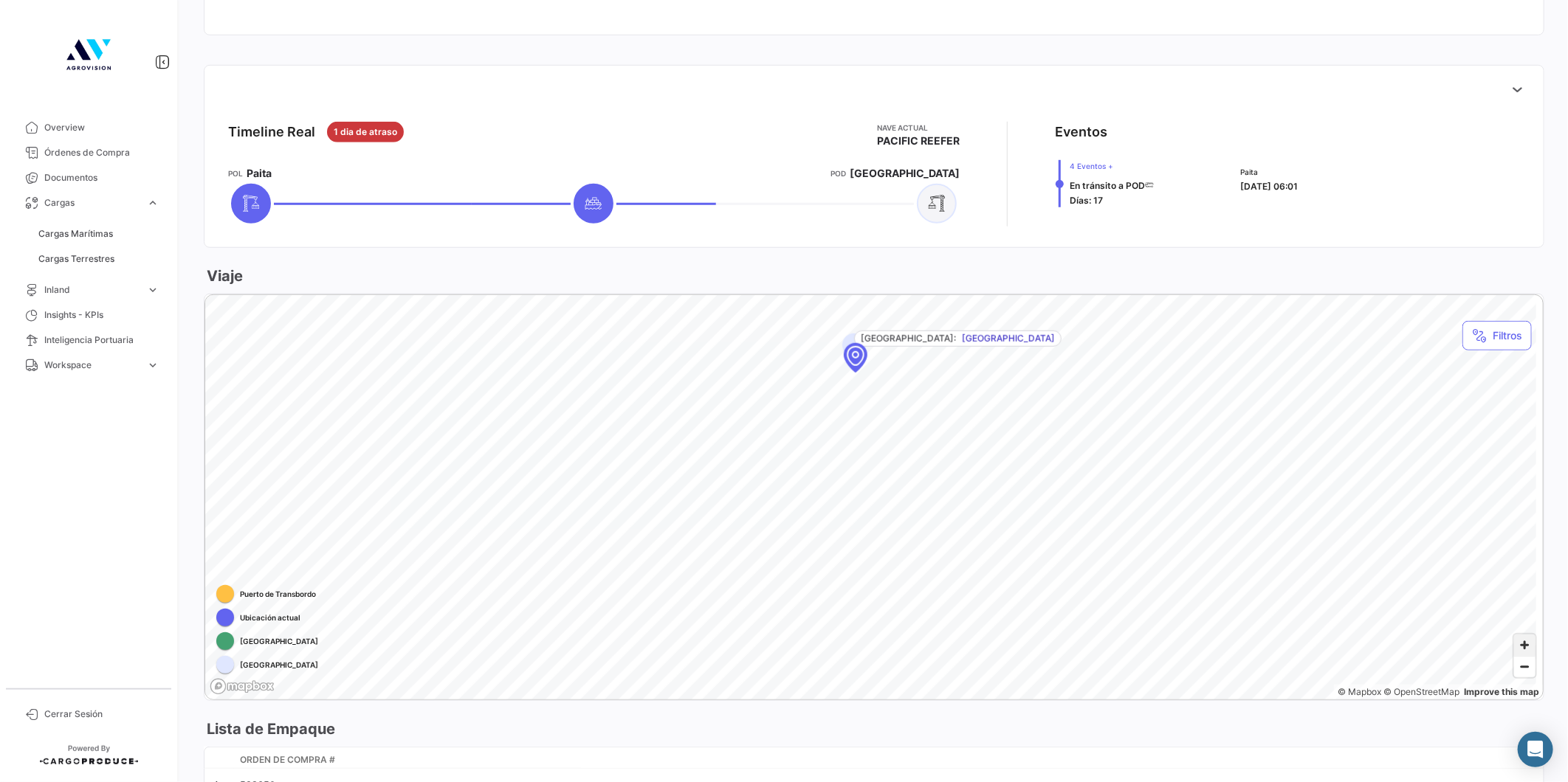
click at [1518, 646] on span "Zoom in" at bounding box center [1525, 645] width 22 height 22
click at [893, 395] on div "Map marker" at bounding box center [908, 352] width 85 height 85
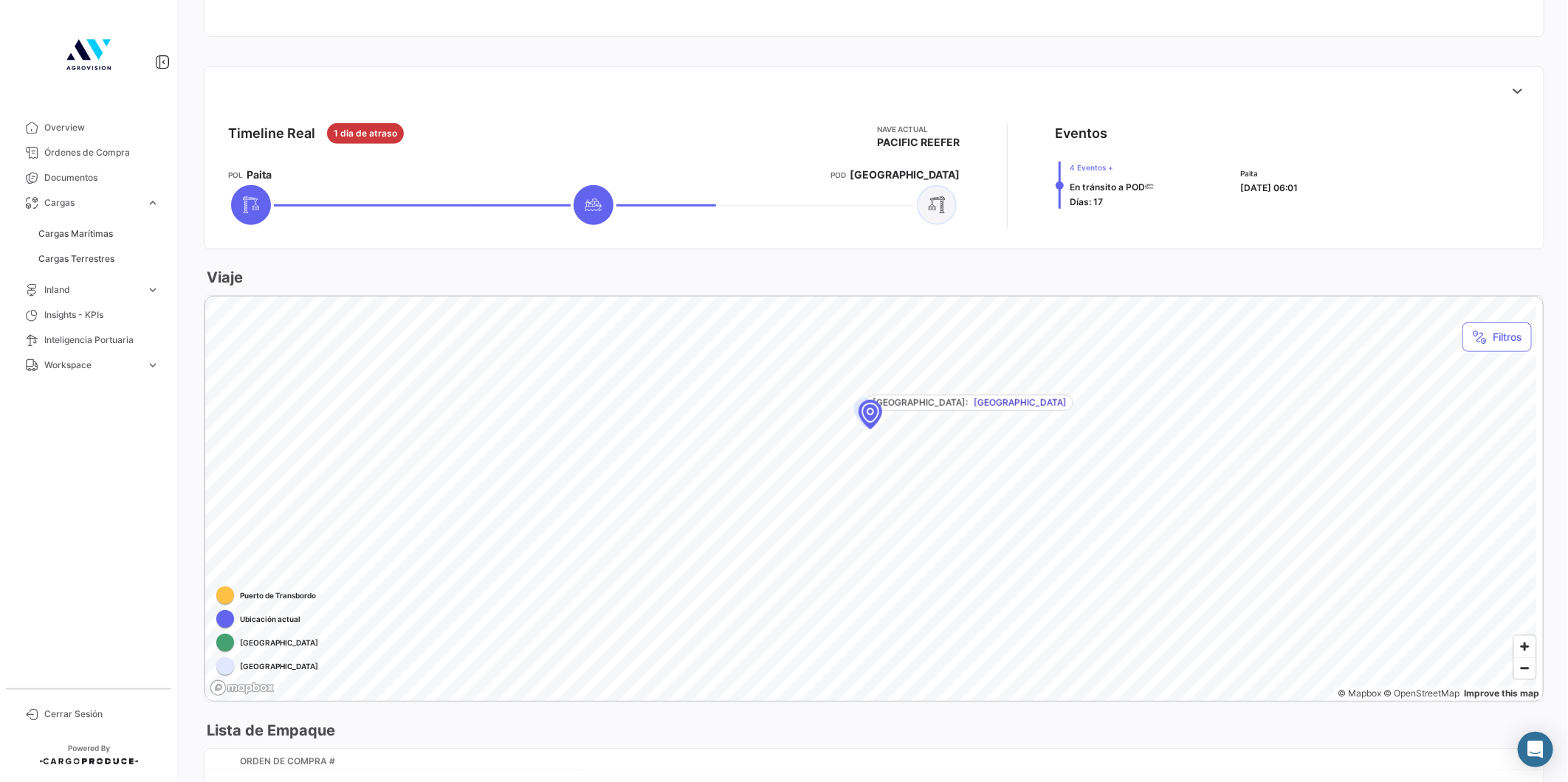
scroll to position [570, 0]
click at [822, 298] on div "[GEOGRAPHIC_DATA]: Paita [GEOGRAPHIC_DATA]: [GEOGRAPHIC_DATA]" at bounding box center [874, 298] width 1337 height 0
click at [1514, 648] on span "Zoom in" at bounding box center [1525, 648] width 22 height 22
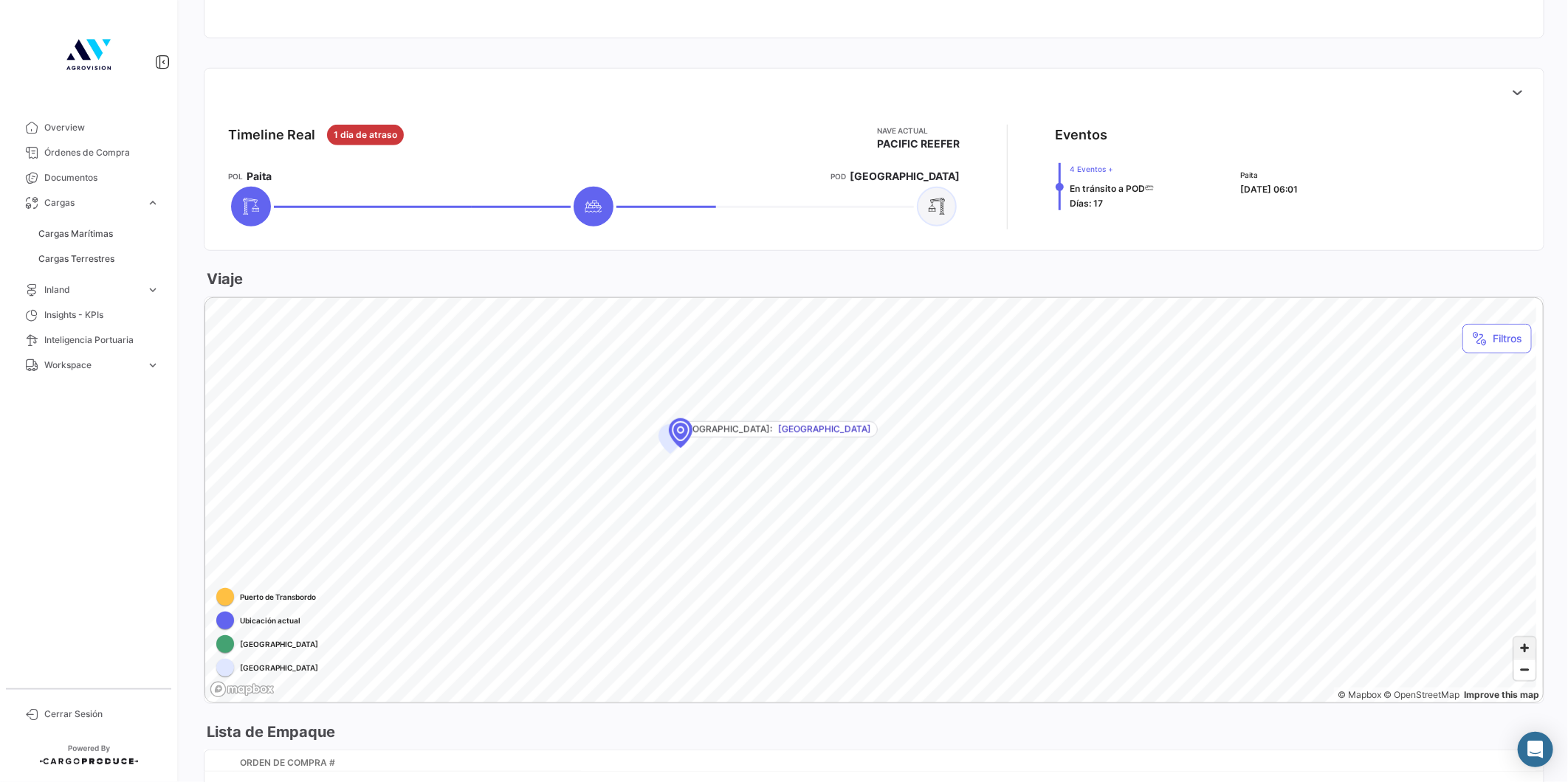
click at [1514, 648] on span "Zoom in" at bounding box center [1525, 648] width 22 height 22
click at [1515, 666] on span "Zoom out" at bounding box center [1525, 669] width 22 height 21
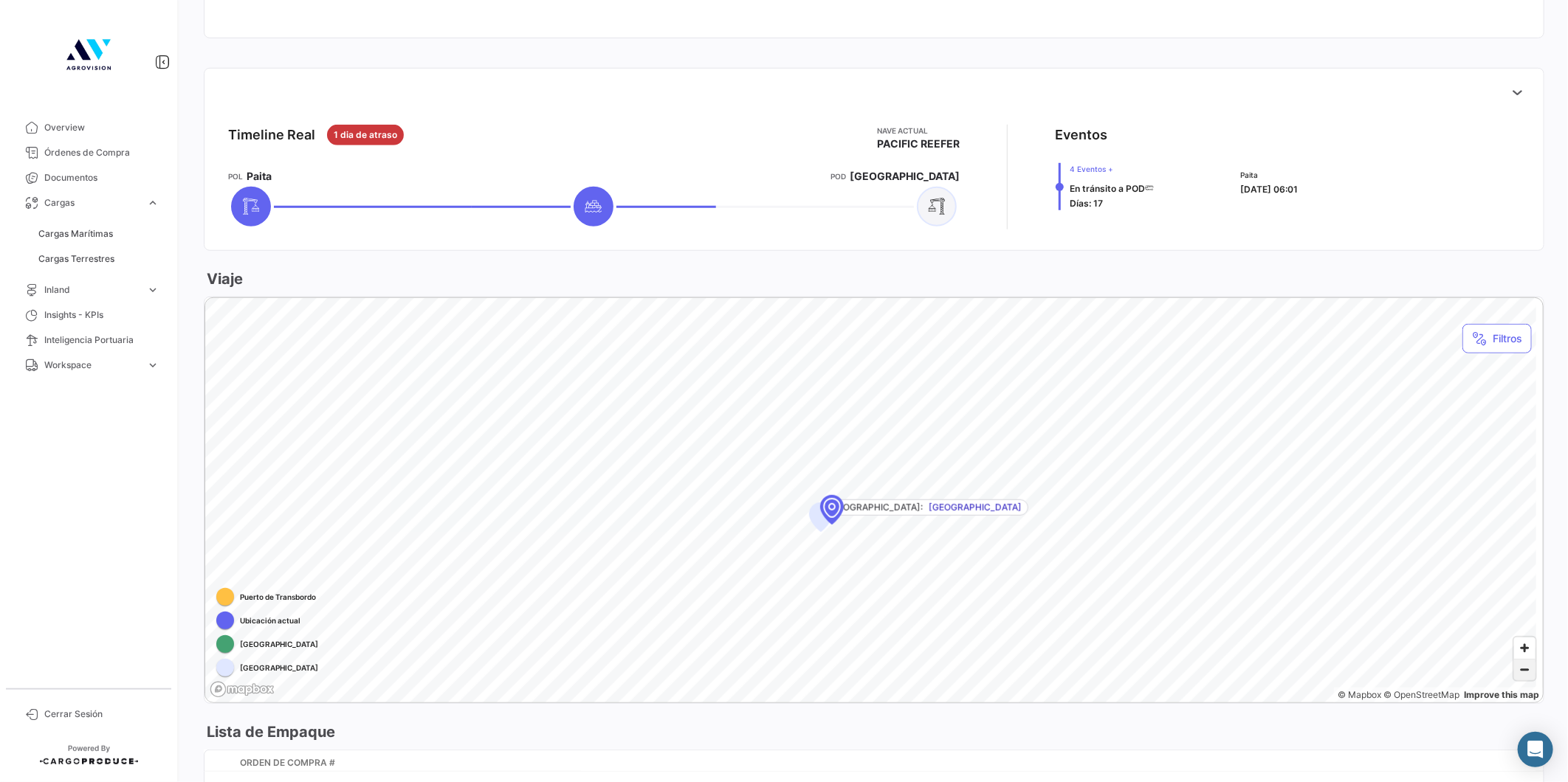
click at [1515, 666] on span "Zoom out" at bounding box center [1525, 669] width 22 height 21
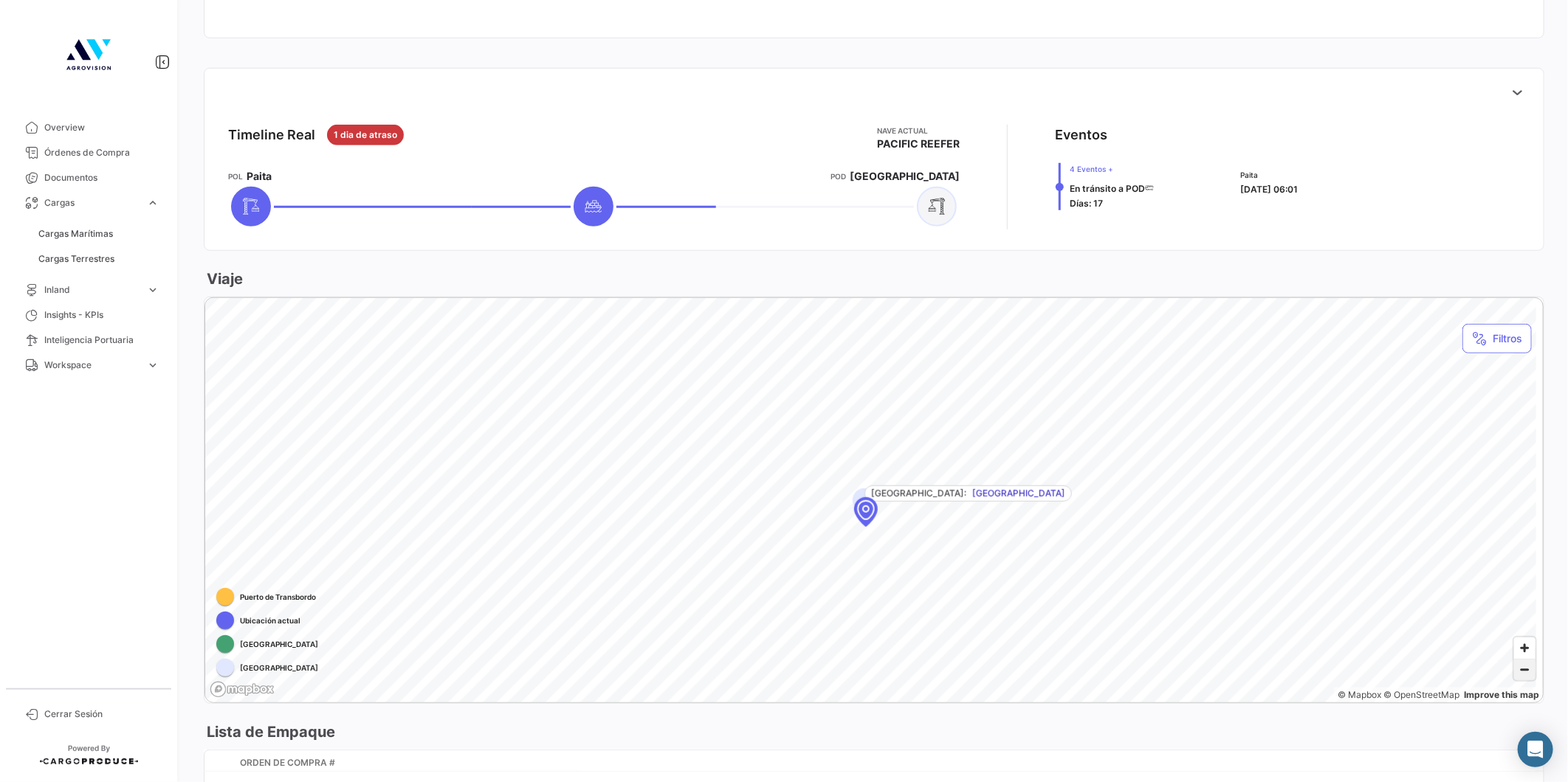
click at [1515, 666] on span "Zoom out" at bounding box center [1525, 669] width 22 height 21
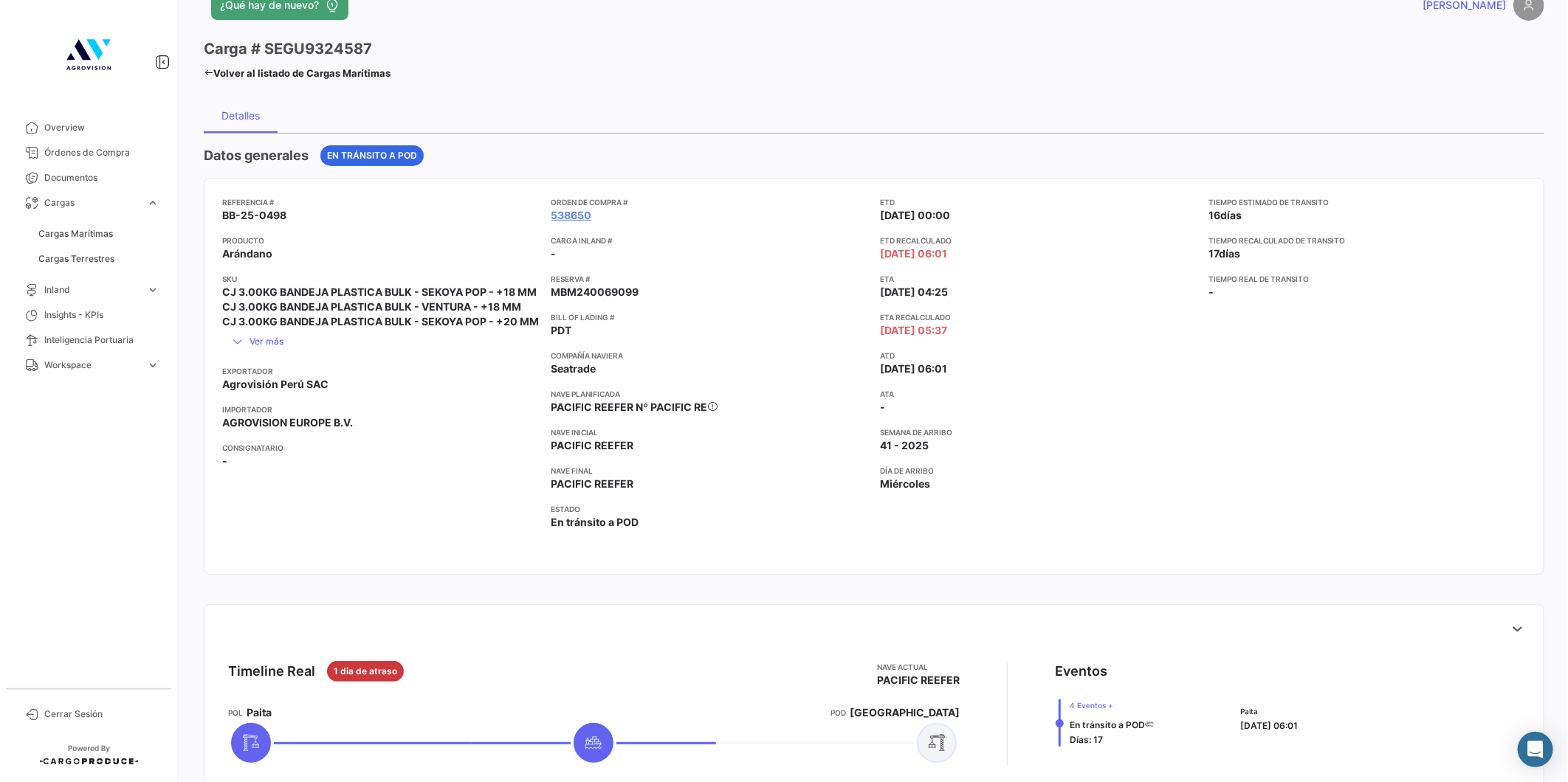
scroll to position [0, 0]
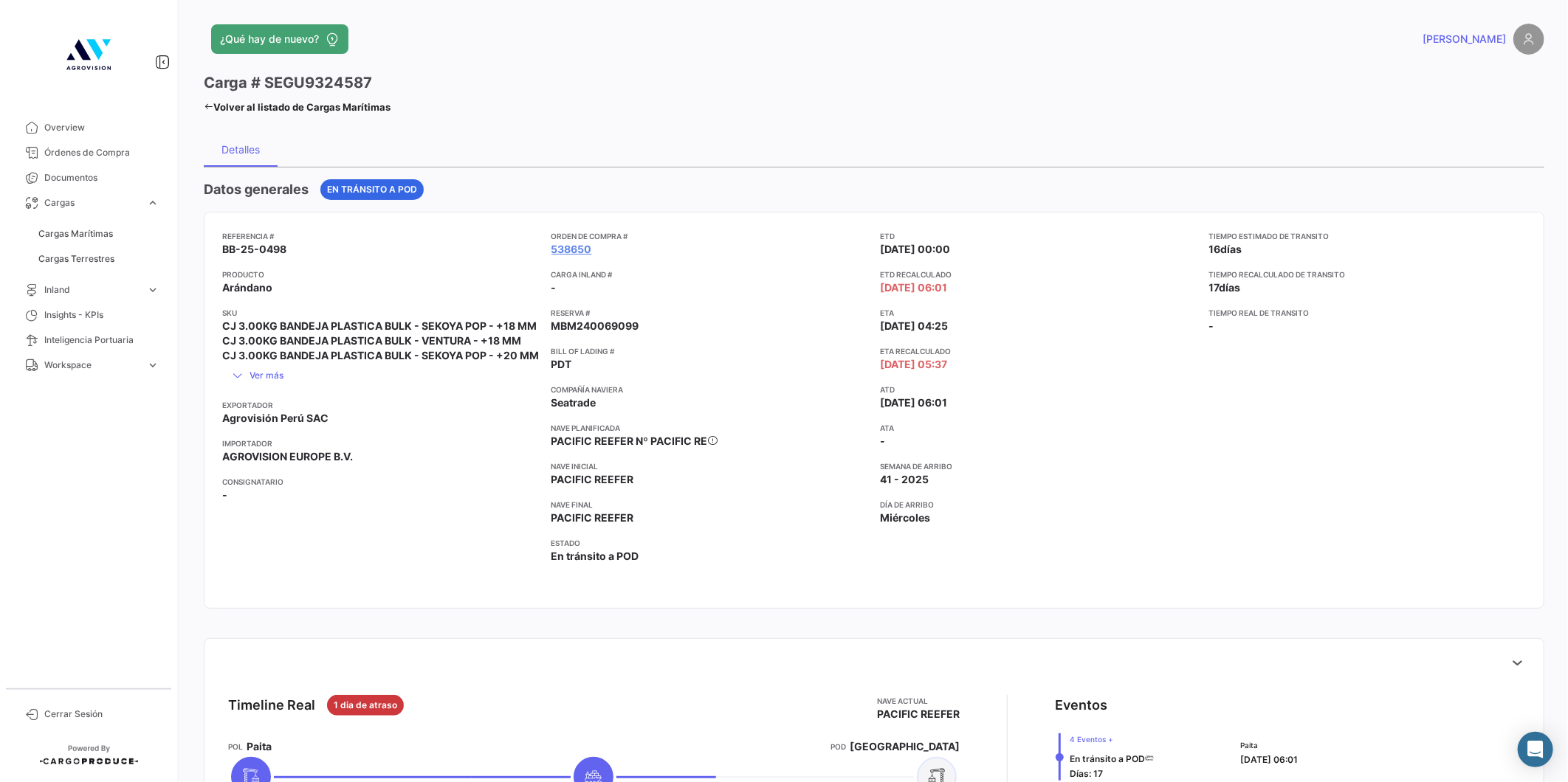
click at [215, 111] on link "Volver al listado de Cargas Marítimas" at bounding box center [297, 106] width 187 height 21
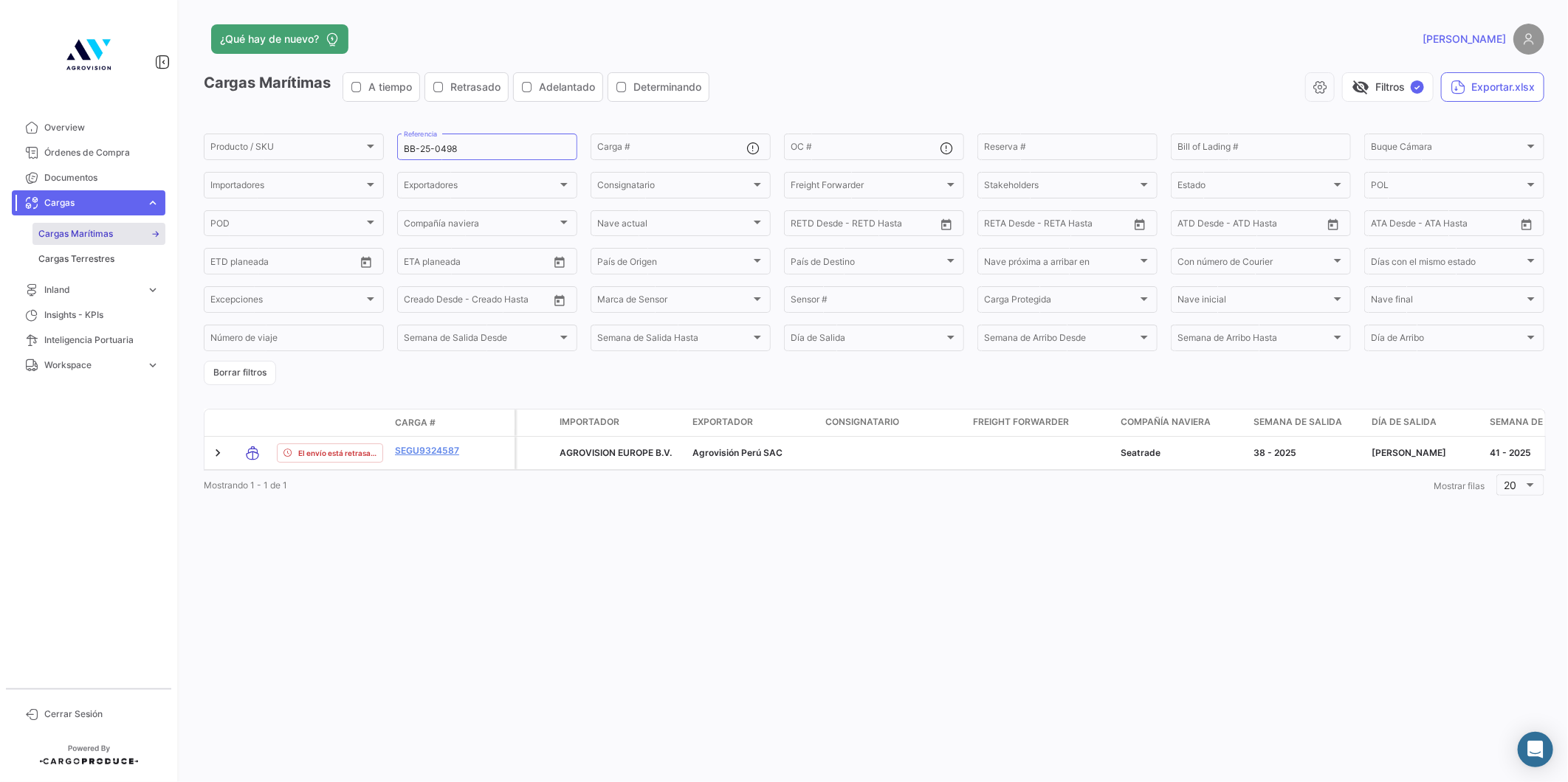
click at [299, 595] on div "¿Qué hay de nuevo? [PERSON_NAME] Marítimas A tiempo Retrasado Adelantado Determ…" at bounding box center [874, 391] width 1387 height 782
drag, startPoint x: 463, startPoint y: 146, endPoint x: 444, endPoint y: 146, distance: 19.0
click at [444, 146] on input "BB-25-0498" at bounding box center [487, 149] width 167 height 10
drag, startPoint x: 463, startPoint y: 145, endPoint x: 445, endPoint y: 147, distance: 18.1
click at [445, 147] on input "BB-25-0416" at bounding box center [487, 149] width 167 height 10
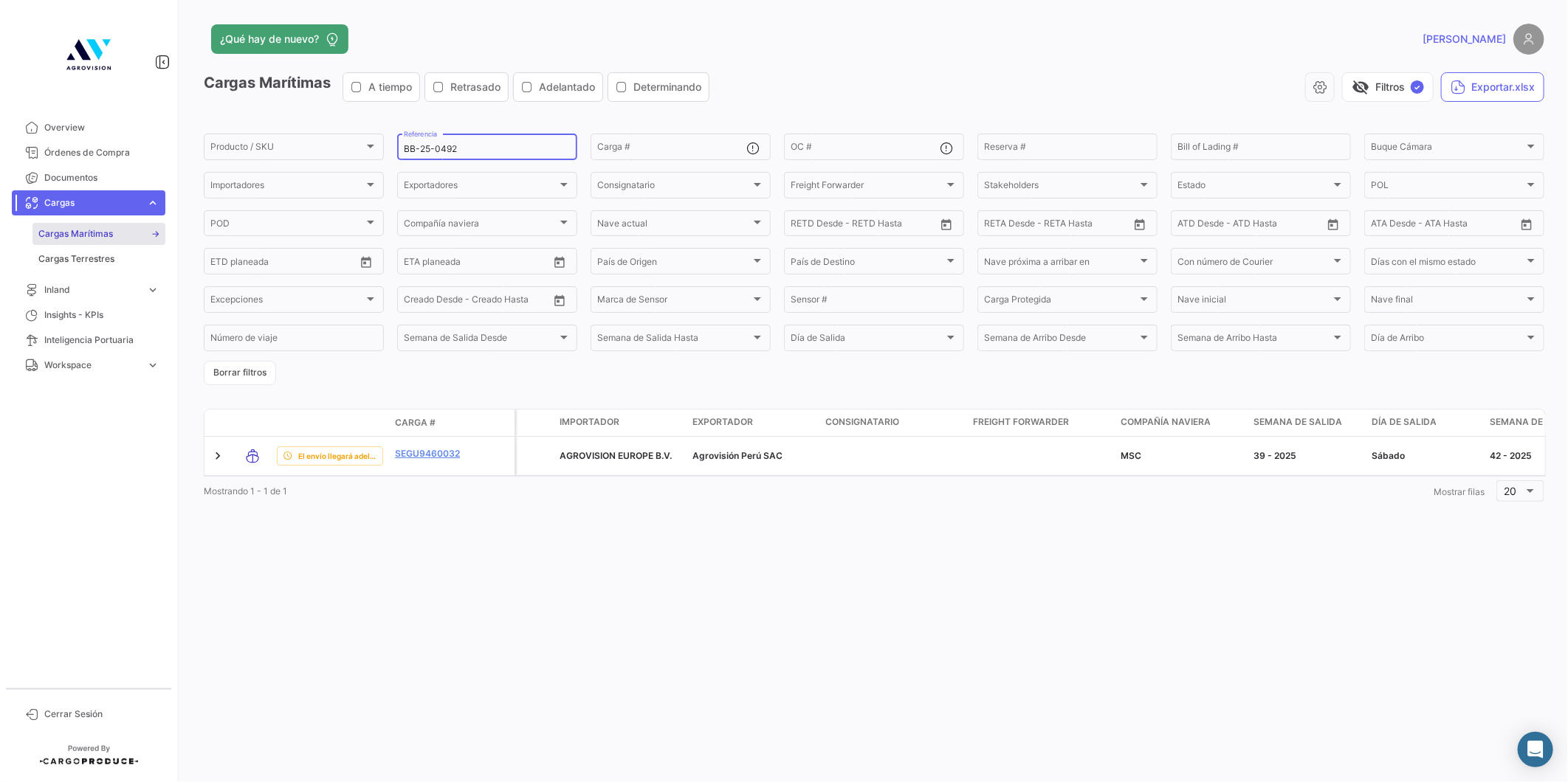
drag, startPoint x: 470, startPoint y: 146, endPoint x: 447, endPoint y: 148, distance: 23.1
click at [447, 148] on input "BB-25-0492" at bounding box center [487, 149] width 167 height 10
type input "BB-25-0408"
